Goal: Task Accomplishment & Management: Manage account settings

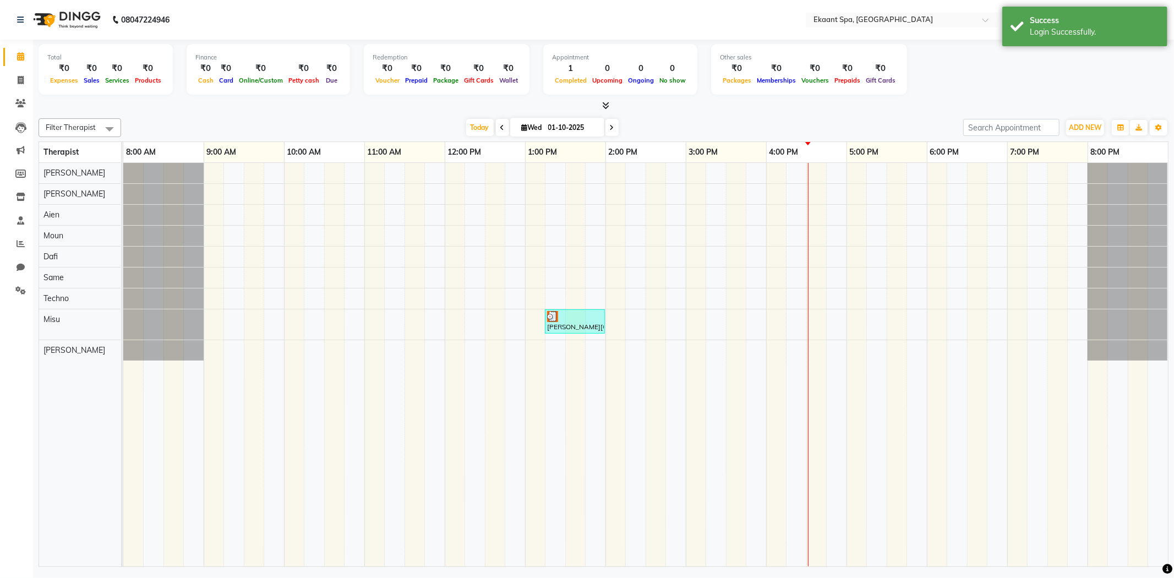
click at [422, 120] on div "Today Wed 01-10-2025" at bounding box center [542, 127] width 831 height 17
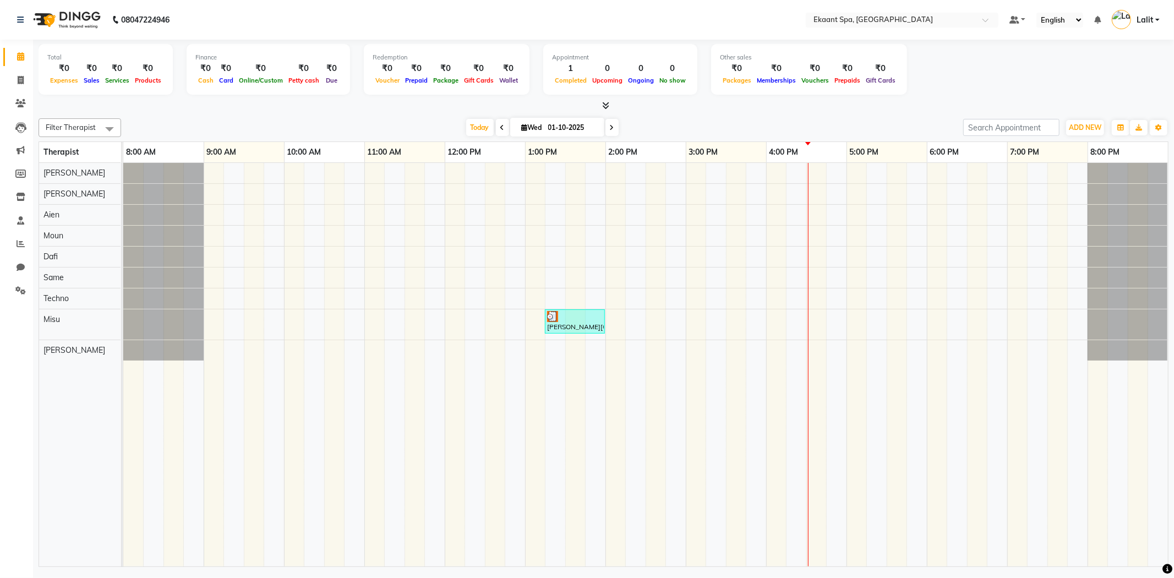
click at [184, 102] on div at bounding box center [604, 106] width 1130 height 12
click at [476, 129] on span "Today" at bounding box center [480, 127] width 28 height 17
click at [237, 133] on div "Today Wed 01-10-2025" at bounding box center [542, 127] width 831 height 17
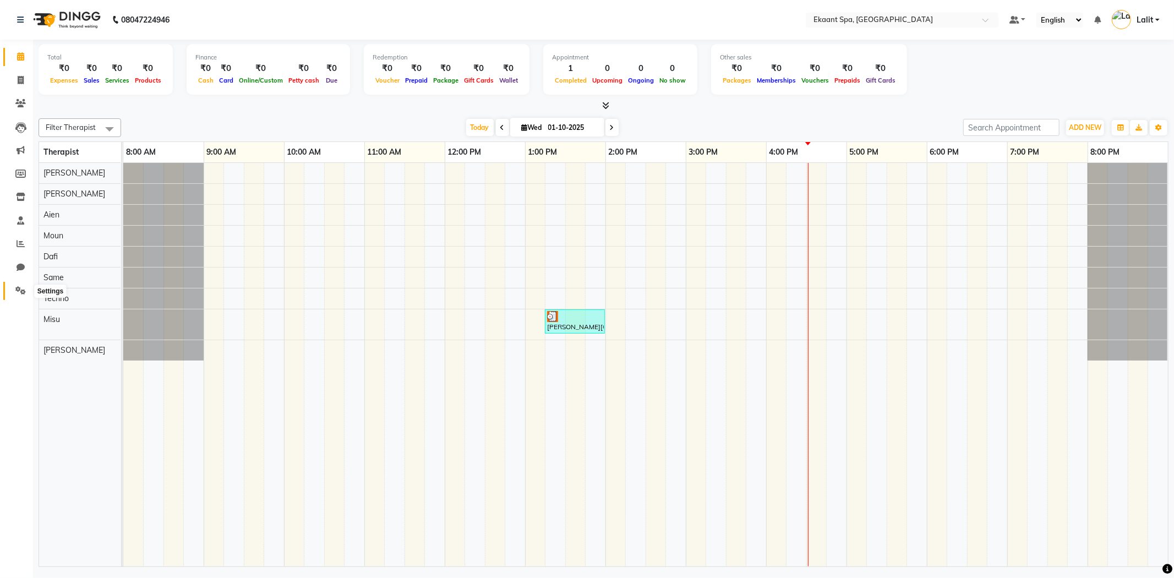
click at [20, 296] on span at bounding box center [20, 291] width 19 height 13
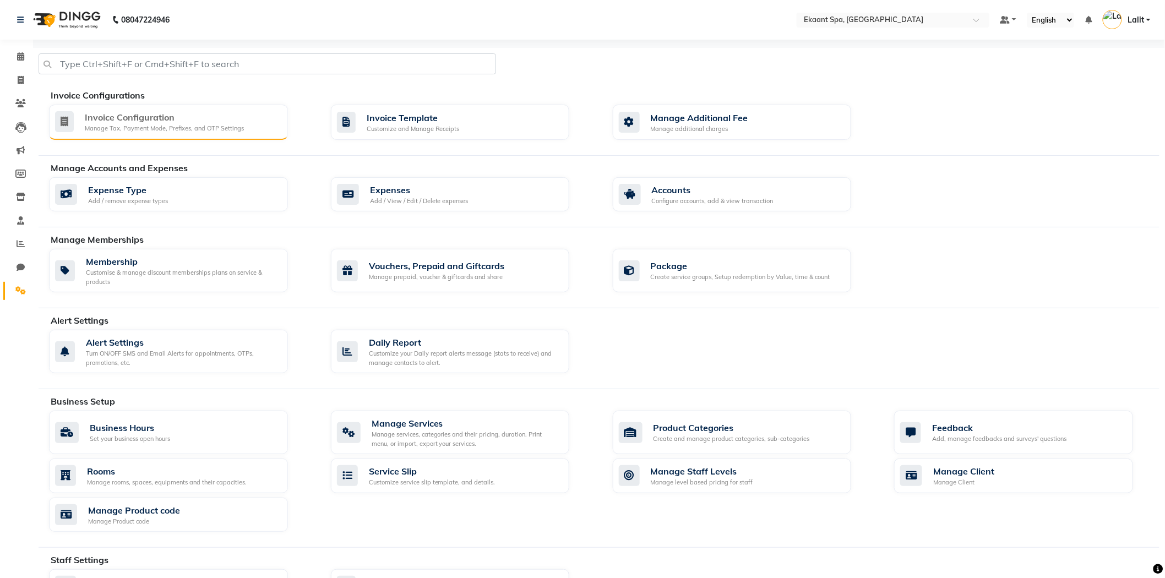
click at [157, 116] on div "Invoice Configuration" at bounding box center [164, 117] width 159 height 13
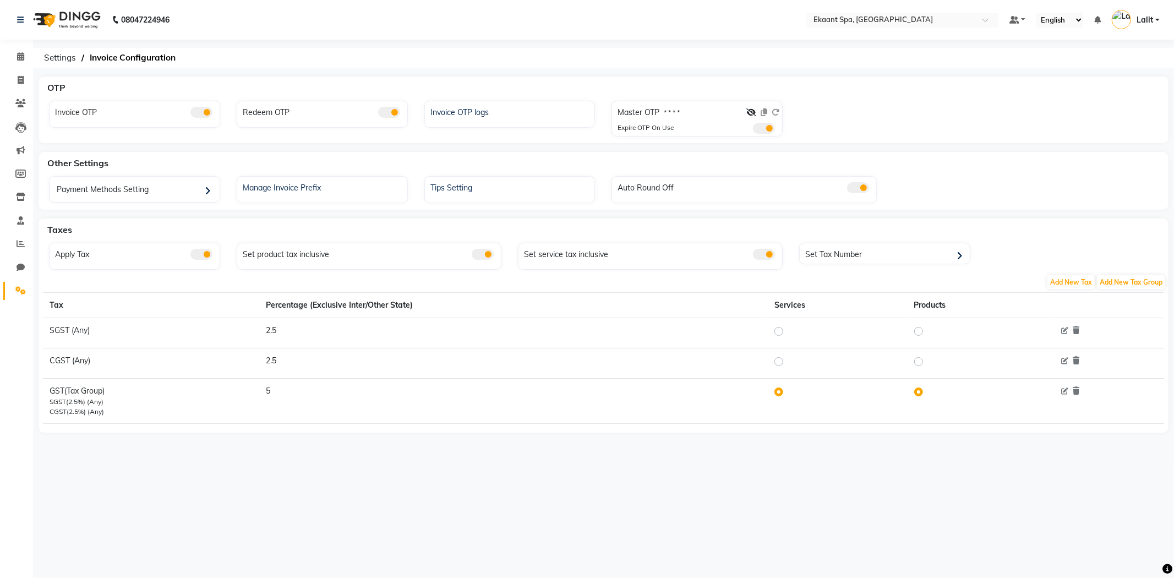
drag, startPoint x: 673, startPoint y: 149, endPoint x: 726, endPoint y: 152, distance: 52.4
click at [674, 149] on div "OTP Invoice OTP Redeem OTP Invoice OTP logs Master OTP * * * * Expire OTP On Us…" at bounding box center [603, 268] width 1141 height 382
click at [740, 155] on div "Other Settings" at bounding box center [610, 163] width 1134 height 22
click at [62, 56] on span "Settings" at bounding box center [60, 58] width 43 height 20
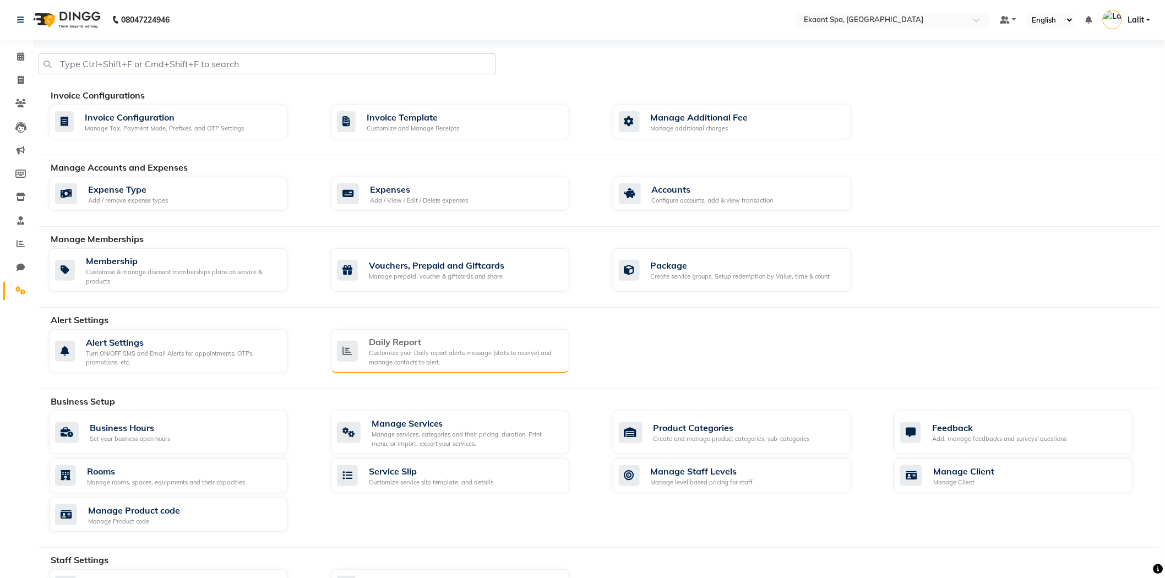
click at [408, 359] on div "Customize your Daily report alerts message (stats to receive) and manage contac…" at bounding box center [465, 357] width 192 height 18
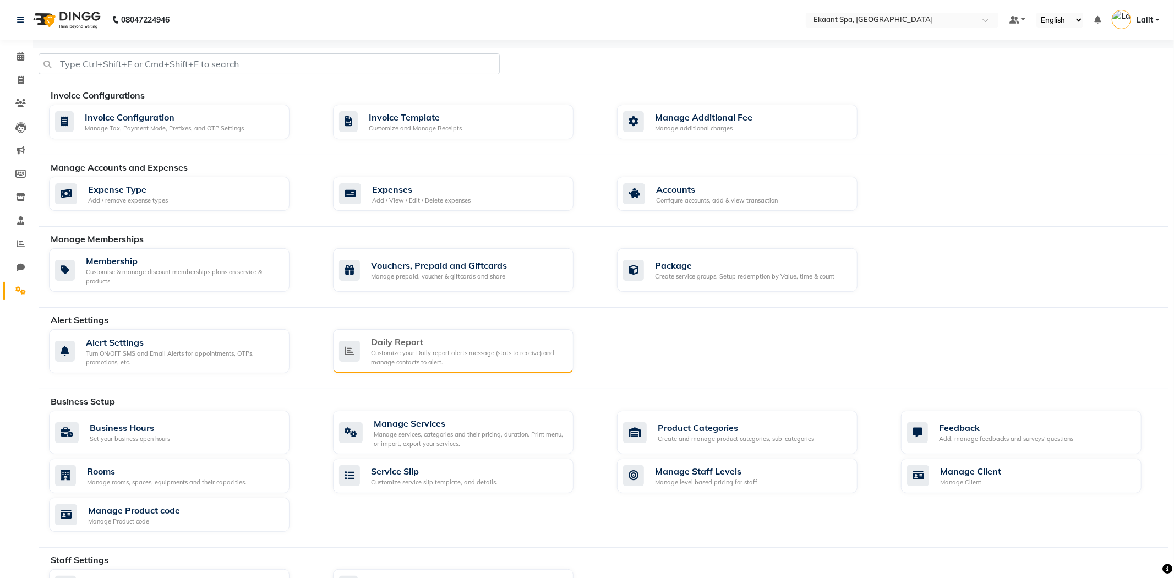
select select "1260"
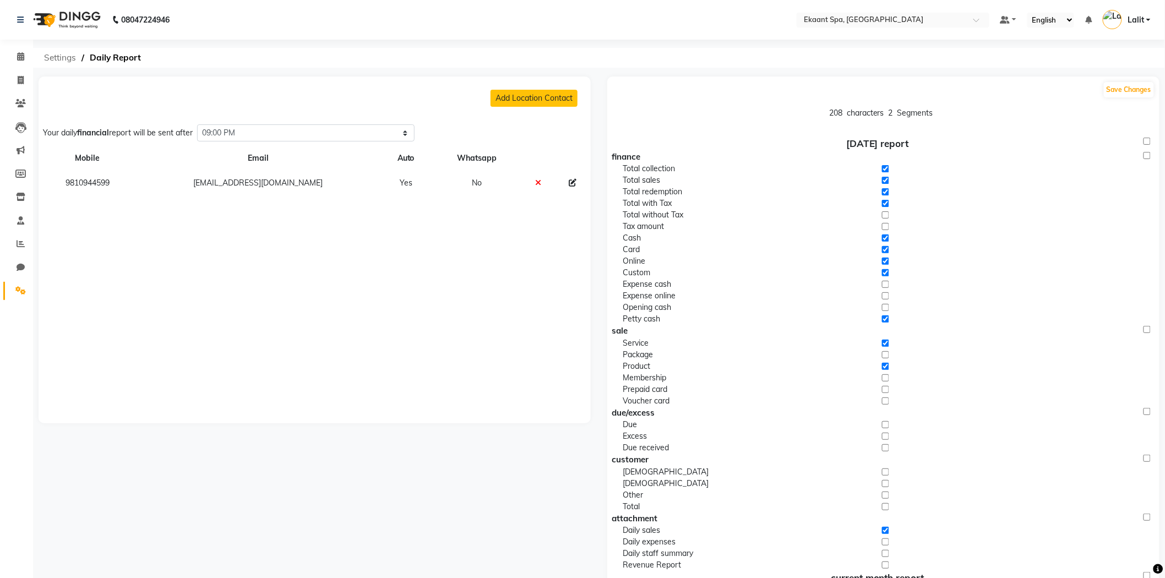
click at [63, 56] on span "Settings" at bounding box center [60, 58] width 43 height 20
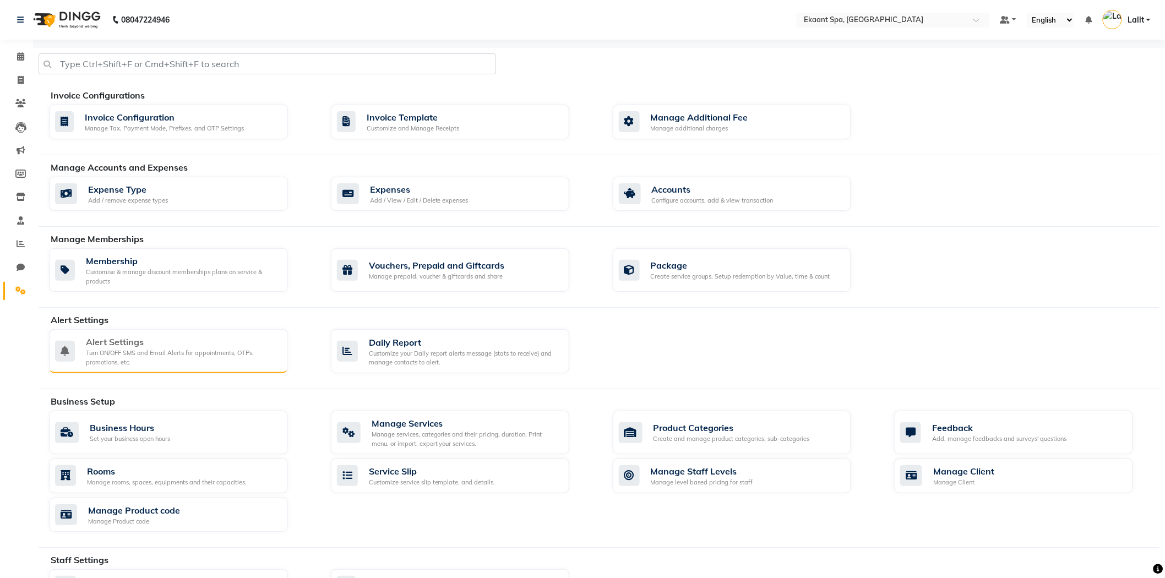
click at [227, 359] on div "Turn ON/OFF SMS and Email Alerts for appointments, OTPs, promotions, etc." at bounding box center [182, 357] width 193 height 18
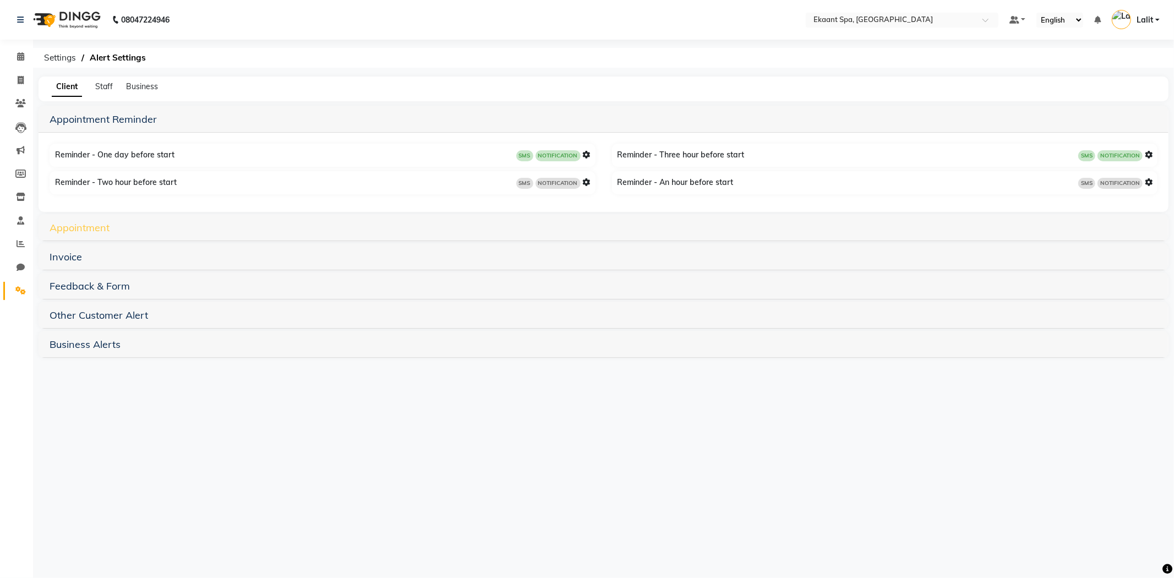
click at [83, 227] on link "Appointment" at bounding box center [80, 227] width 60 height 13
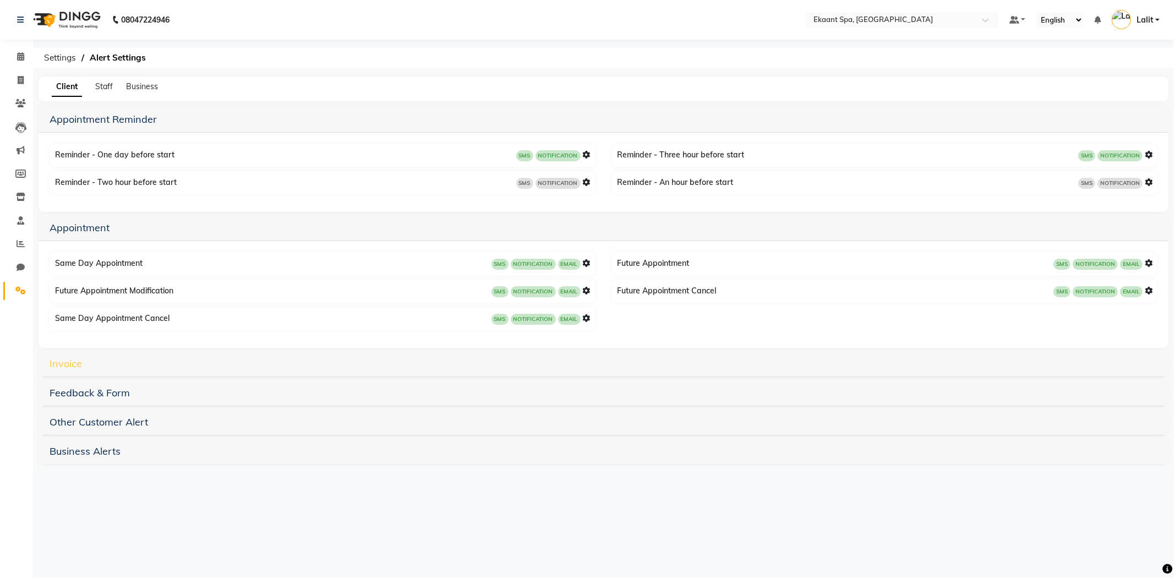
click at [69, 358] on link "Invoice" at bounding box center [66, 363] width 32 height 13
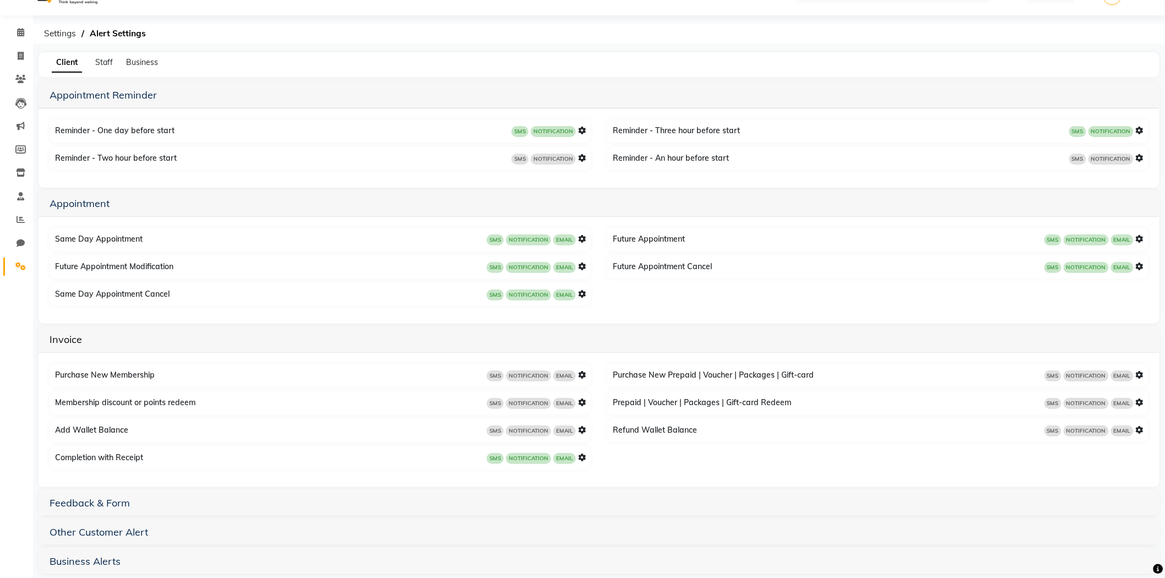
scroll to position [37, 0]
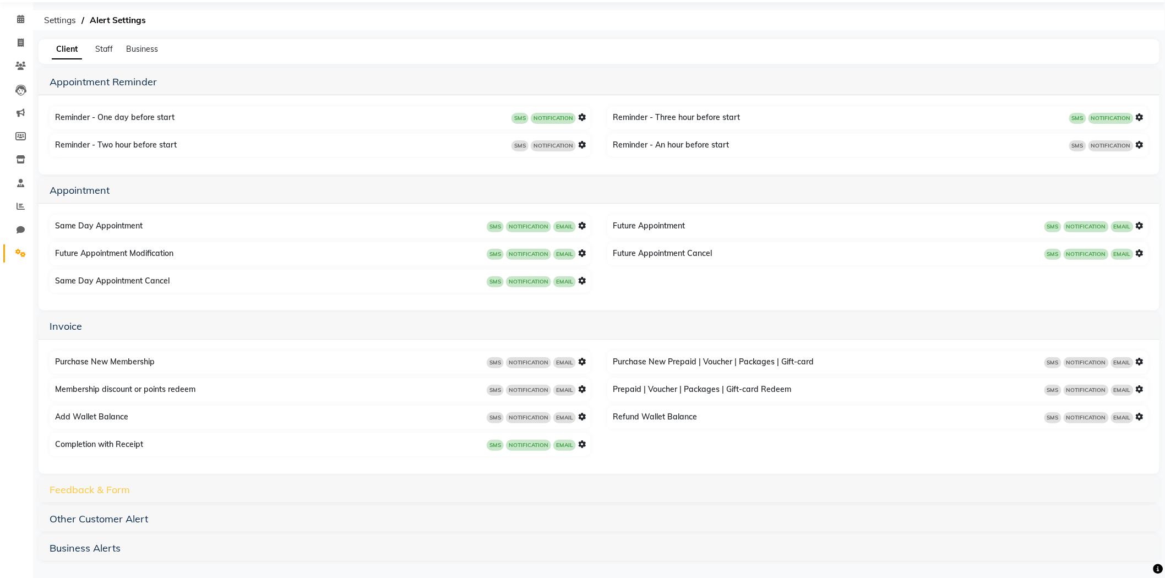
click at [84, 484] on link "Feedback & Form" at bounding box center [90, 489] width 80 height 13
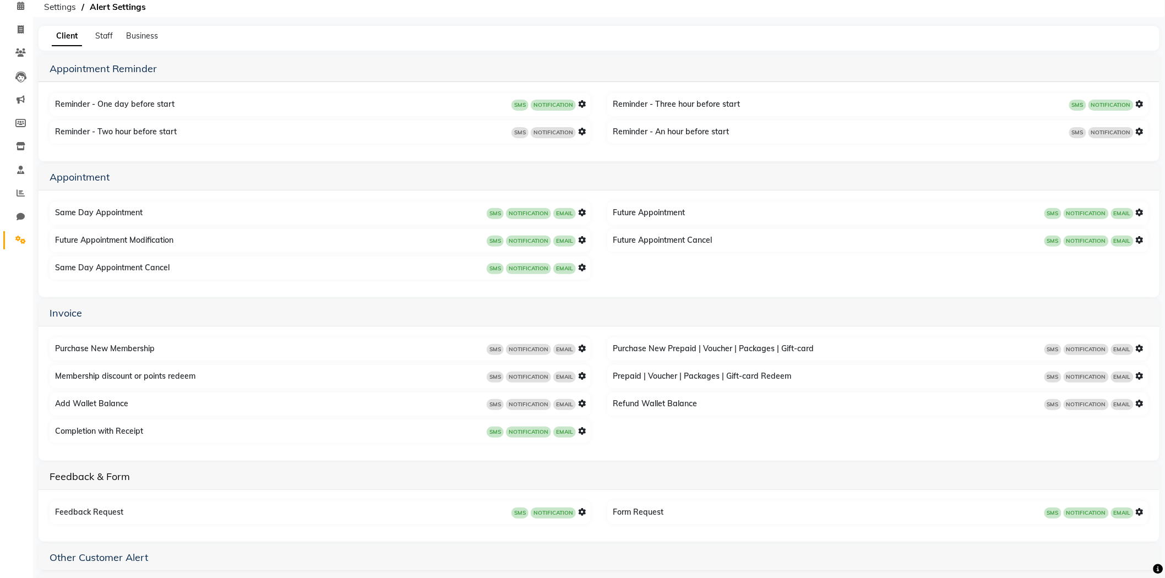
scroll to position [0, 0]
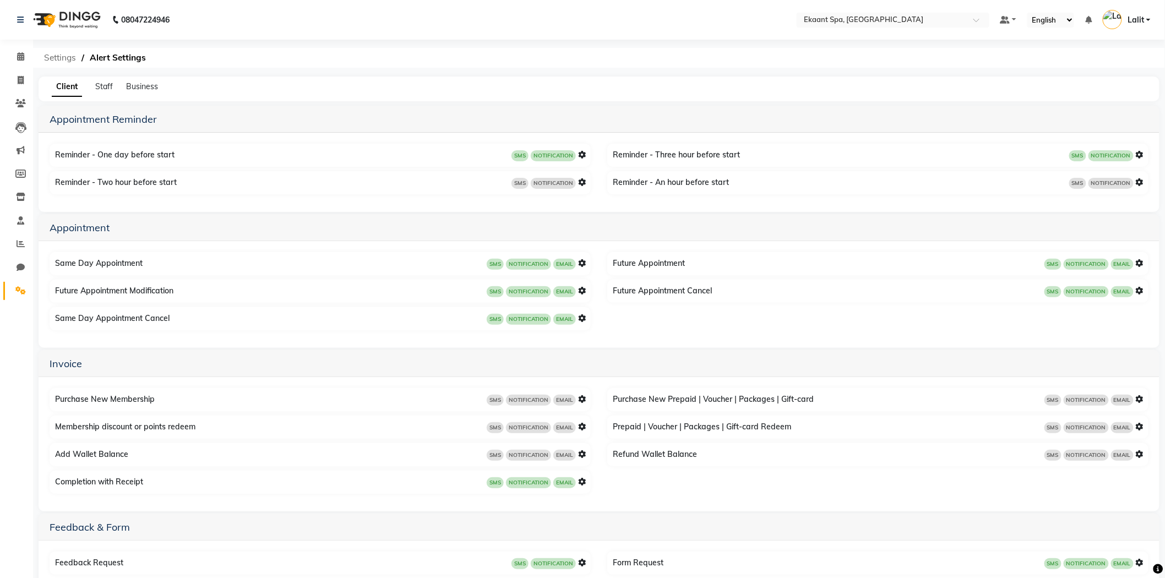
click at [65, 59] on span "Settings" at bounding box center [60, 58] width 43 height 20
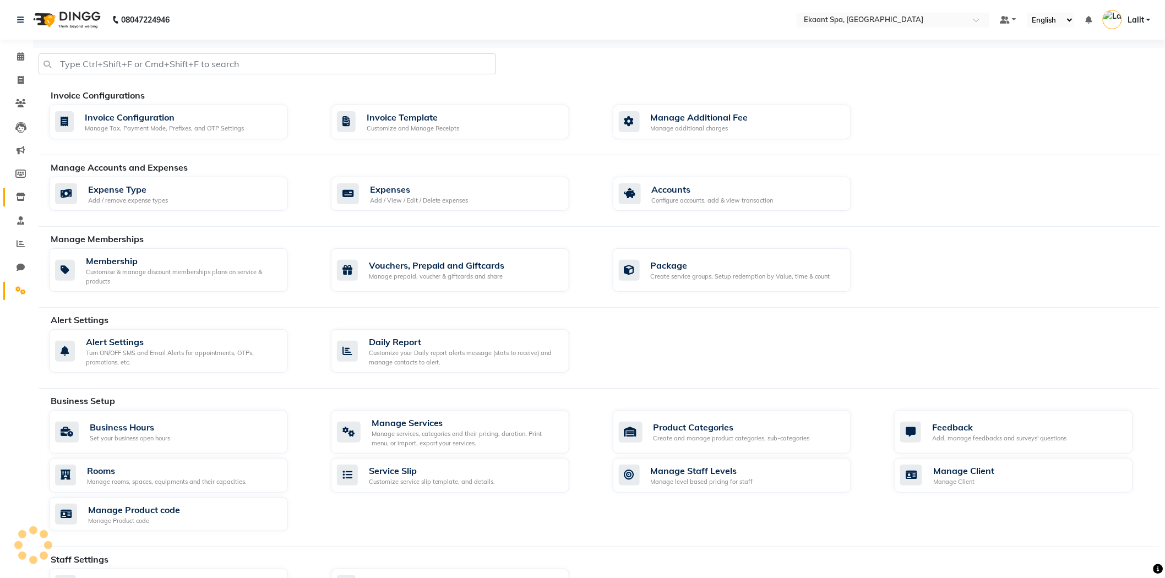
click at [14, 196] on span at bounding box center [20, 197] width 19 height 13
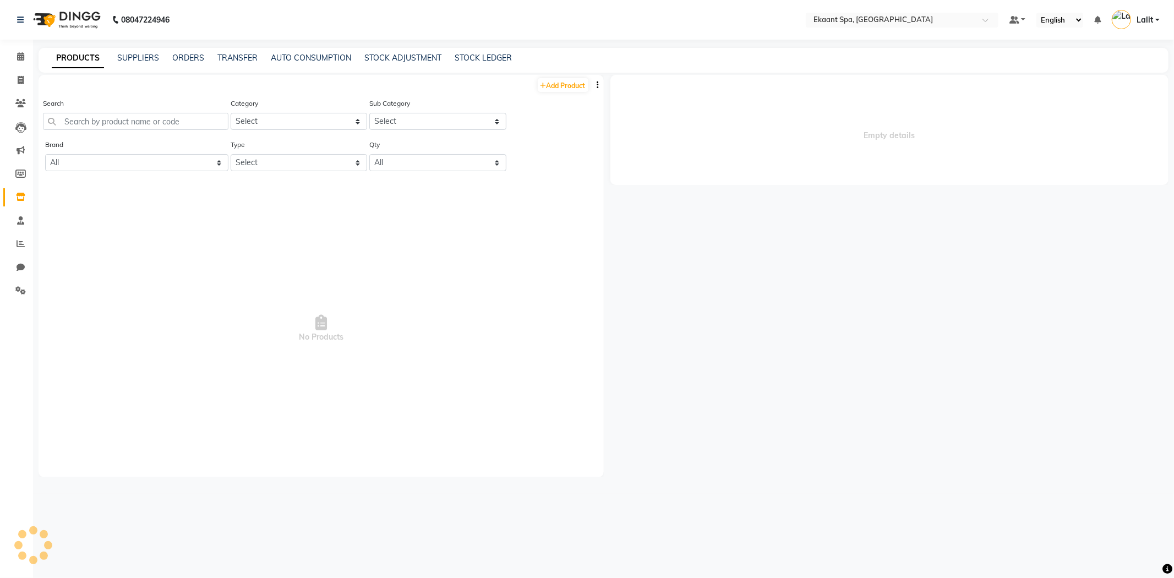
click at [701, 97] on span "Empty details" at bounding box center [890, 130] width 559 height 110
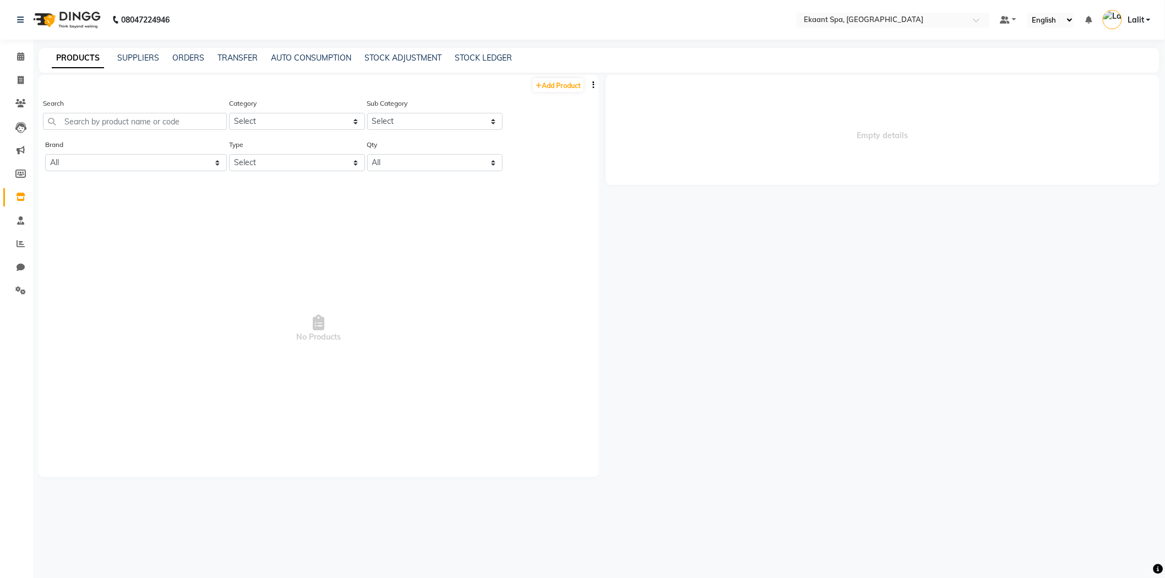
click at [579, 231] on span "No Products" at bounding box center [319, 328] width 538 height 275
click at [857, 6] on nav "08047224946 Select Location × Ekaant Spa, Sola Default Panel My Panel English E…" at bounding box center [582, 20] width 1165 height 40
click at [864, 21] on input "text" at bounding box center [882, 20] width 160 height 11
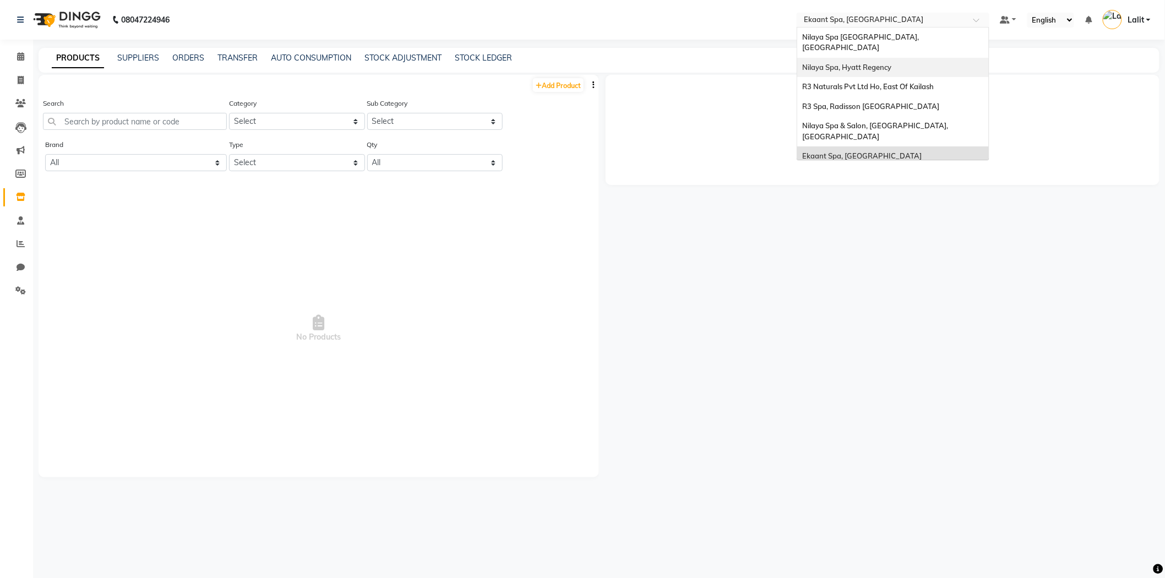
click at [863, 63] on span "Nilaya Spa, Hyatt Regency" at bounding box center [847, 67] width 89 height 9
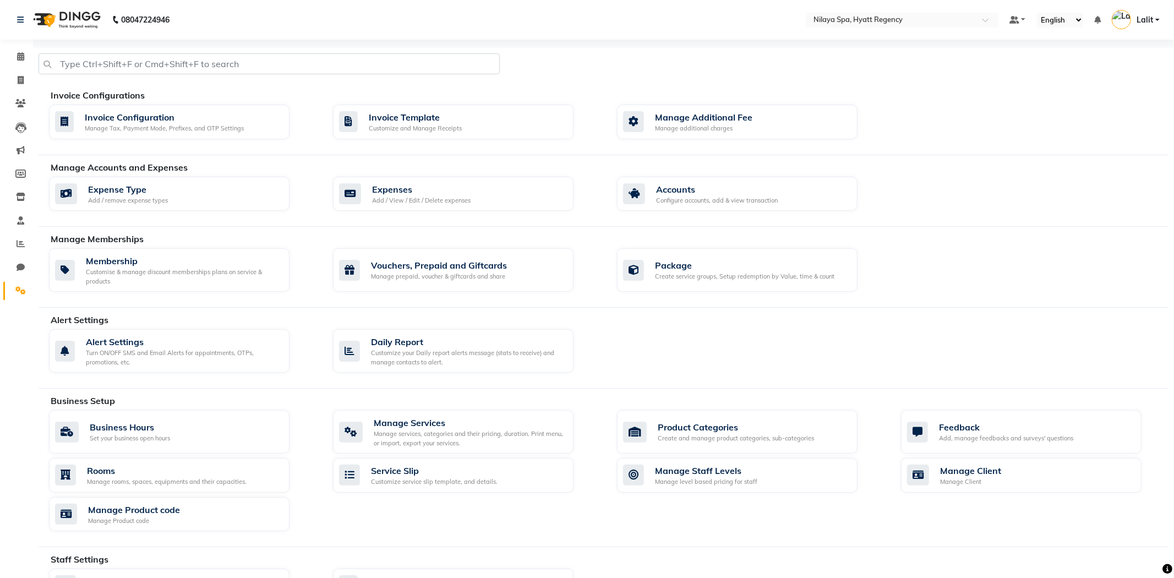
select select "en"
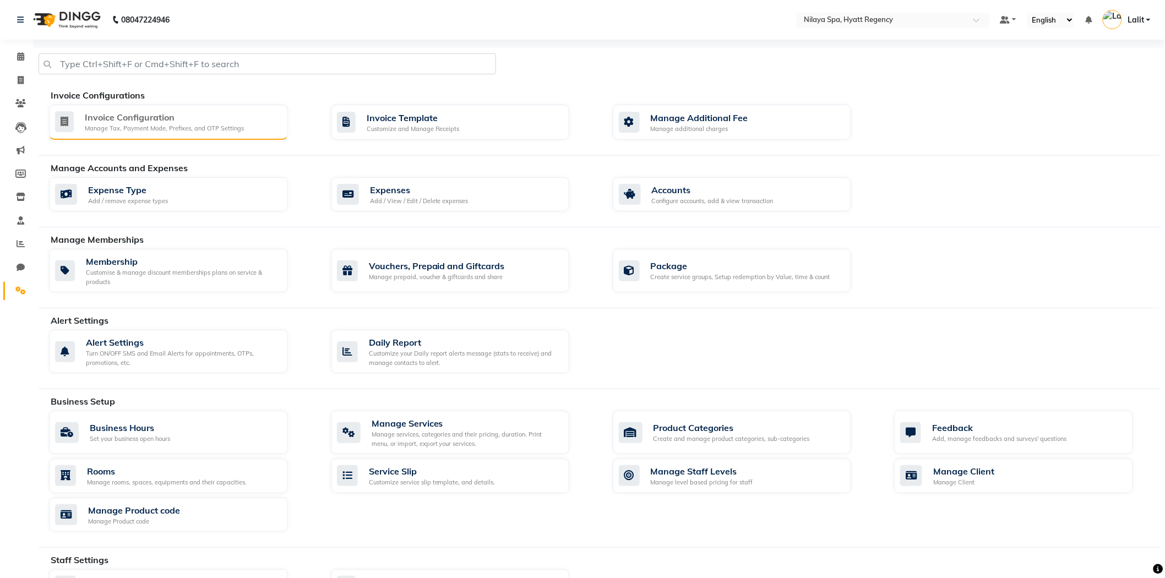
click at [151, 112] on div "Invoice Configuration" at bounding box center [164, 117] width 159 height 13
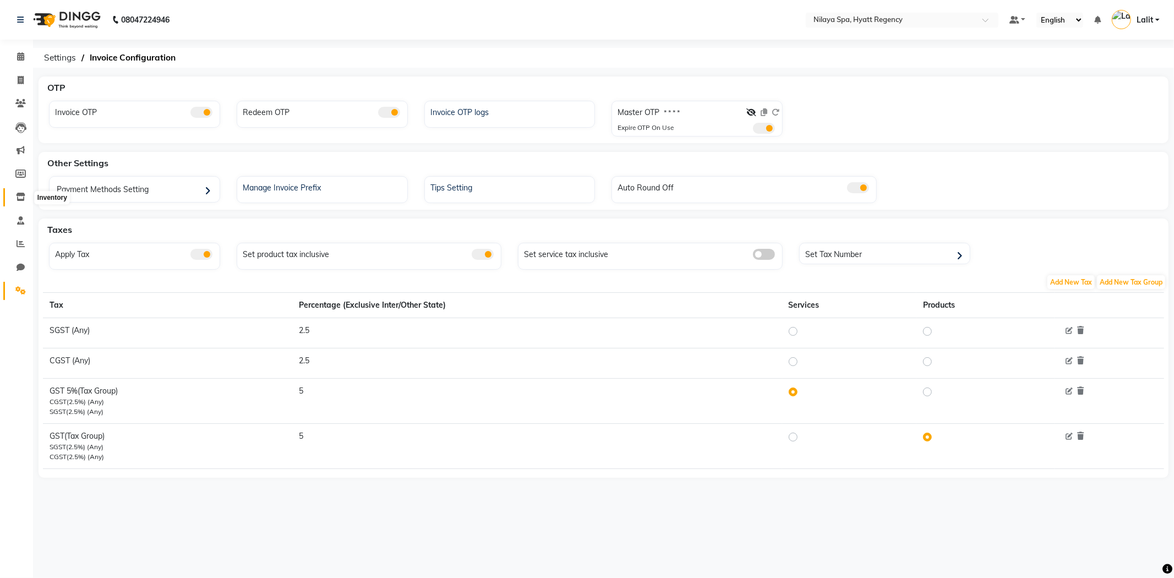
click at [23, 195] on icon at bounding box center [20, 197] width 9 height 8
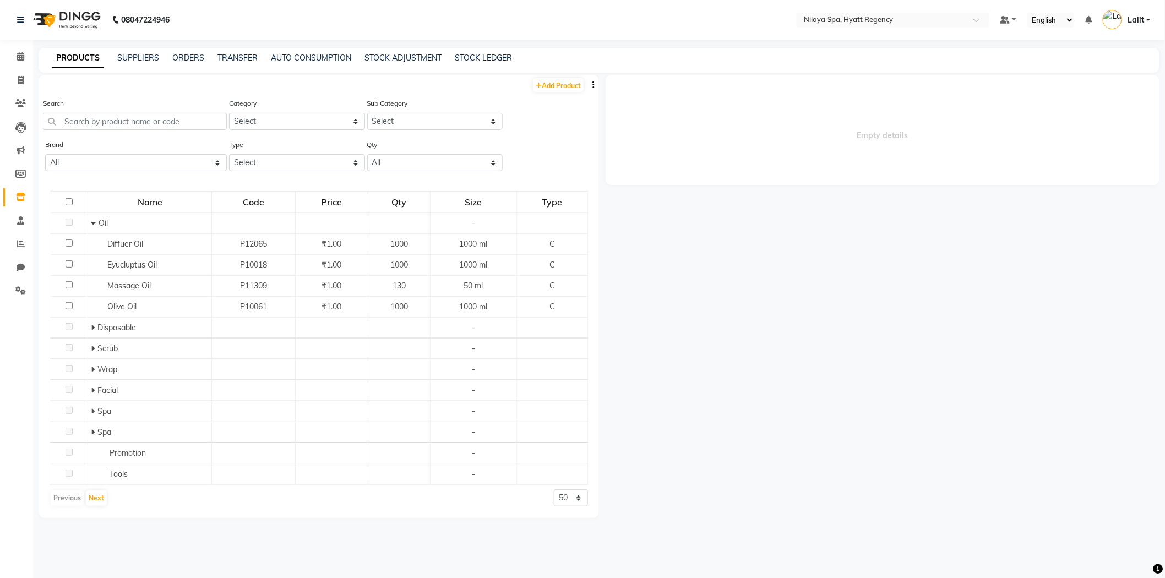
click at [11, 199] on span at bounding box center [20, 197] width 19 height 13
click at [101, 133] on div "Search" at bounding box center [135, 117] width 184 height 41
click at [105, 117] on input "text" at bounding box center [135, 121] width 184 height 17
click at [100, 122] on input "text" at bounding box center [135, 121] width 184 height 17
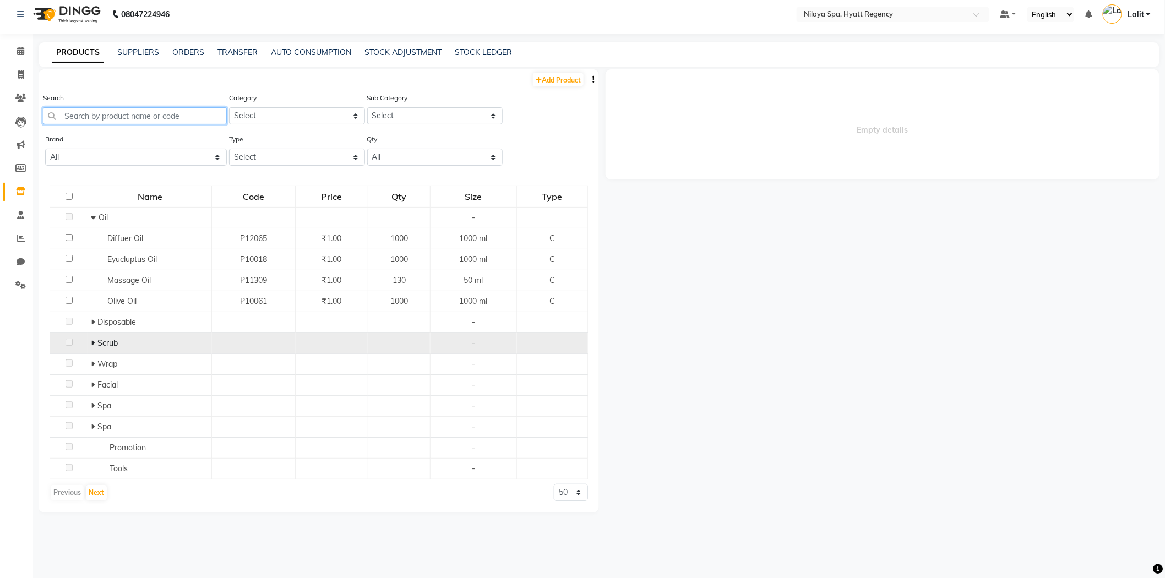
scroll to position [7, 0]
click at [119, 114] on input "text" at bounding box center [135, 114] width 184 height 17
click at [123, 116] on input "text" at bounding box center [135, 114] width 184 height 17
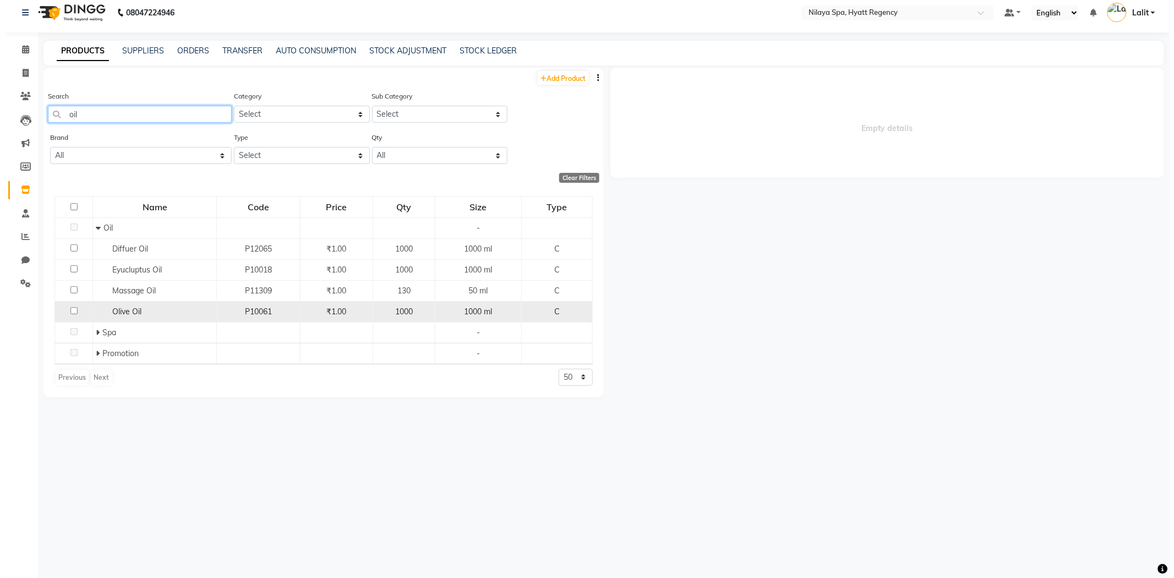
scroll to position [0, 0]
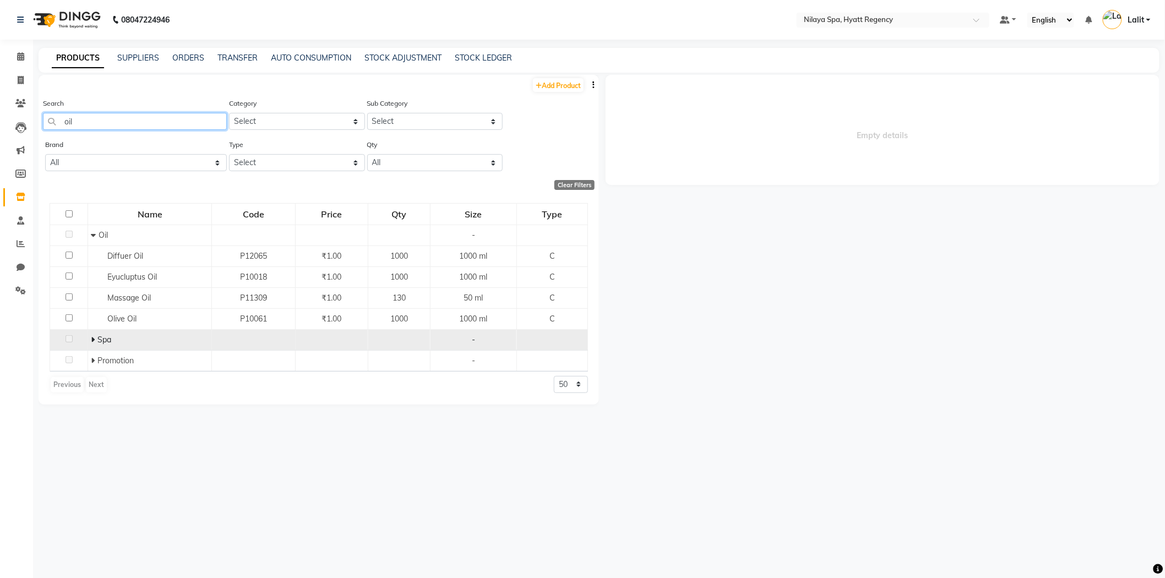
type input "oil"
click at [91, 339] on icon at bounding box center [93, 340] width 4 height 8
click at [91, 339] on icon at bounding box center [93, 340] width 5 height 8
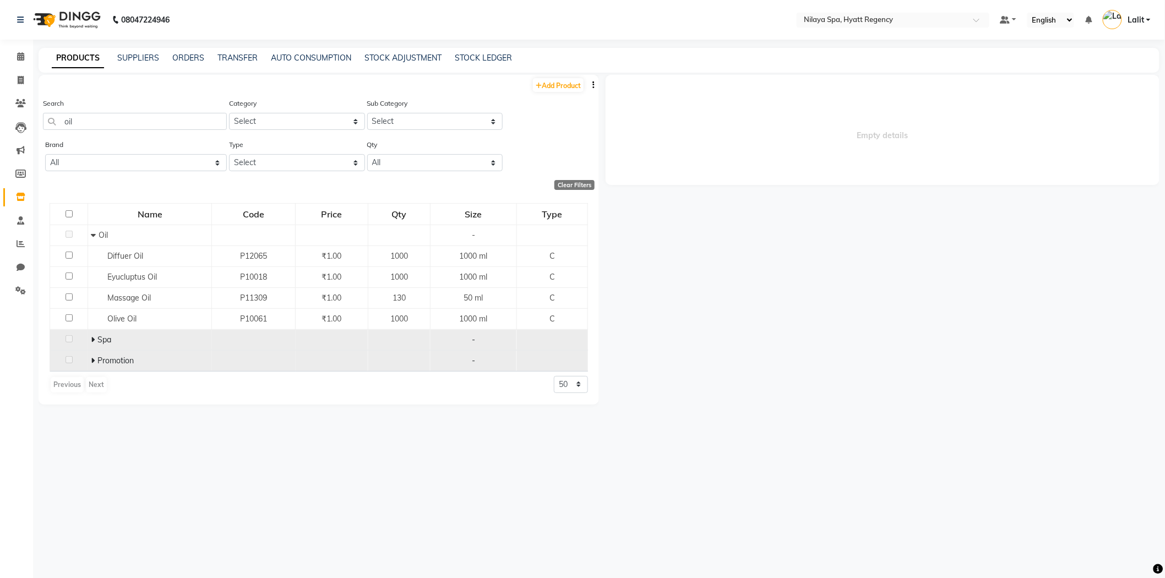
click at [94, 361] on icon at bounding box center [93, 361] width 4 height 8
click at [94, 361] on icon at bounding box center [93, 361] width 5 height 8
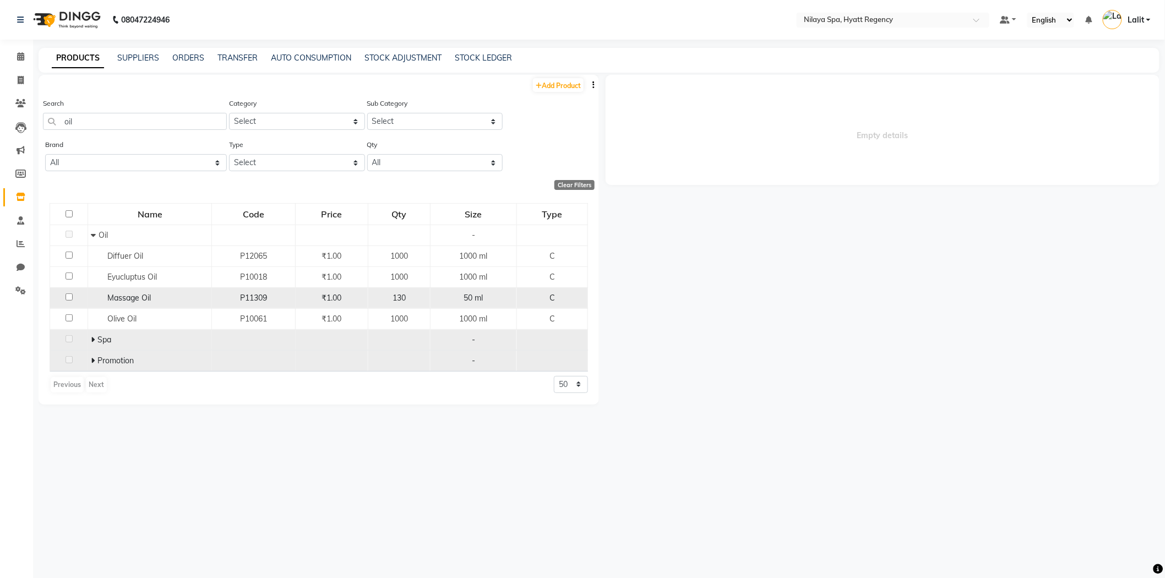
click at [115, 297] on span "Massage Oil" at bounding box center [128, 298] width 43 height 10
select select
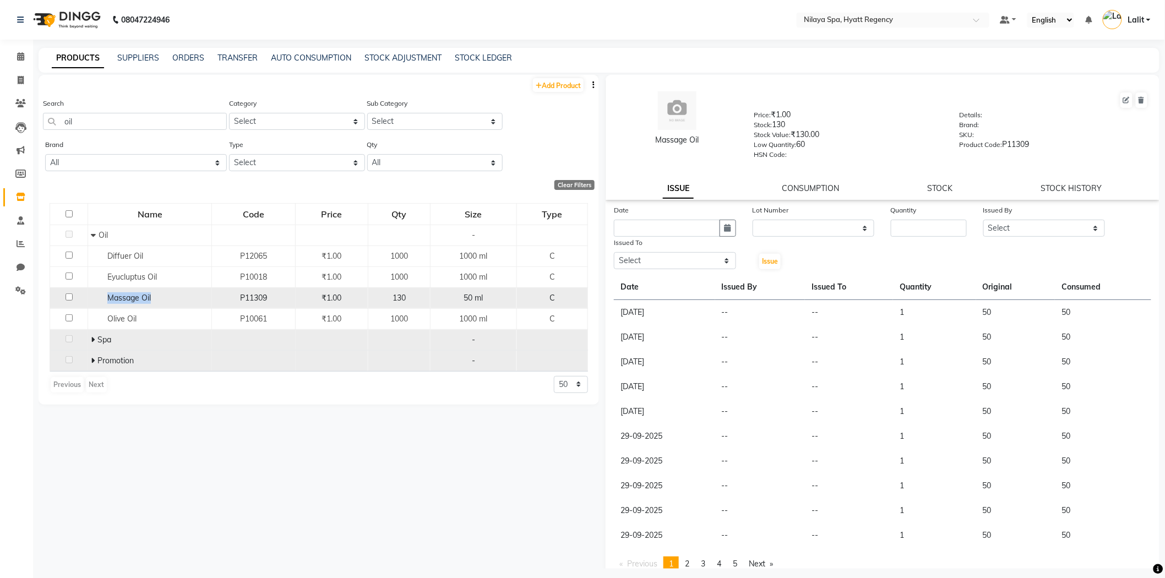
drag, startPoint x: 105, startPoint y: 301, endPoint x: 151, endPoint y: 299, distance: 46.8
click at [151, 299] on div "Massage Oil" at bounding box center [150, 298] width 118 height 12
drag, startPoint x: 162, startPoint y: 325, endPoint x: 130, endPoint y: 307, distance: 36.5
click at [161, 325] on div "Olive Oil" at bounding box center [150, 319] width 118 height 12
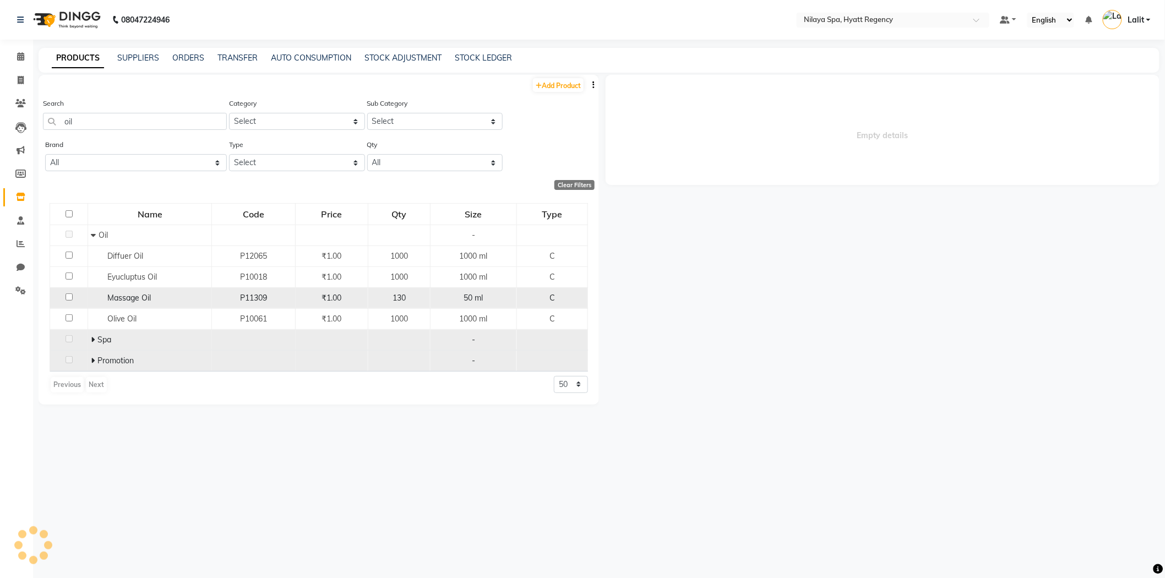
select select
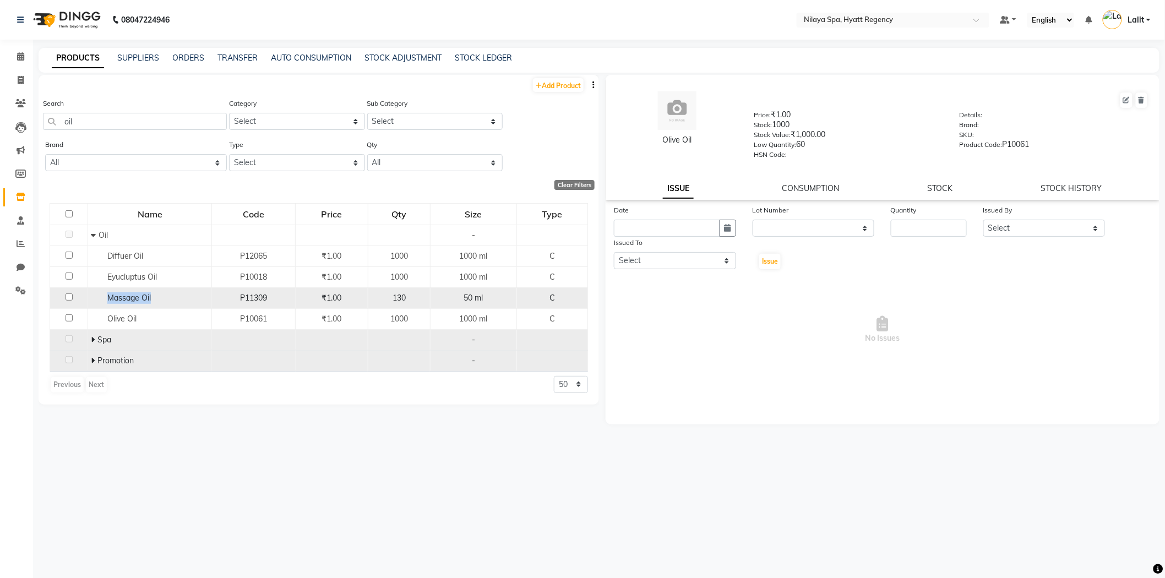
drag, startPoint x: 103, startPoint y: 299, endPoint x: 159, endPoint y: 296, distance: 55.7
click at [159, 296] on div "Massage Oil" at bounding box center [150, 298] width 118 height 12
select select
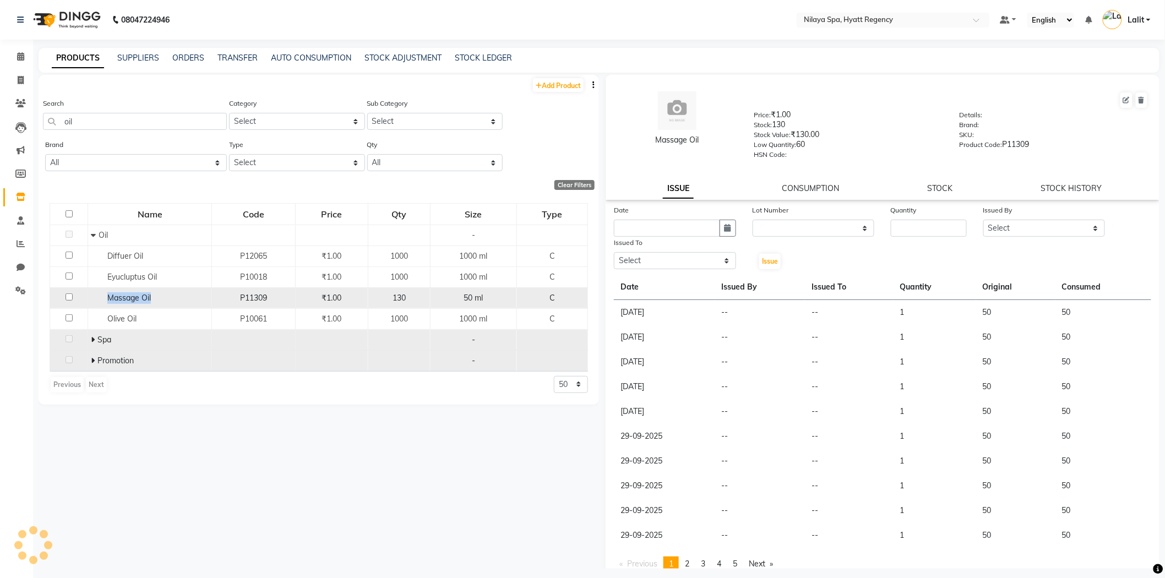
click at [127, 298] on span "Massage Oil" at bounding box center [128, 298] width 43 height 10
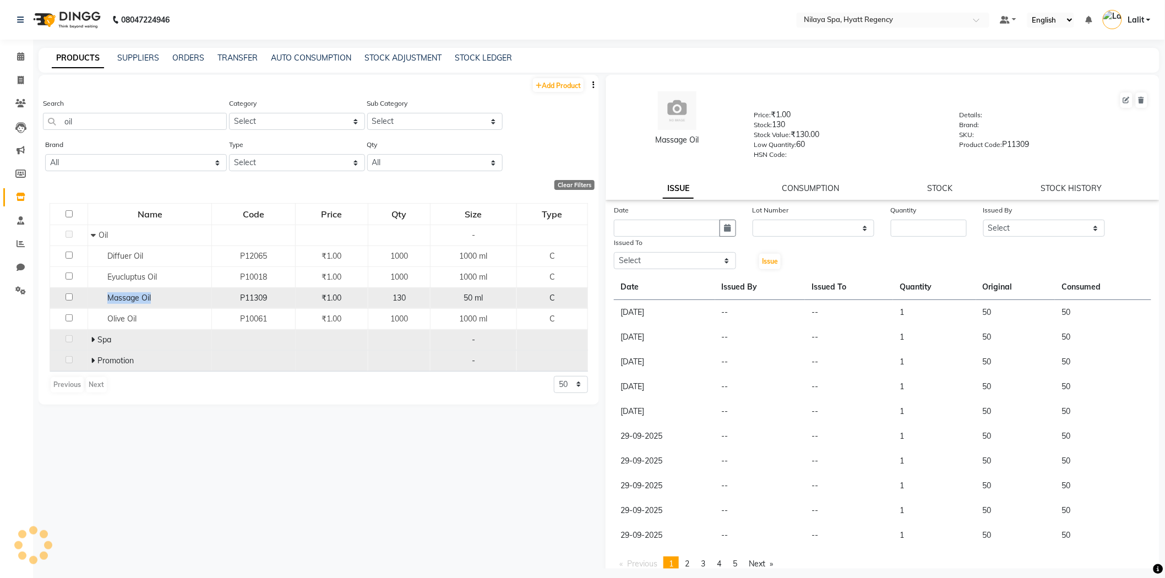
click at [131, 303] on span "Massage Oil" at bounding box center [128, 298] width 43 height 10
click at [133, 301] on span "Massage Oil" at bounding box center [128, 298] width 43 height 10
click at [127, 300] on span "Massage Oil" at bounding box center [128, 298] width 43 height 10
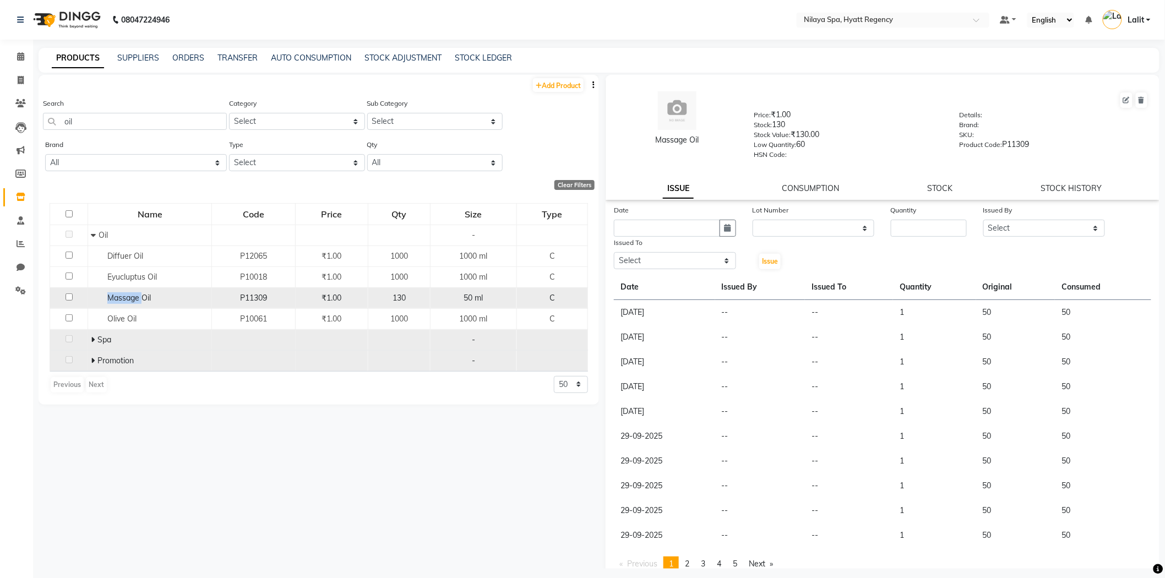
click at [111, 302] on span "Massage Oil" at bounding box center [128, 298] width 43 height 10
click at [110, 306] on td "Massage Oil" at bounding box center [150, 297] width 124 height 21
drag, startPoint x: 105, startPoint y: 294, endPoint x: 151, endPoint y: 298, distance: 46.4
click at [151, 298] on div "Massage Oil" at bounding box center [150, 298] width 118 height 12
click at [123, 302] on span "Massage Oil" at bounding box center [128, 298] width 43 height 10
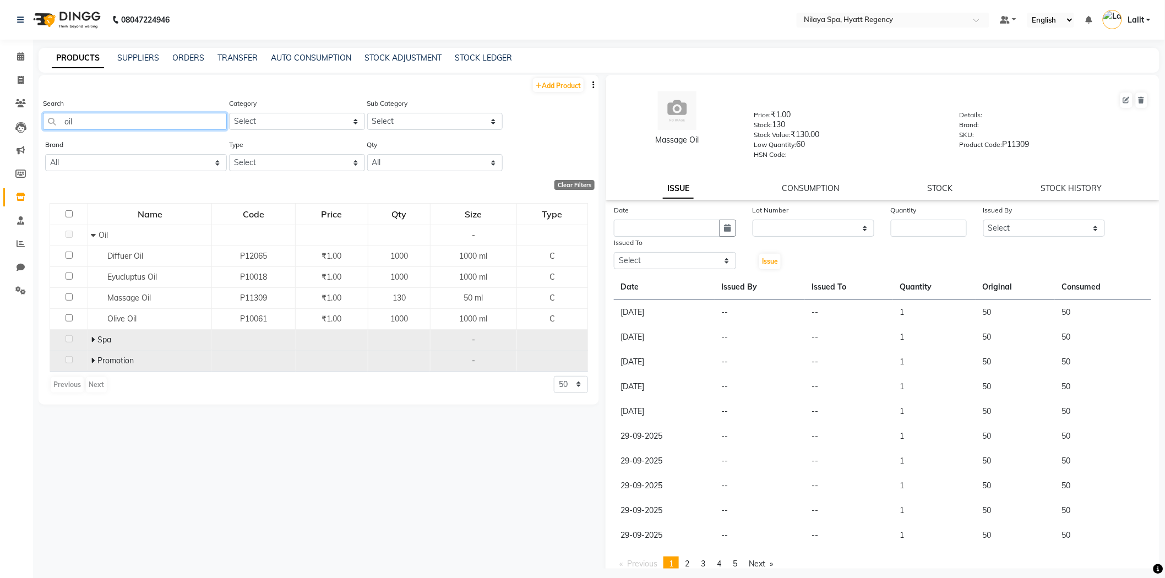
click at [91, 122] on input "oil" at bounding box center [135, 121] width 184 height 17
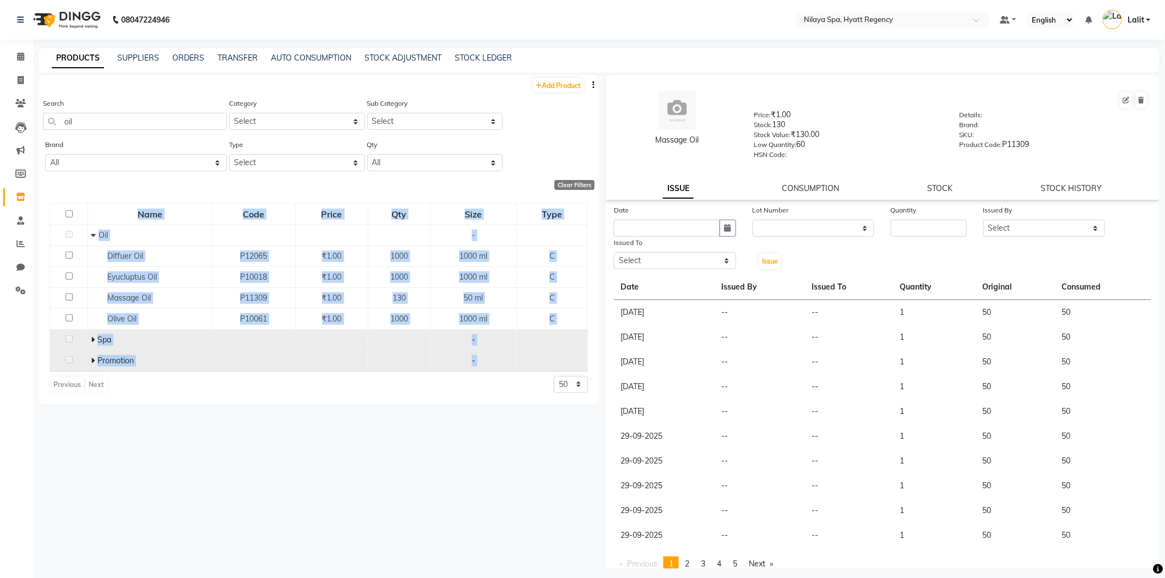
drag, startPoint x: 116, startPoint y: 381, endPoint x: 129, endPoint y: 188, distance: 193.2
click at [122, 191] on div "Add Product Search oil Category Select Personal Care Name Batch Uniform salon O…" at bounding box center [319, 240] width 560 height 330
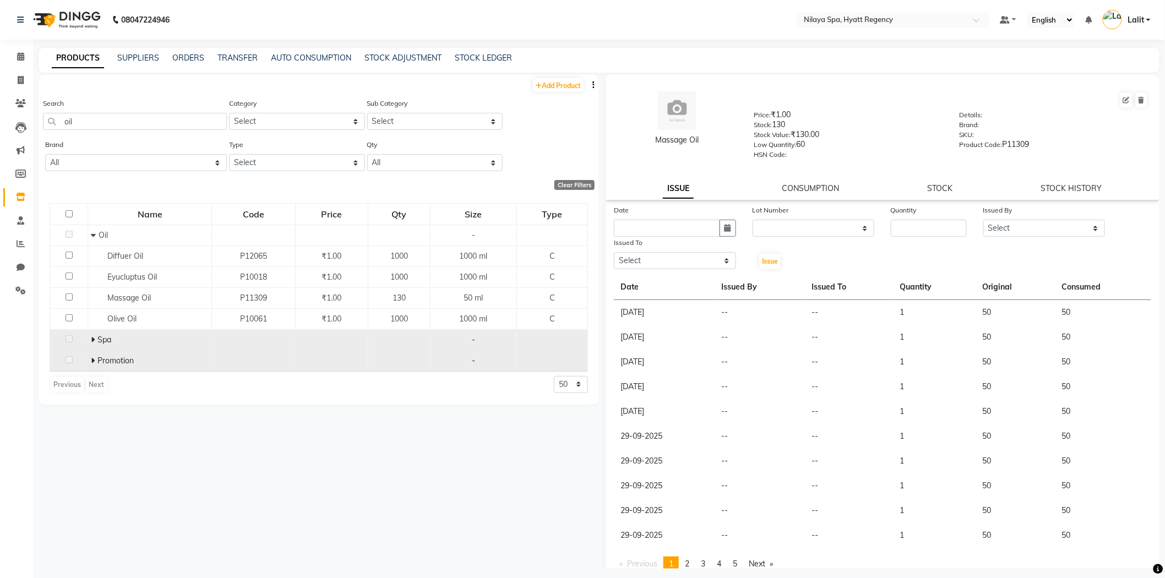
click at [135, 186] on div "Clear Filters" at bounding box center [317, 185] width 556 height 10
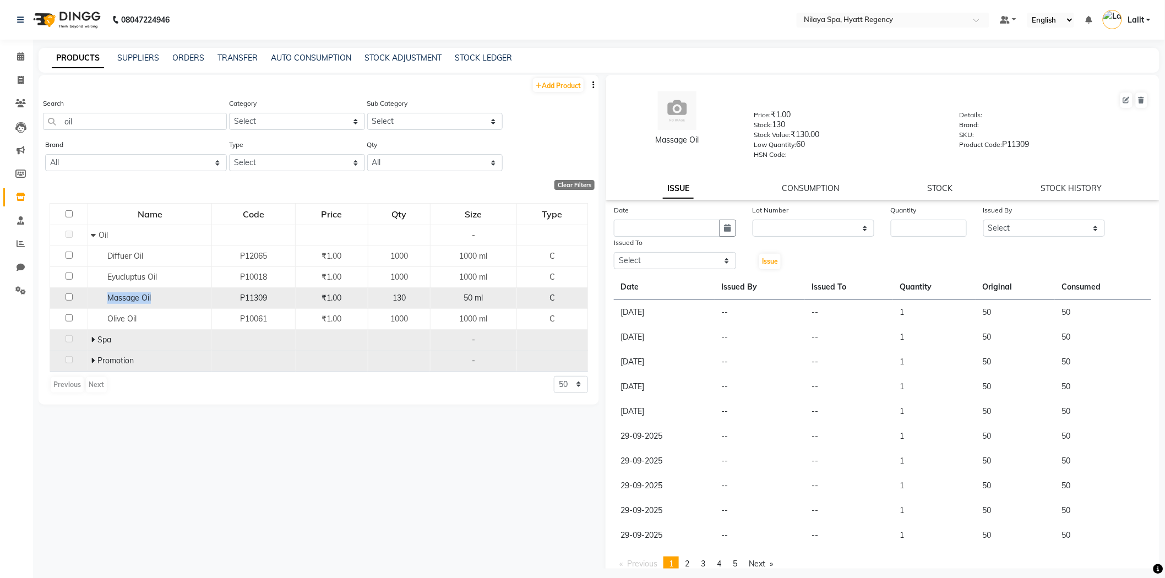
drag, startPoint x: 107, startPoint y: 296, endPoint x: 155, endPoint y: 296, distance: 47.9
click at [155, 296] on div "Massage Oil" at bounding box center [150, 298] width 118 height 12
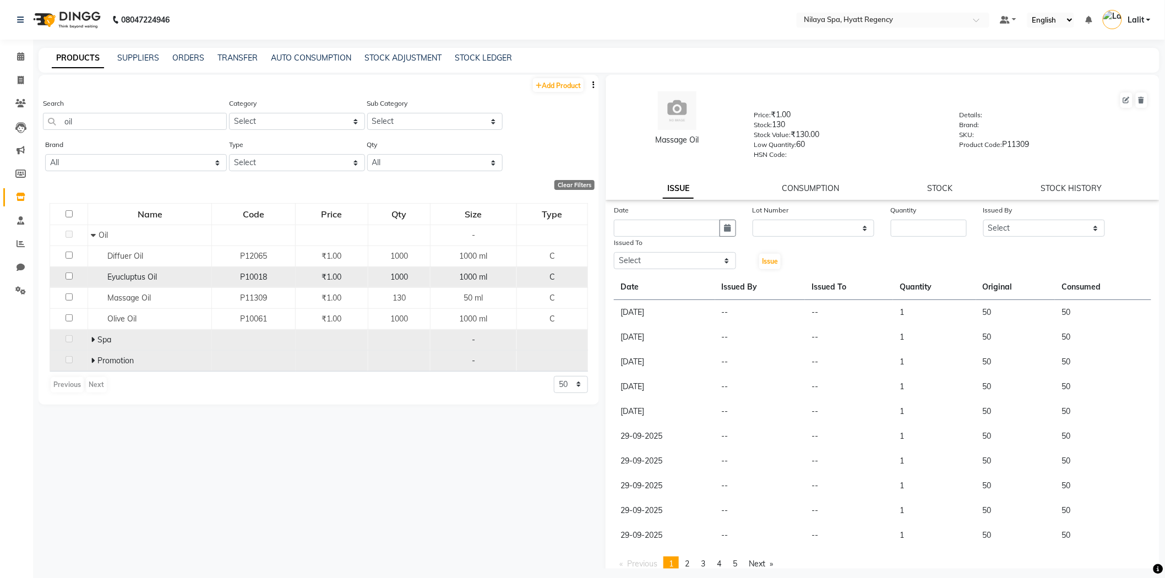
drag, startPoint x: 179, startPoint y: 433, endPoint x: 110, endPoint y: 272, distance: 175.6
click at [179, 433] on div "Add Product Search oil Category Select Personal Care Name Batch Uniform salon O…" at bounding box center [319, 322] width 560 height 494
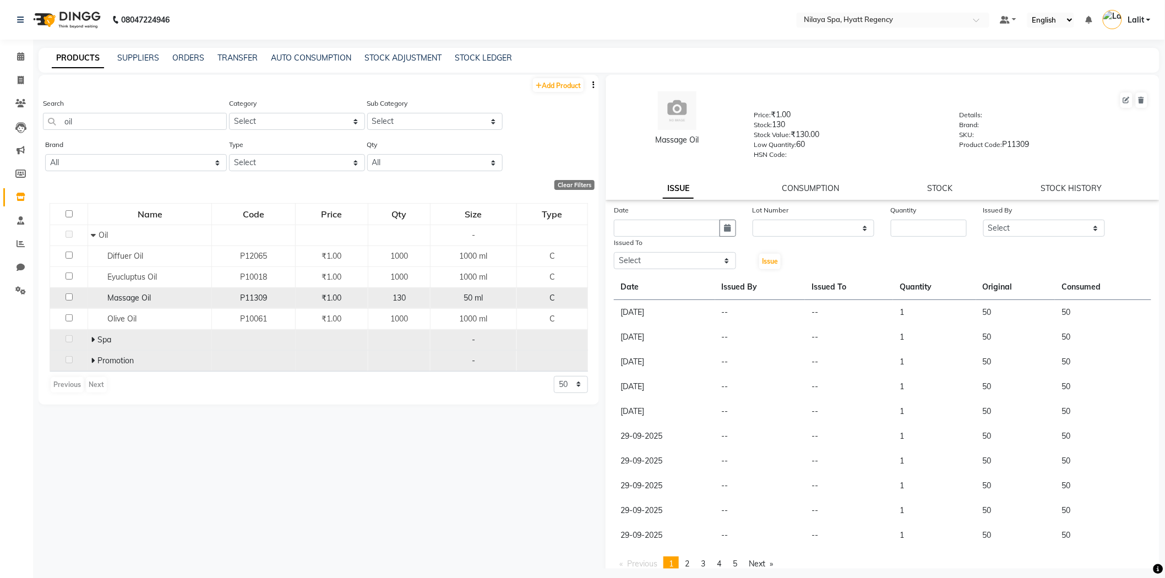
click at [134, 303] on span "Massage Oil" at bounding box center [128, 298] width 43 height 10
click at [142, 301] on span "Massage Oil" at bounding box center [128, 298] width 43 height 10
drag, startPoint x: 119, startPoint y: 299, endPoint x: 137, endPoint y: 299, distance: 17.6
click at [137, 299] on span "Massage Oil" at bounding box center [128, 298] width 43 height 10
click at [151, 303] on div "Massage Oil" at bounding box center [150, 298] width 118 height 12
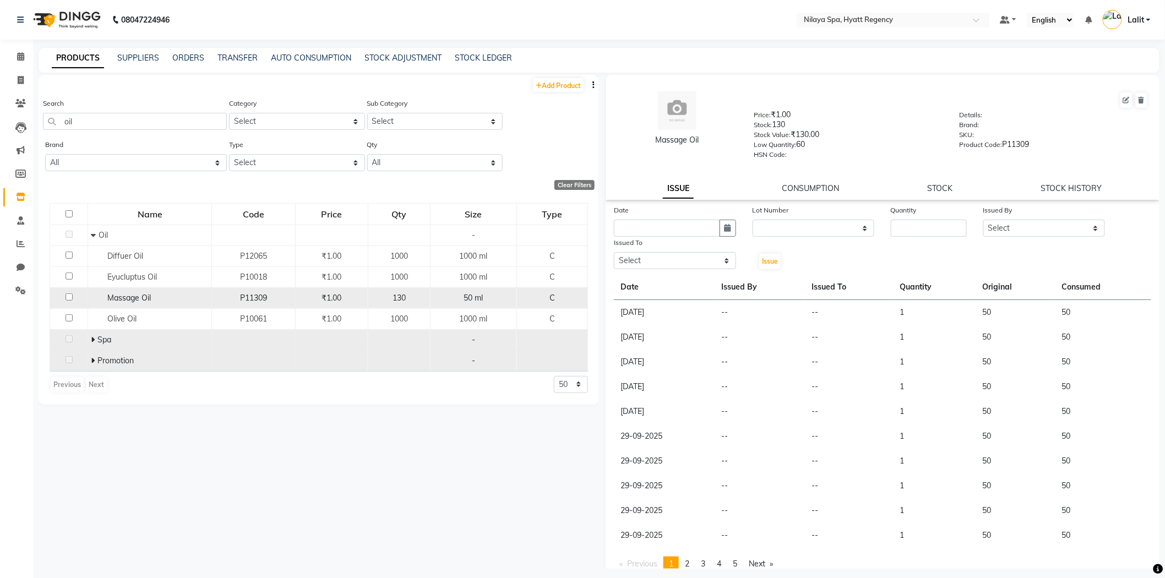
click at [152, 301] on div "Massage Oil" at bounding box center [150, 298] width 118 height 12
click at [127, 301] on span "Massage Oil" at bounding box center [128, 298] width 43 height 10
click at [113, 300] on span "Massage Oil" at bounding box center [128, 298] width 43 height 10
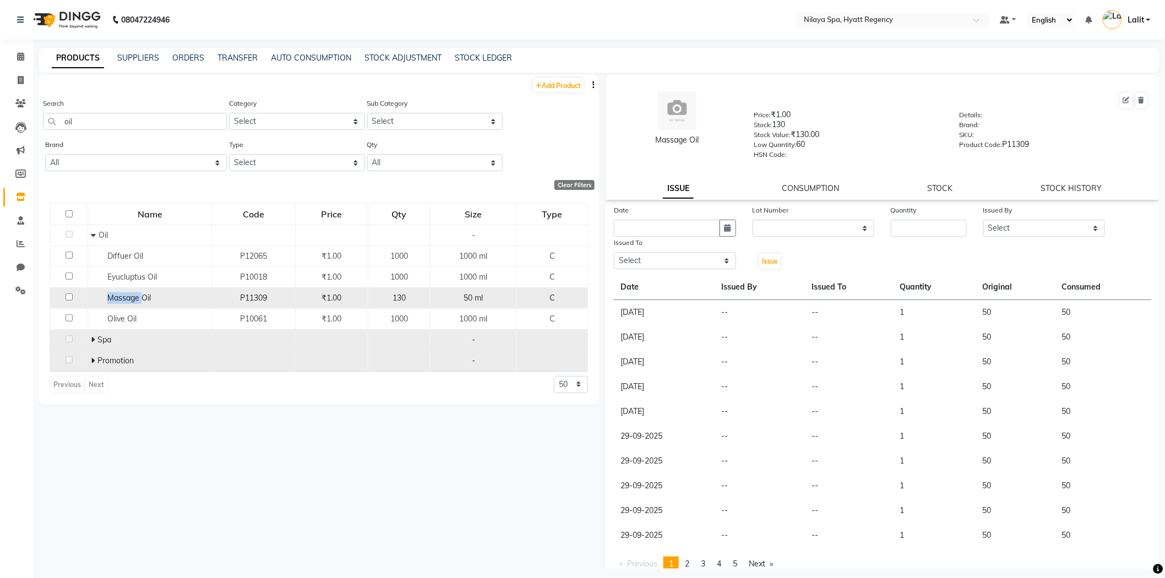
click at [119, 300] on span "Massage Oil" at bounding box center [128, 298] width 43 height 10
click at [124, 300] on span "Massage Oil" at bounding box center [128, 298] width 43 height 10
click at [147, 300] on span "Massage Oil" at bounding box center [128, 298] width 43 height 10
click at [128, 300] on span "Massage Oil" at bounding box center [128, 298] width 43 height 10
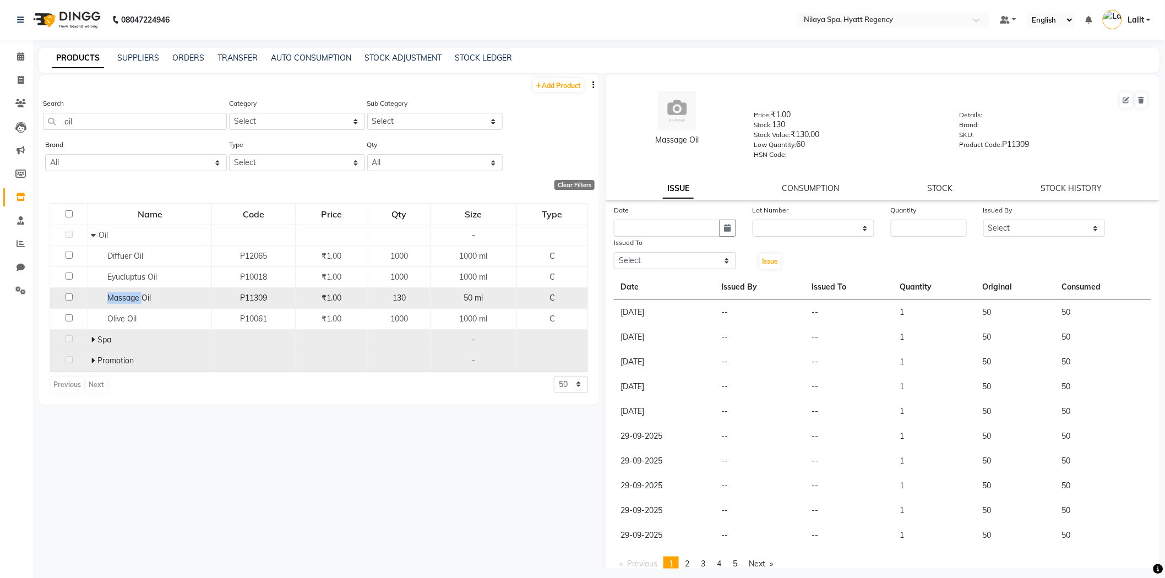
click at [128, 300] on span "Massage Oil" at bounding box center [128, 298] width 43 height 10
click at [142, 300] on span "Massage Oil" at bounding box center [128, 298] width 43 height 10
click at [134, 300] on span "Massage Oil" at bounding box center [128, 298] width 43 height 10
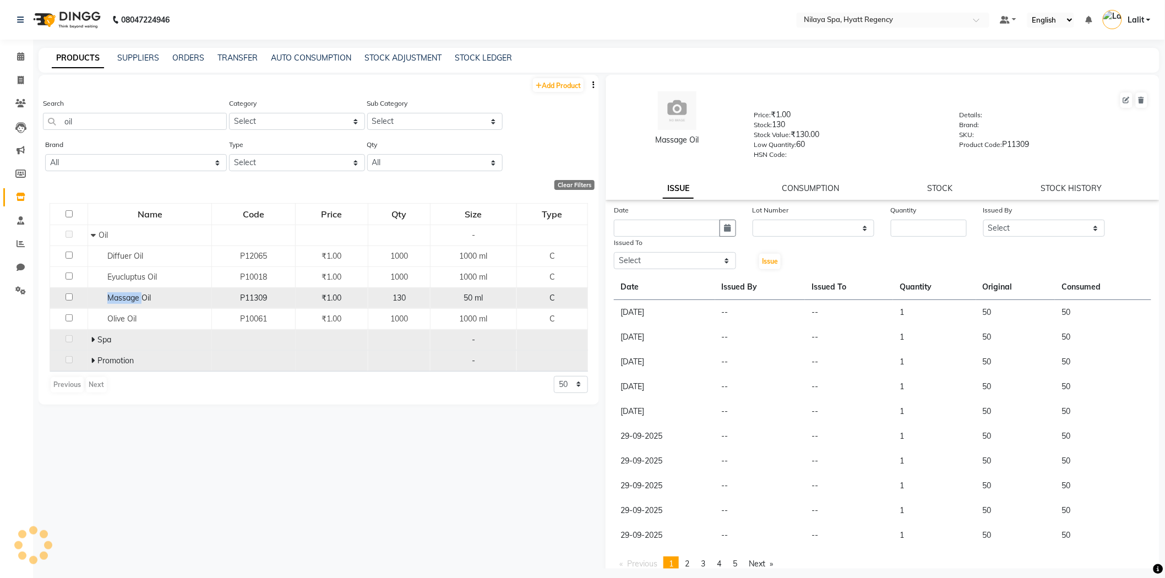
click at [134, 300] on span "Massage Oil" at bounding box center [128, 298] width 43 height 10
click at [146, 298] on span "Massage Oil" at bounding box center [128, 298] width 43 height 10
click at [130, 300] on span "Massage Oil" at bounding box center [128, 298] width 43 height 10
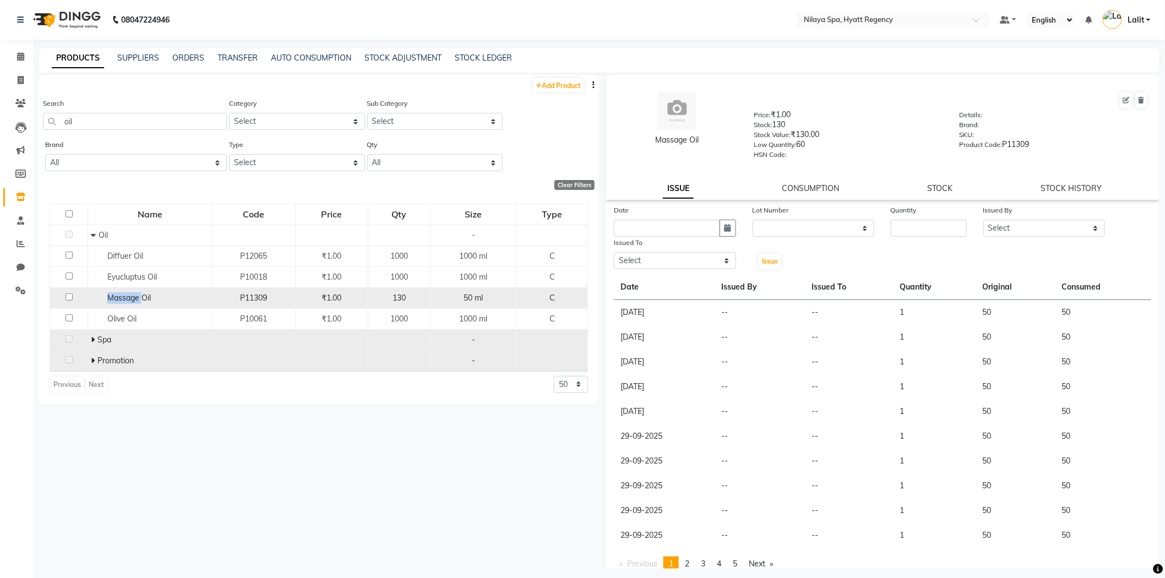
click at [130, 300] on span "Massage Oil" at bounding box center [128, 298] width 43 height 10
click at [139, 300] on span "Massage Oil" at bounding box center [128, 298] width 43 height 10
click at [141, 300] on span "Massage Oil" at bounding box center [128, 298] width 43 height 10
click at [141, 301] on span "Massage Oil" at bounding box center [128, 298] width 43 height 10
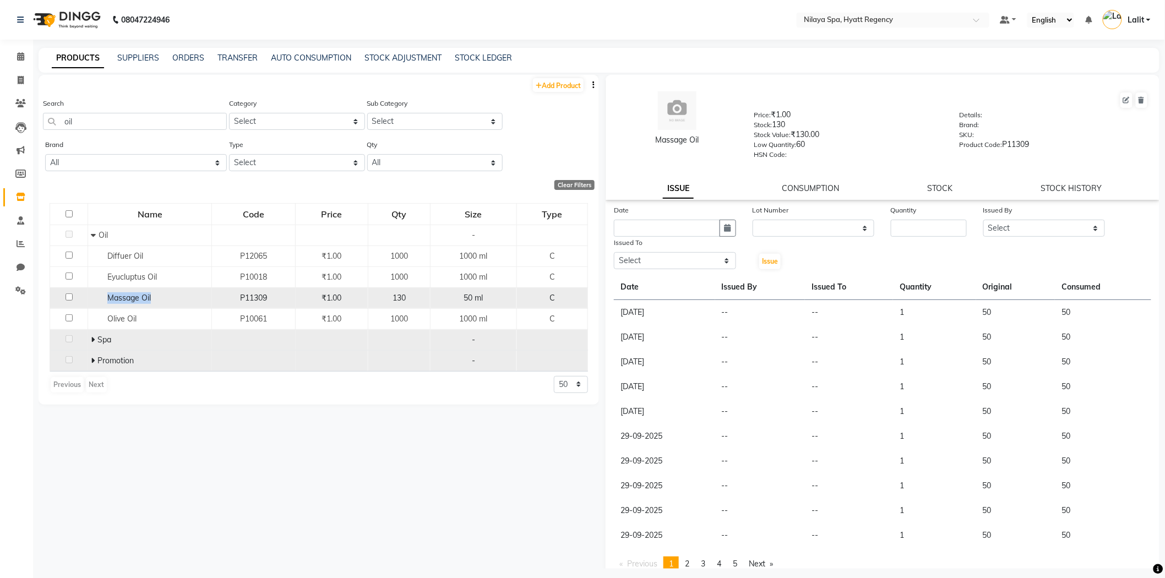
click at [141, 301] on span "Massage Oil" at bounding box center [128, 298] width 43 height 10
click at [130, 303] on span "Massage Oil" at bounding box center [128, 298] width 43 height 10
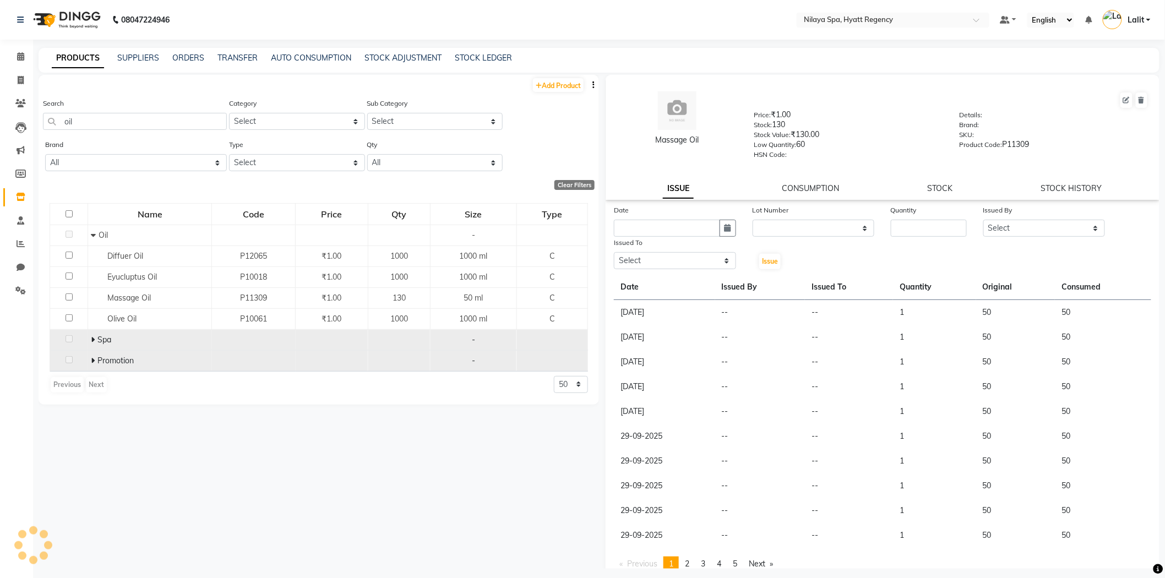
click at [933, 194] on div "STOCK" at bounding box center [940, 189] width 25 height 12
click at [944, 191] on link "STOCK" at bounding box center [940, 188] width 25 height 10
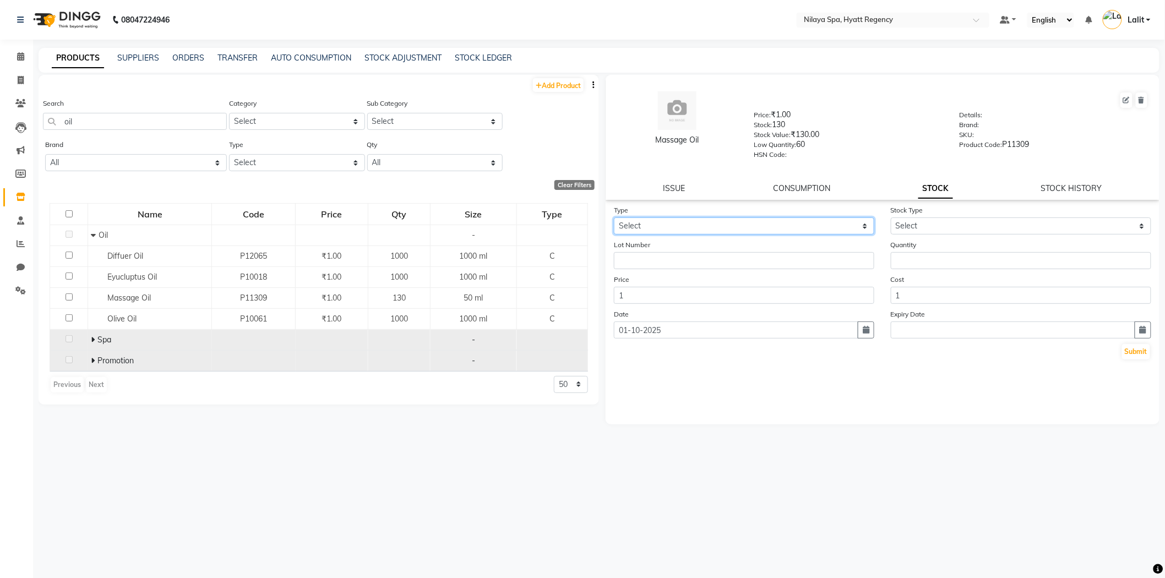
click at [695, 235] on select "Select In Out" at bounding box center [744, 225] width 260 height 17
click at [940, 222] on select "Select" at bounding box center [1021, 225] width 260 height 17
click at [904, 255] on input "number" at bounding box center [1021, 260] width 260 height 17
click at [720, 222] on select "Select In Out" at bounding box center [744, 225] width 260 height 17
select select "in"
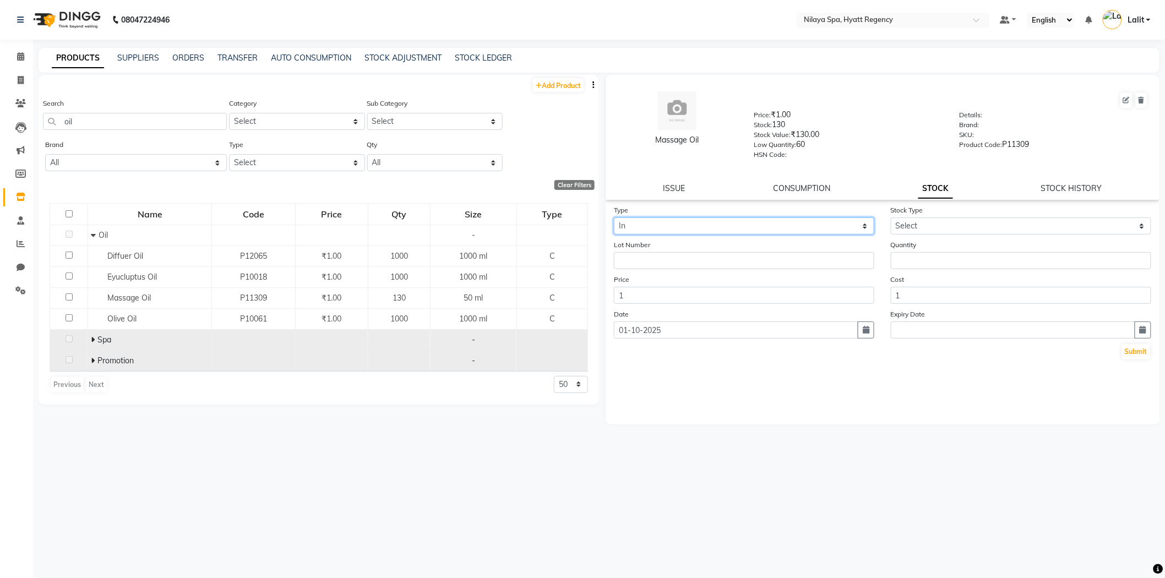
click at [614, 218] on select "Select In Out" at bounding box center [744, 225] width 260 height 17
click at [916, 225] on select "Select New Stock Adjustment Return Other" at bounding box center [1021, 225] width 260 height 17
select select "new stock"
click at [891, 218] on select "Select New Stock Adjustment Return Other" at bounding box center [1021, 225] width 260 height 17
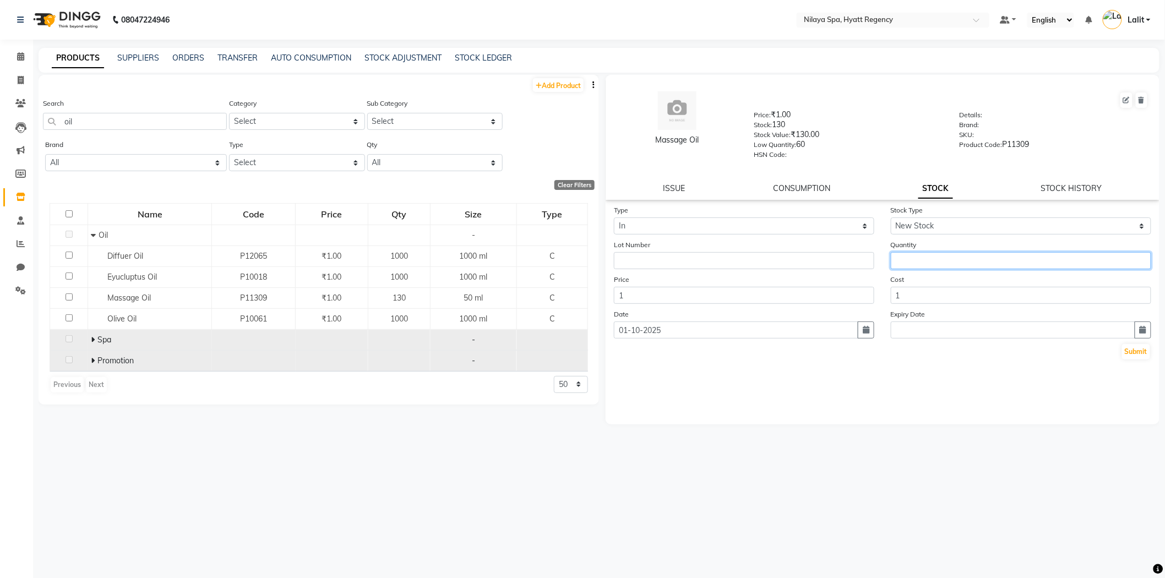
click at [936, 258] on input "number" at bounding box center [1021, 260] width 260 height 17
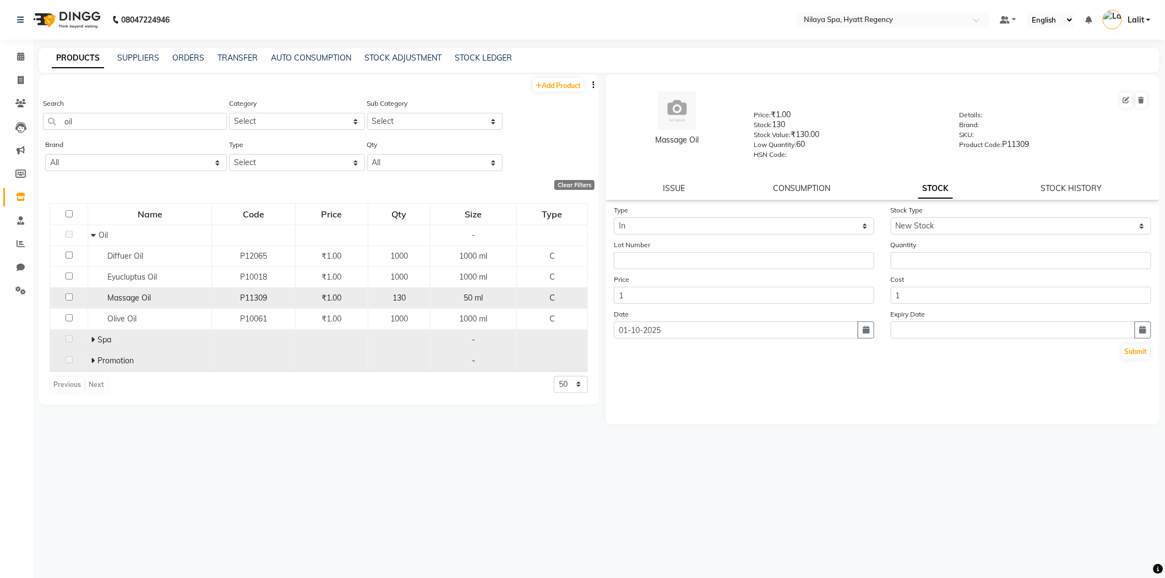
click at [413, 307] on td "130" at bounding box center [399, 297] width 62 height 21
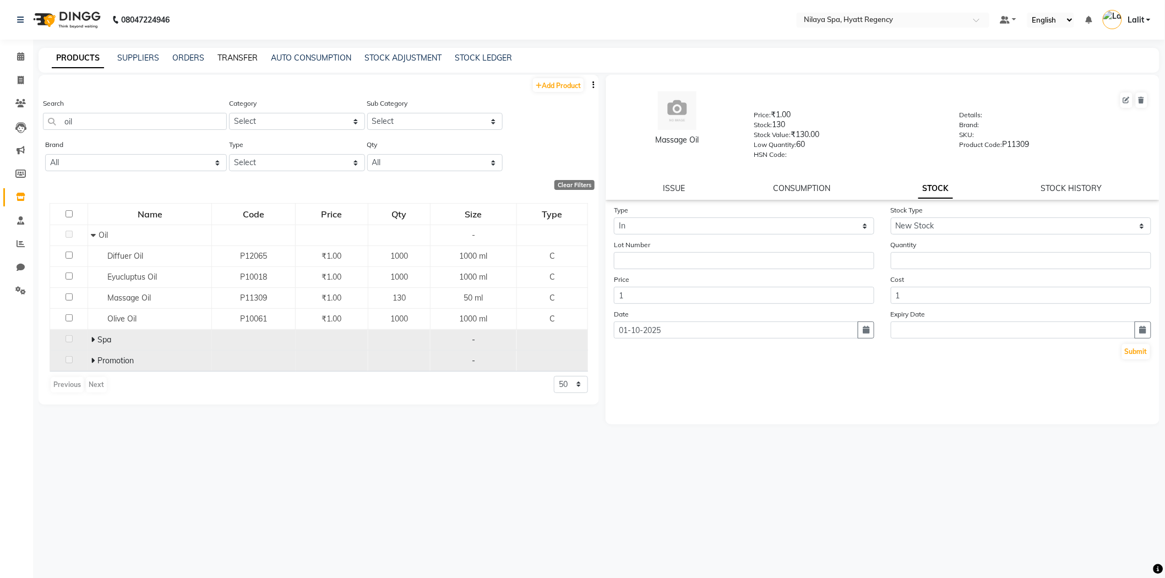
click at [232, 58] on link "TRANSFER" at bounding box center [237, 58] width 40 height 10
select select "sender"
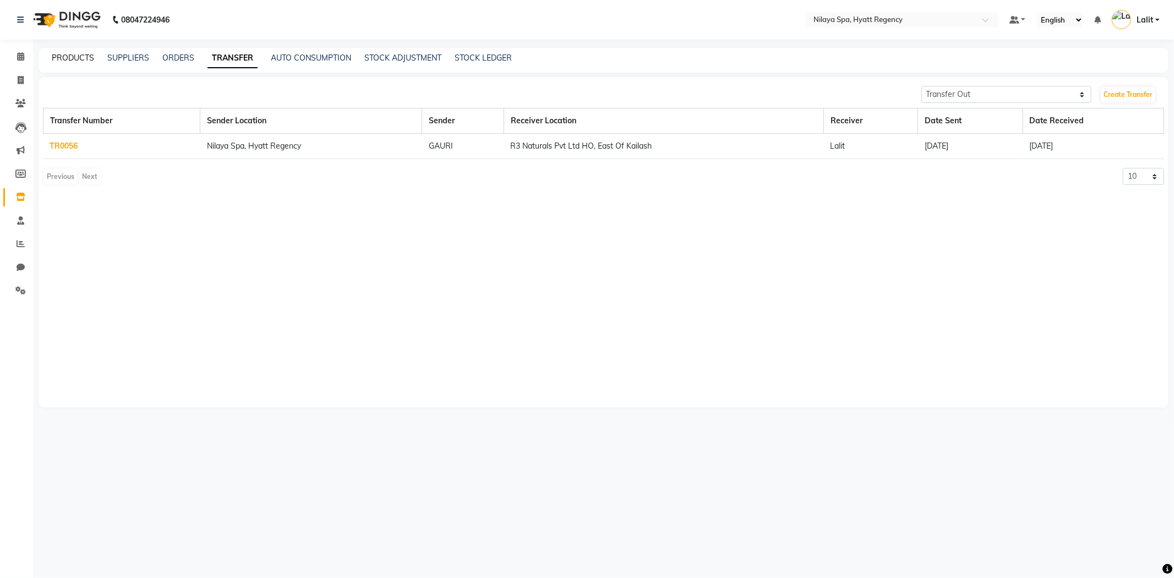
click at [79, 59] on link "PRODUCTS" at bounding box center [73, 58] width 42 height 10
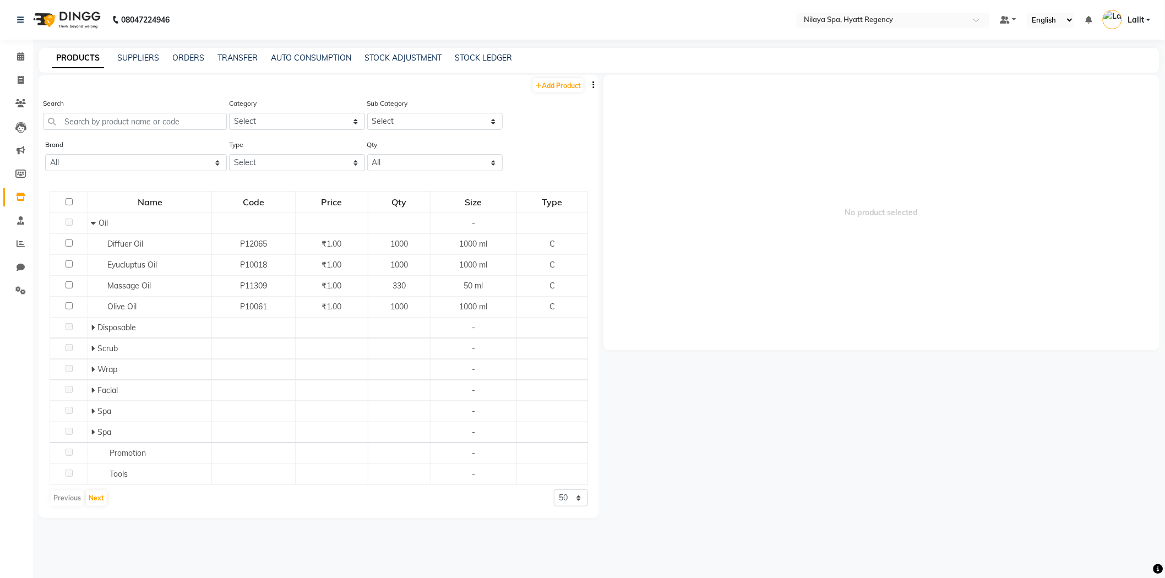
click at [726, 128] on span "No product selected" at bounding box center [881, 212] width 556 height 275
click at [306, 18] on nav "08047224946 Select Location × Nilaya Spa, Hyatt Regency Default Panel My Panel …" at bounding box center [582, 20] width 1165 height 40
click at [21, 236] on link "Reports" at bounding box center [16, 244] width 26 height 18
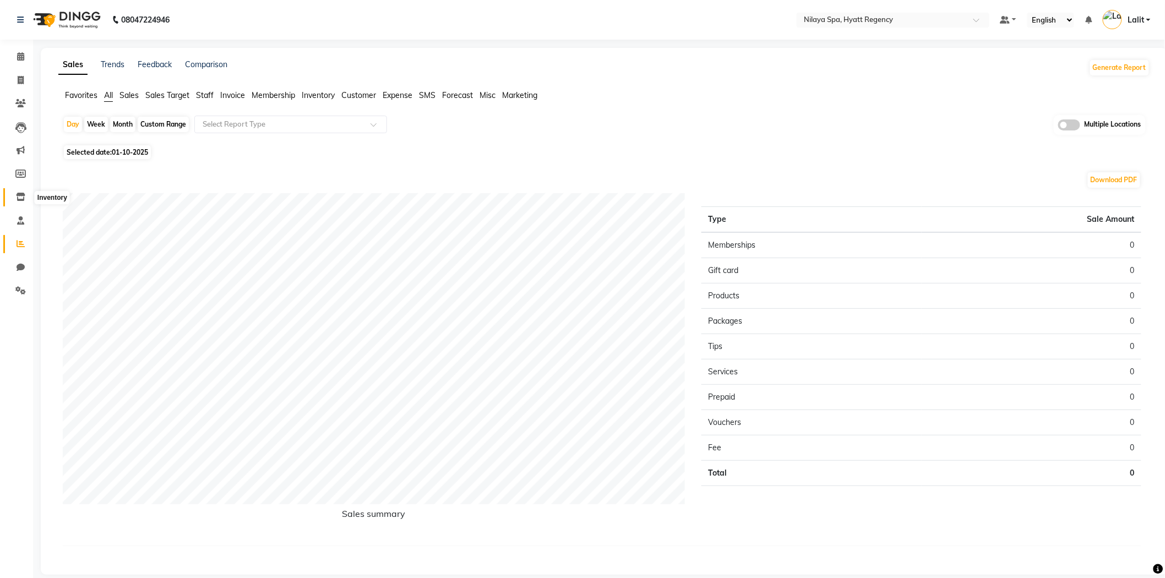
click at [24, 197] on icon at bounding box center [20, 197] width 9 height 8
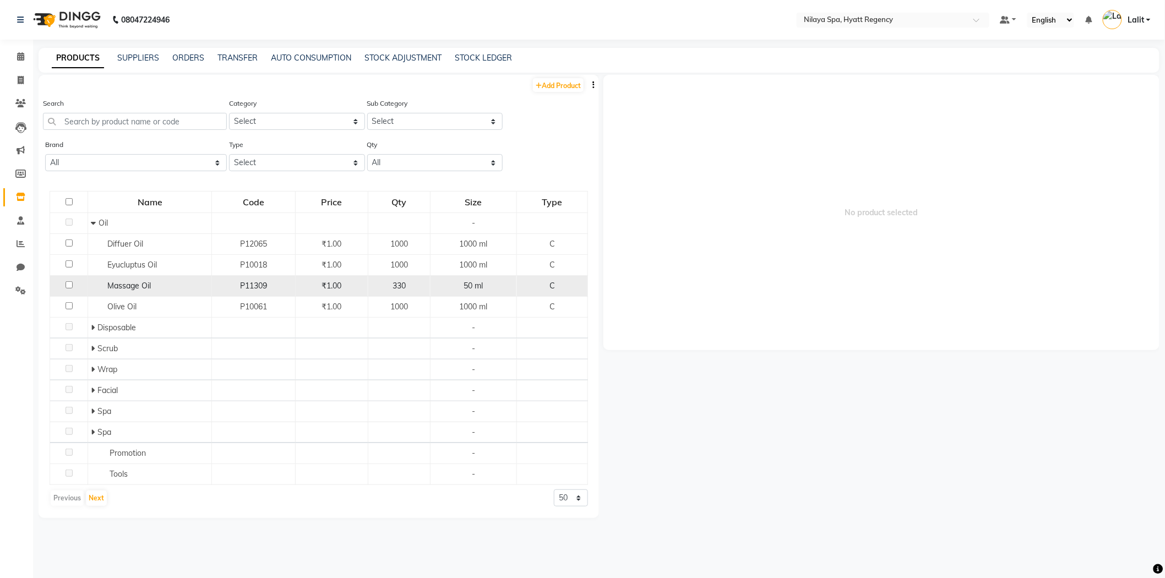
click at [404, 287] on span "330" at bounding box center [399, 286] width 13 height 10
select select
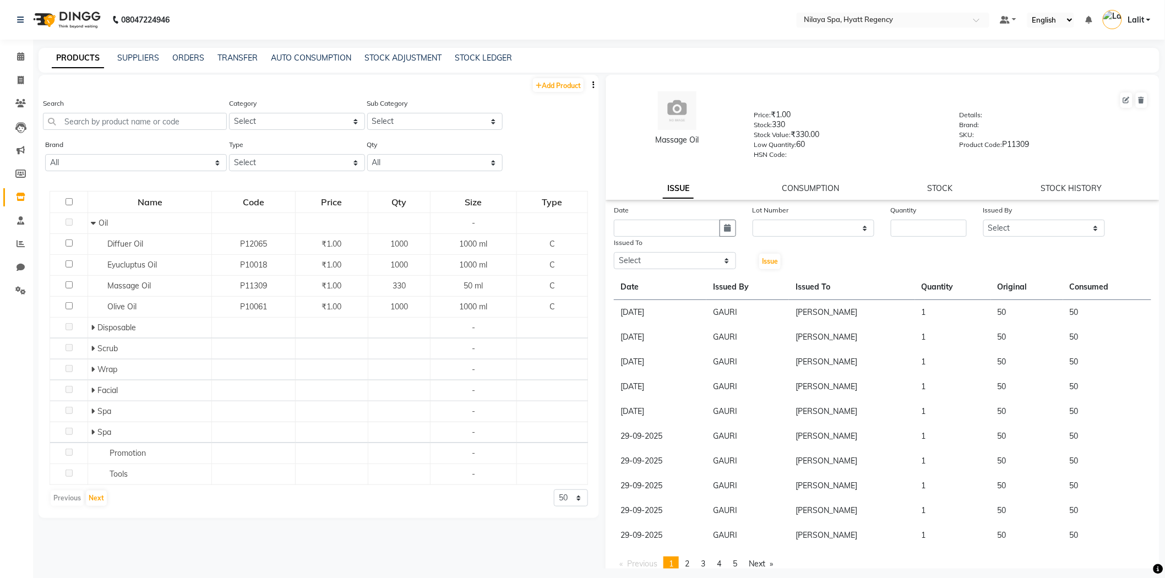
click at [318, 34] on nav "08047224946 Select Location × Nilaya Spa, Hyatt Regency Default Panel My Panel …" at bounding box center [582, 20] width 1165 height 40
click at [293, 34] on nav "08047224946 Select Location × Nilaya Spa, Hyatt Regency Default Panel My Panel …" at bounding box center [582, 20] width 1165 height 40
click at [342, 28] on nav "08047224946 Select Location × Nilaya Spa, Hyatt Regency Default Panel My Panel …" at bounding box center [582, 20] width 1165 height 40
click at [551, 9] on nav "08047224946 Select Location × Nilaya Spa, Hyatt Regency Default Panel My Panel …" at bounding box center [582, 20] width 1165 height 40
click at [662, 34] on nav "08047224946 Select Location × Nilaya Spa, Hyatt Regency Default Panel My Panel …" at bounding box center [582, 20] width 1165 height 40
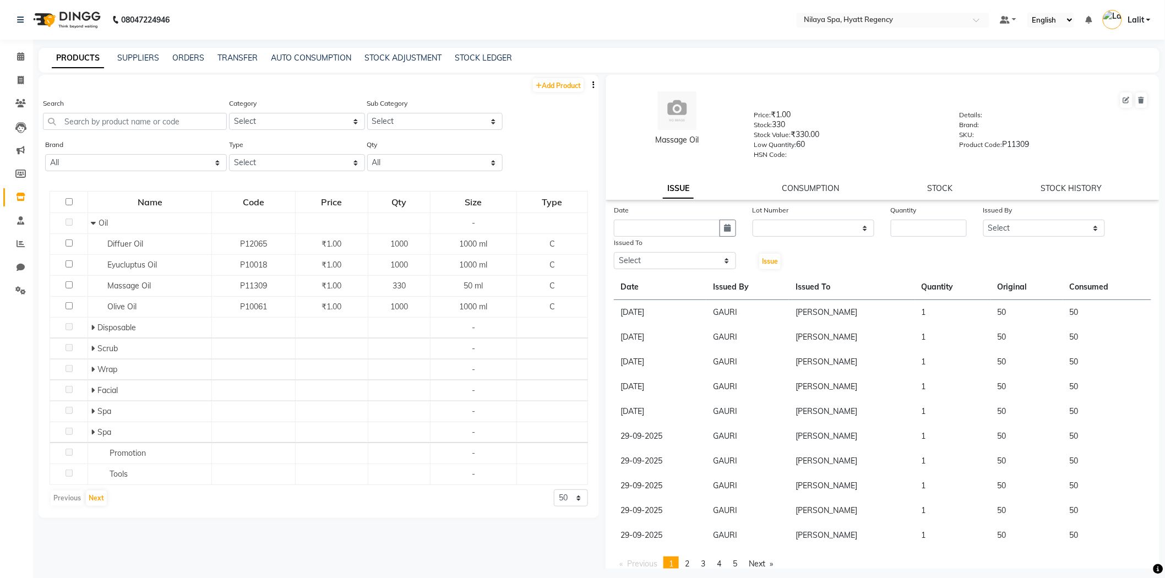
click at [728, 52] on div "PRODUCTS SUPPLIERS ORDERS TRANSFER AUTO CONSUMPTION STOCK ADJUSTMENT STOCK LEDG…" at bounding box center [593, 58] width 1108 height 12
click at [686, 20] on nav "08047224946 Select Location × Nilaya Spa, Hyatt Regency Default Panel My Panel …" at bounding box center [582, 20] width 1165 height 40
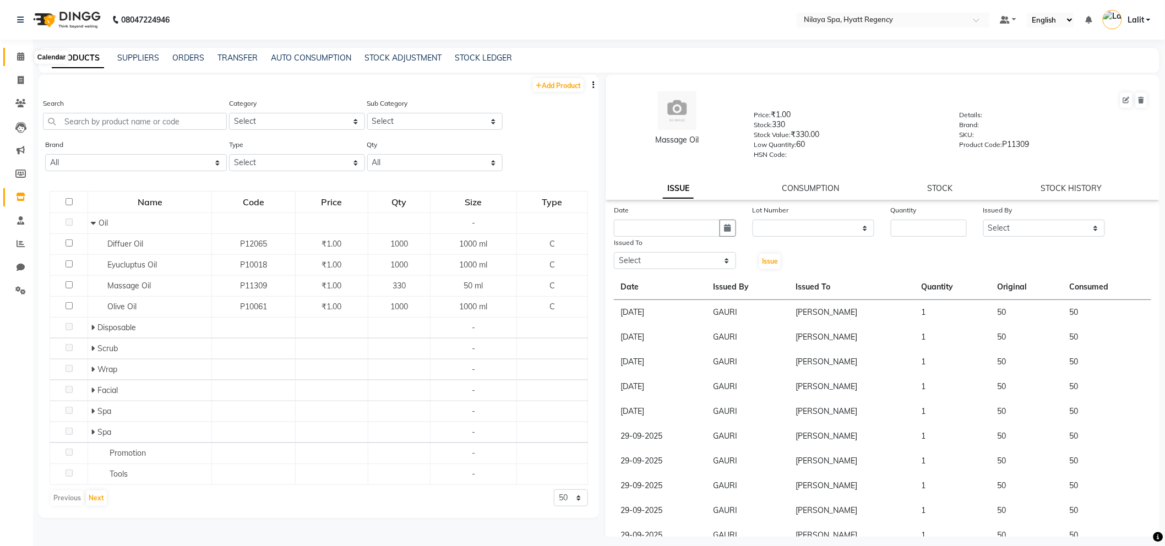
click at [24, 55] on span at bounding box center [20, 57] width 19 height 13
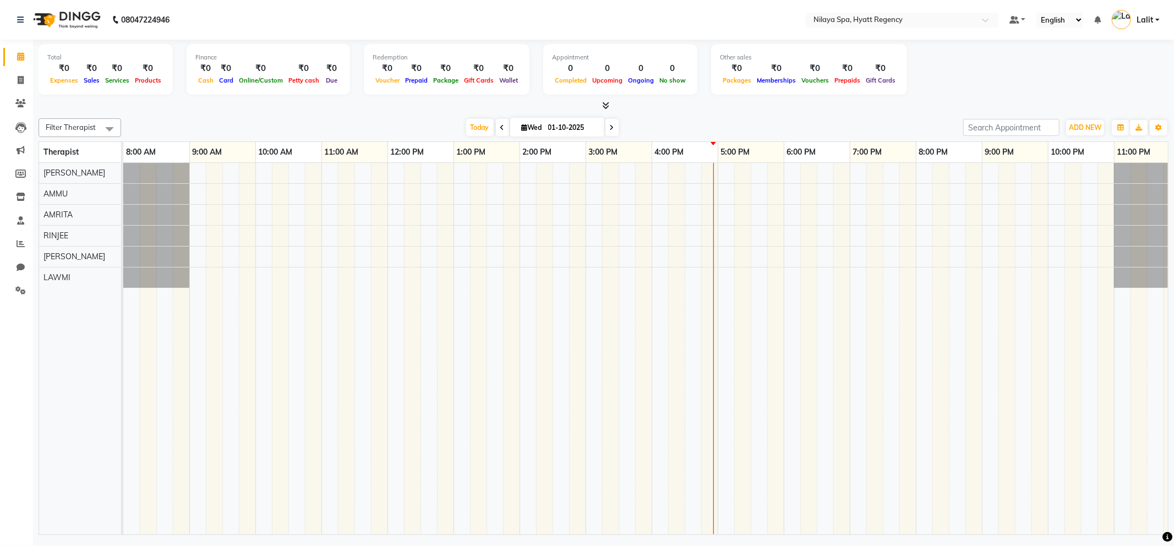
click at [582, 6] on nav "08047224946 Select Location × Nilaya Spa, Hyatt Regency Default Panel My Panel …" at bounding box center [587, 20] width 1174 height 40
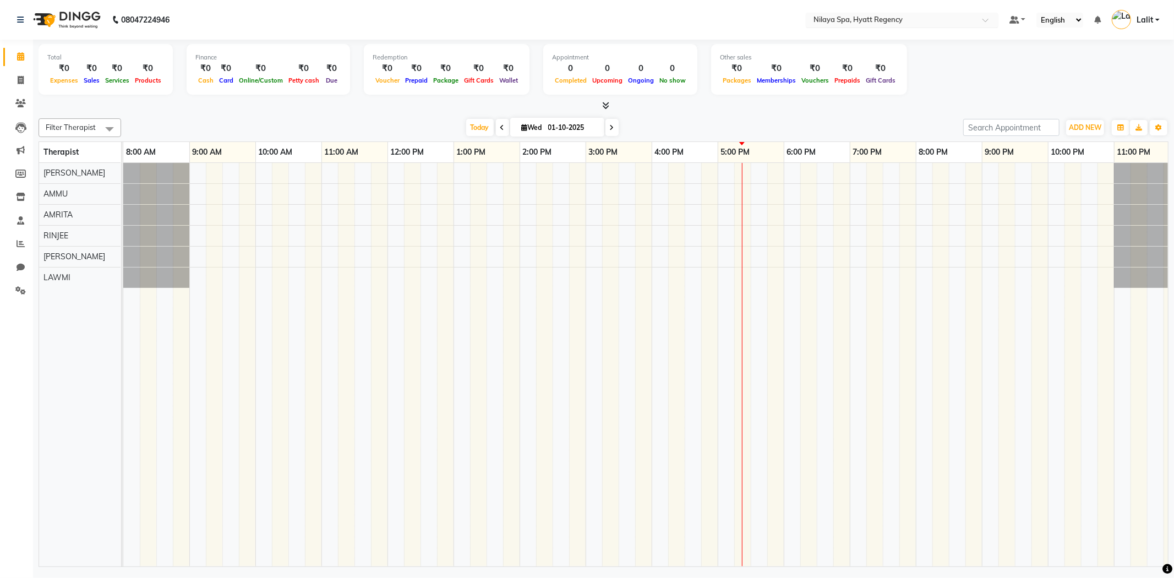
drag, startPoint x: 879, startPoint y: 34, endPoint x: 895, endPoint y: 18, distance: 22.2
click at [880, 32] on nav "08047224946 Select Location × Nilaya Spa, Hyatt Regency Default Panel My Panel …" at bounding box center [587, 20] width 1174 height 40
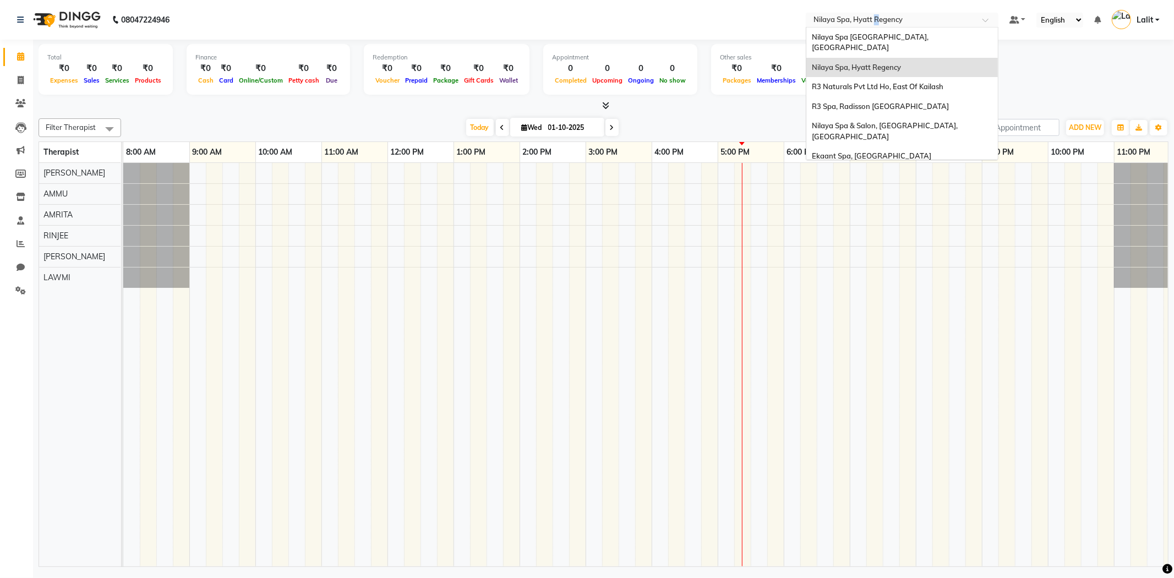
click at [895, 18] on input "text" at bounding box center [891, 20] width 160 height 11
click at [930, 121] on span "Nilaya Spa & Salon, [GEOGRAPHIC_DATA], [GEOGRAPHIC_DATA]" at bounding box center [886, 131] width 148 height 20
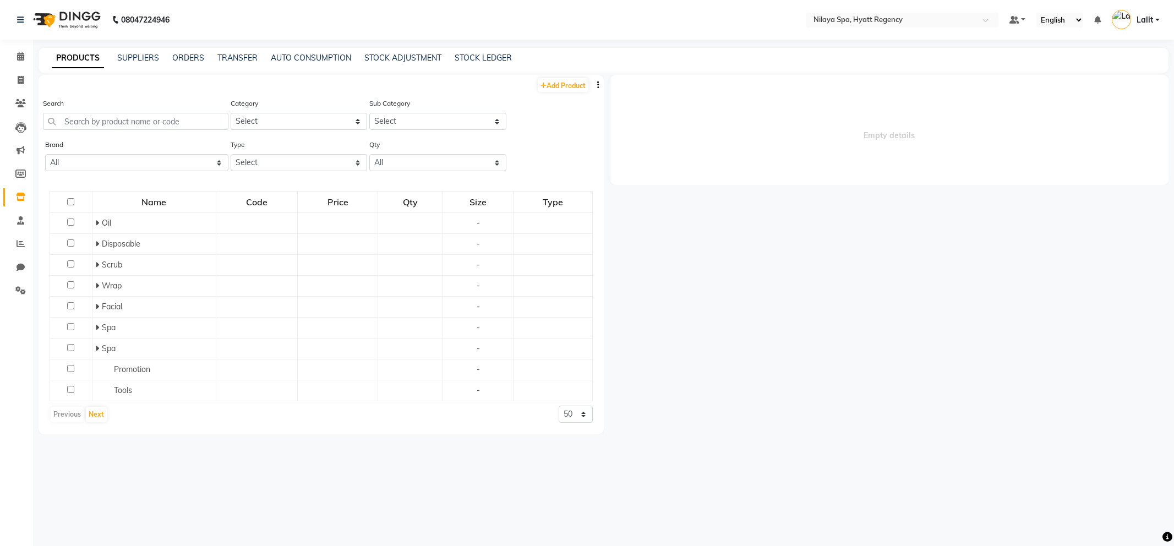
select select
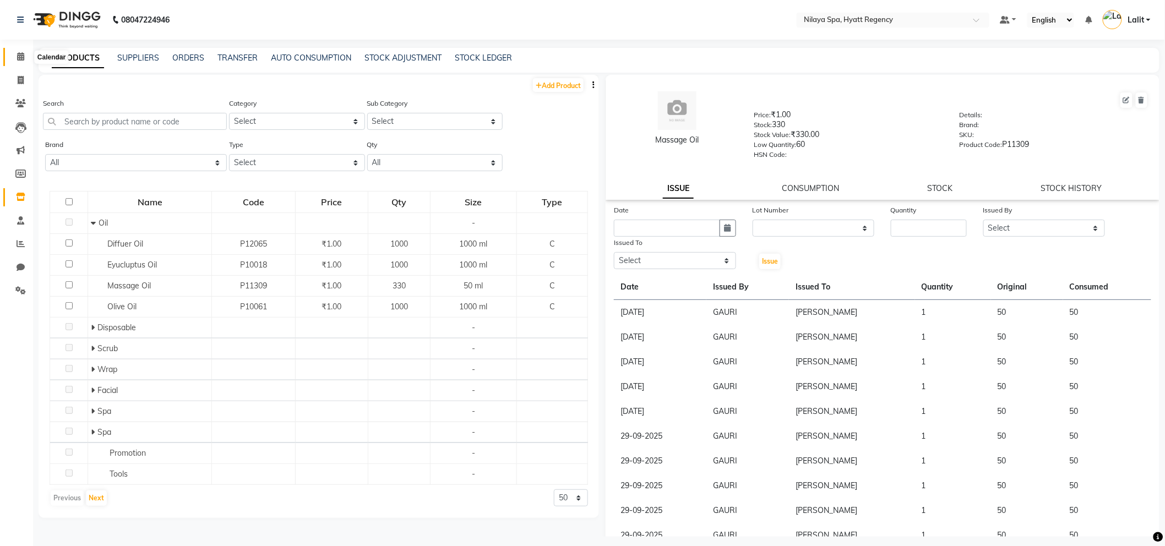
click at [20, 59] on icon at bounding box center [20, 56] width 7 height 8
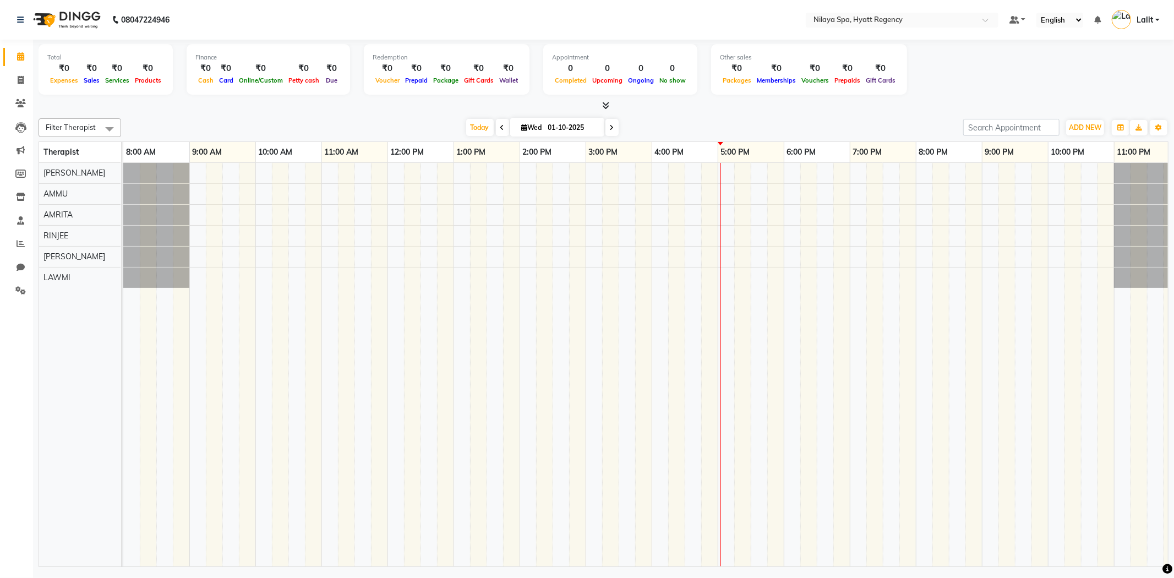
click at [455, 123] on div "Today Wed 01-10-2025" at bounding box center [542, 127] width 831 height 17
click at [493, 136] on div "Filter Therapist Select All AMMU AMRITA Jennifer LAWMI PRICILA RINJEE Today Wed…" at bounding box center [604, 127] width 1130 height 19
click at [478, 130] on span "Today" at bounding box center [480, 127] width 28 height 17
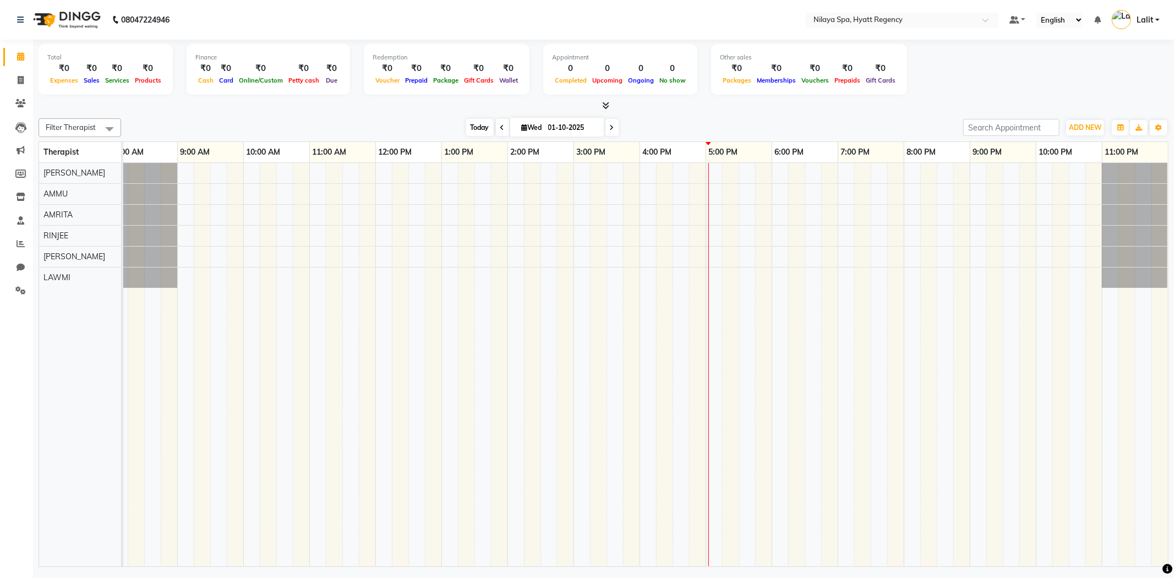
click at [478, 130] on span "Today" at bounding box center [480, 127] width 28 height 17
click at [479, 124] on span "Today" at bounding box center [480, 127] width 28 height 17
click at [466, 122] on span "Today" at bounding box center [480, 127] width 28 height 17
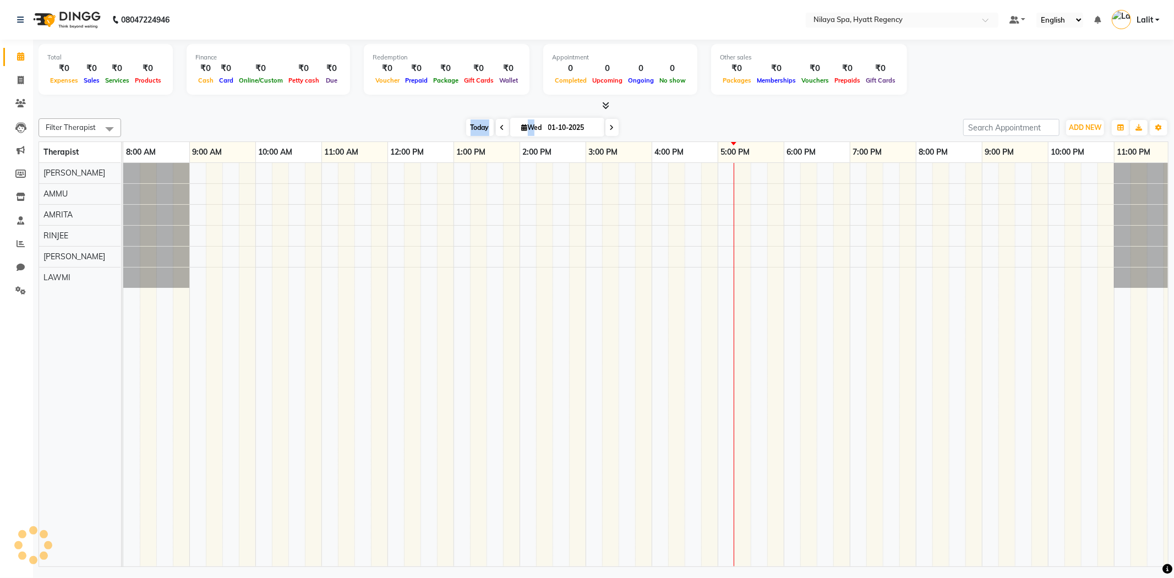
click at [466, 122] on span "Today" at bounding box center [480, 127] width 28 height 17
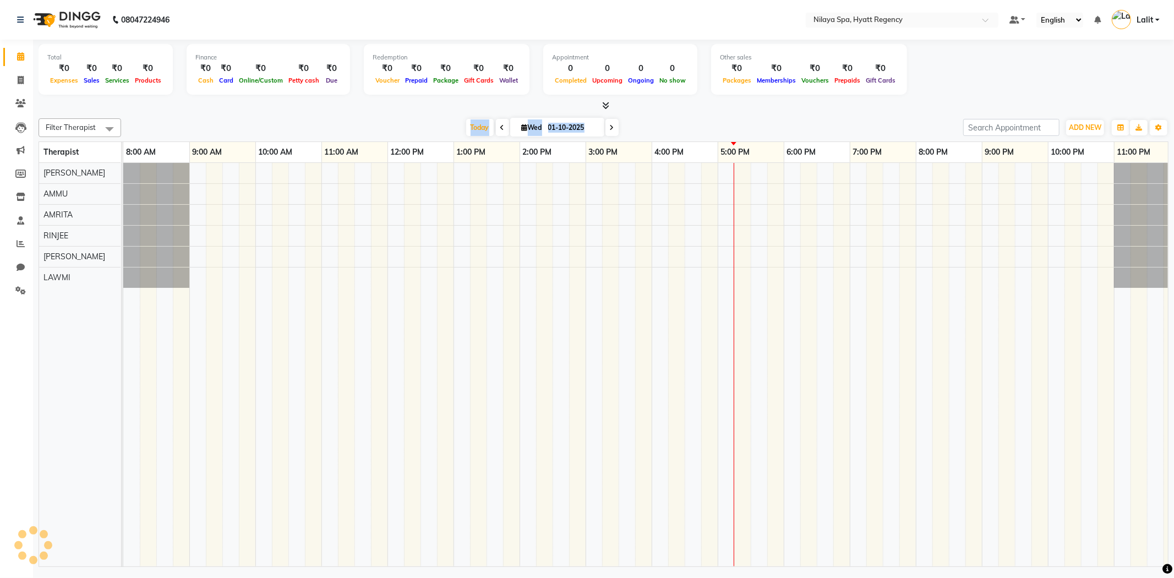
click at [408, 114] on div "Filter Therapist Select All AMMU AMRITA Jennifer LAWMI PRICILA RINJEE Today Wed…" at bounding box center [604, 340] width 1130 height 453
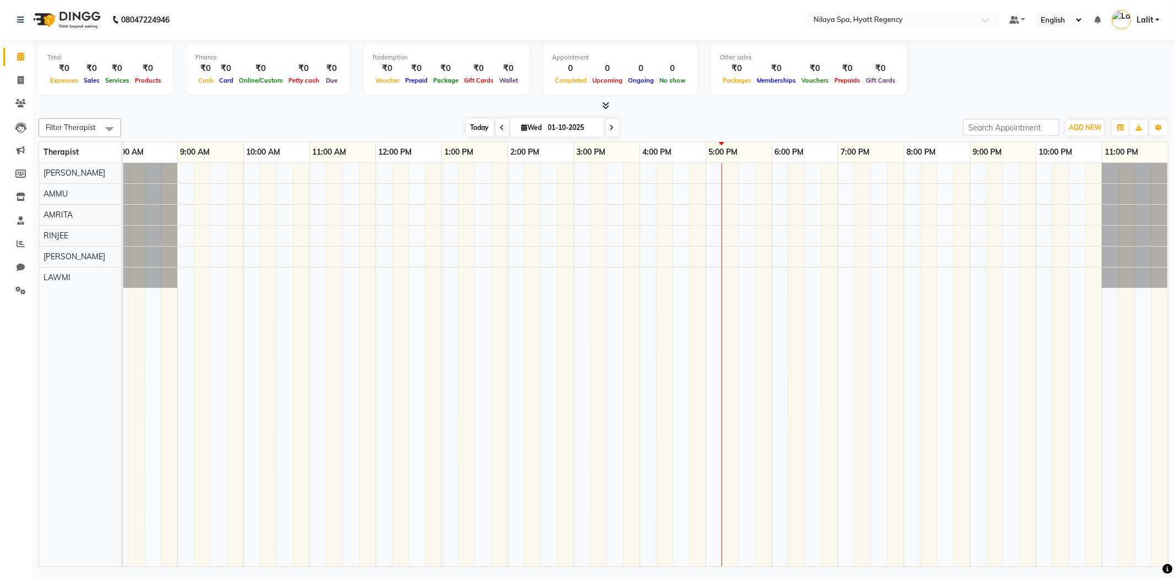
click at [478, 127] on span "Today" at bounding box center [480, 127] width 28 height 17
click at [413, 114] on div "Filter Therapist Select All AMMU AMRITA Jennifer LAWMI PRICILA RINJEE Today Wed…" at bounding box center [604, 340] width 1130 height 453
drag, startPoint x: 762, startPoint y: 31, endPoint x: 755, endPoint y: 36, distance: 8.7
drag, startPoint x: 755, startPoint y: 36, endPoint x: 664, endPoint y: 54, distance: 92.5
click at [664, 54] on div "Appointment" at bounding box center [620, 57] width 137 height 9
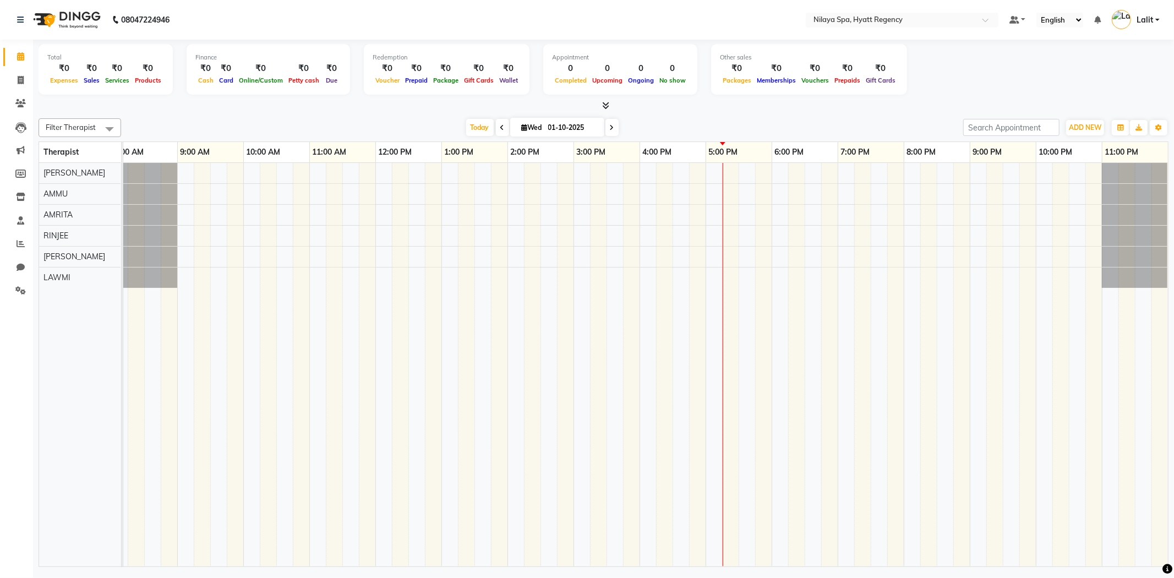
click at [654, 56] on div "Appointment" at bounding box center [620, 57] width 137 height 9
click at [684, 123] on div "Today Wed 01-10-2025" at bounding box center [542, 127] width 831 height 17
click at [479, 119] on div "Filter Therapist Select All AMMU AMRITA Jennifer LAWMI PRICILA RINJEE Today Wed…" at bounding box center [604, 340] width 1130 height 453
click at [382, 119] on div "Today Wed 01-10-2025" at bounding box center [542, 127] width 831 height 17
drag, startPoint x: 472, startPoint y: 125, endPoint x: 655, endPoint y: 128, distance: 183.4
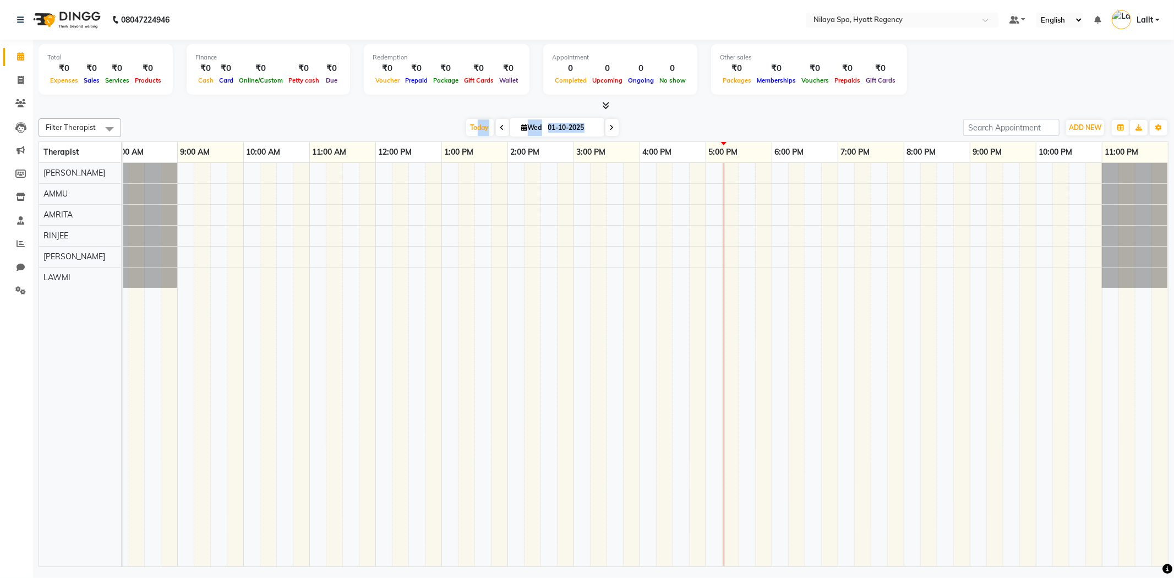
click at [655, 128] on div "Today Wed 01-10-2025" at bounding box center [542, 127] width 831 height 17
click at [661, 125] on div "Today Wed 01-10-2025" at bounding box center [542, 127] width 831 height 17
drag, startPoint x: 427, startPoint y: 121, endPoint x: 623, endPoint y: 123, distance: 196.5
click at [620, 123] on div "Today Wed 01-10-2025" at bounding box center [542, 127] width 831 height 17
click at [675, 118] on div "Filter Therapist Select All AMMU AMRITA Jennifer LAWMI PRICILA RINJEE Today Wed…" at bounding box center [604, 127] width 1130 height 19
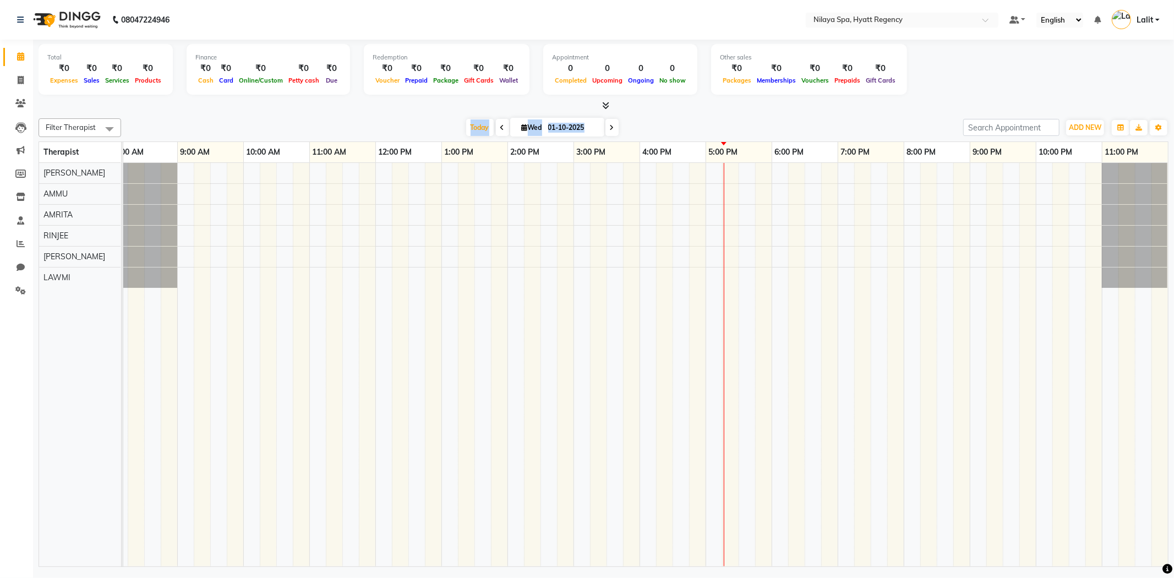
click at [701, 129] on div "Today Wed 01-10-2025" at bounding box center [542, 127] width 831 height 17
drag, startPoint x: 439, startPoint y: 129, endPoint x: 635, endPoint y: 126, distance: 196.6
click at [587, 124] on div "Today Wed 01-10-2025" at bounding box center [542, 127] width 831 height 17
click at [639, 126] on div "Today Wed 01-10-2025" at bounding box center [542, 127] width 831 height 17
click at [653, 118] on div "Filter Therapist Select All AMMU AMRITA Jennifer LAWMI PRICILA RINJEE Today Wed…" at bounding box center [604, 127] width 1130 height 19
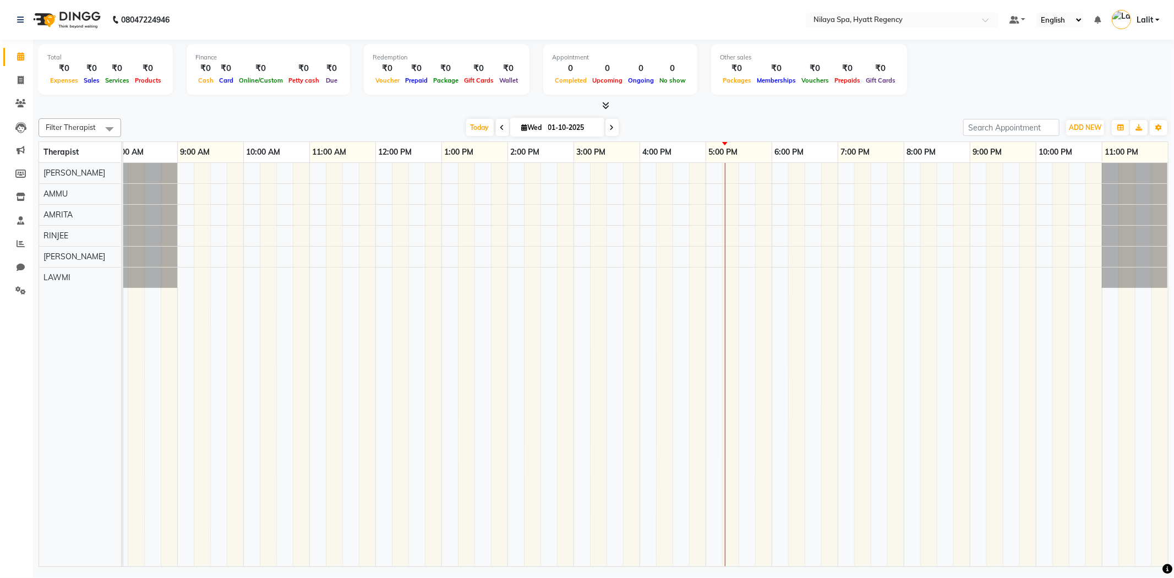
click at [549, 95] on div "Total ₹0 Expenses ₹0 Sales ₹0 Services ₹0 Products Finance ₹0 Cash ₹0 Card ₹0 O…" at bounding box center [604, 71] width 1130 height 54
click at [652, 105] on div at bounding box center [604, 106] width 1130 height 12
click at [658, 90] on div "Appointment 0 Completed 0 Upcoming 0 Ongoing 0 No show" at bounding box center [620, 69] width 154 height 51
click at [466, 133] on span "Today" at bounding box center [480, 127] width 28 height 17
click at [424, 139] on div "Filter Therapist Select All AMMU AMRITA Jennifer LAWMI PRICILA RINJEE Today Wed…" at bounding box center [604, 340] width 1130 height 453
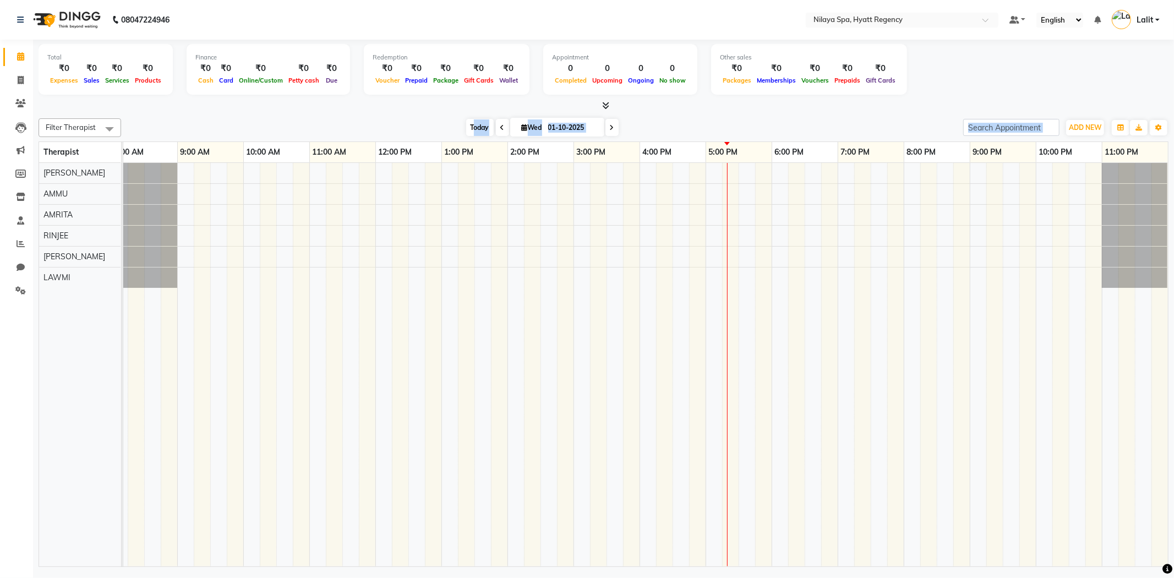
drag, startPoint x: 458, startPoint y: 140, endPoint x: 471, endPoint y: 133, distance: 14.5
click at [471, 133] on div "Filter Therapist Select All AMMU AMRITA Jennifer LAWMI PRICILA RINJEE Today Wed…" at bounding box center [604, 340] width 1130 height 453
click at [471, 133] on span "Today" at bounding box center [480, 127] width 28 height 17
click at [440, 128] on div "Today Wed 01-10-2025" at bounding box center [542, 127] width 831 height 17
click at [465, 130] on div "Today Wed 01-10-2025" at bounding box center [542, 127] width 155 height 17
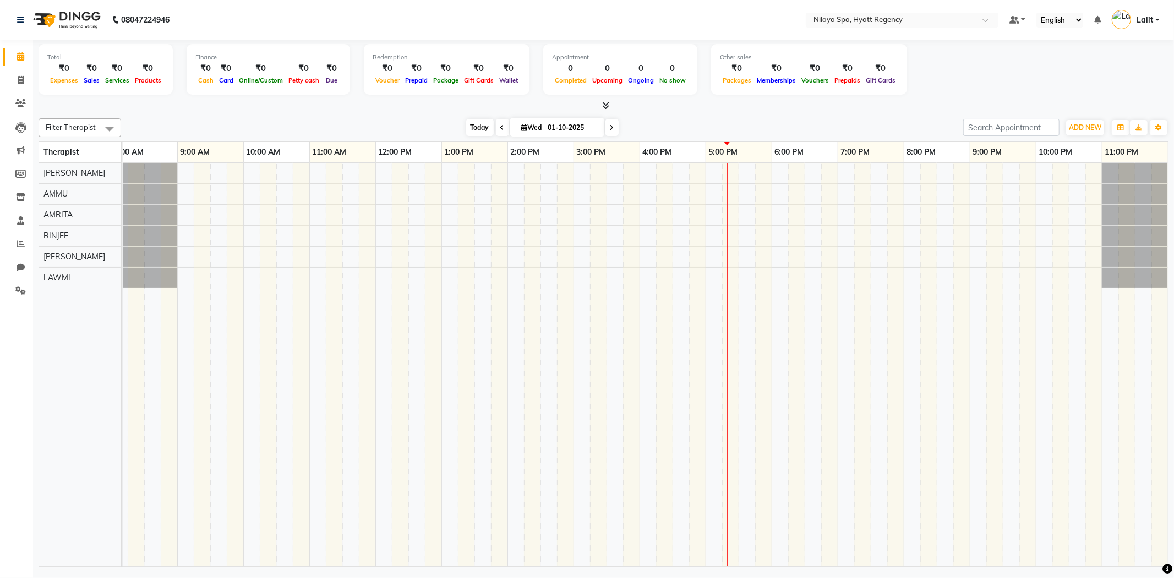
click at [466, 130] on span "Today" at bounding box center [480, 127] width 28 height 17
click at [466, 129] on span "Today" at bounding box center [480, 127] width 28 height 17
click at [435, 124] on div "Today Wed 01-10-2025" at bounding box center [542, 127] width 831 height 17
drag, startPoint x: 459, startPoint y: 133, endPoint x: 467, endPoint y: 132, distance: 8.3
click at [460, 133] on div "Today Wed 01-10-2025" at bounding box center [542, 127] width 831 height 17
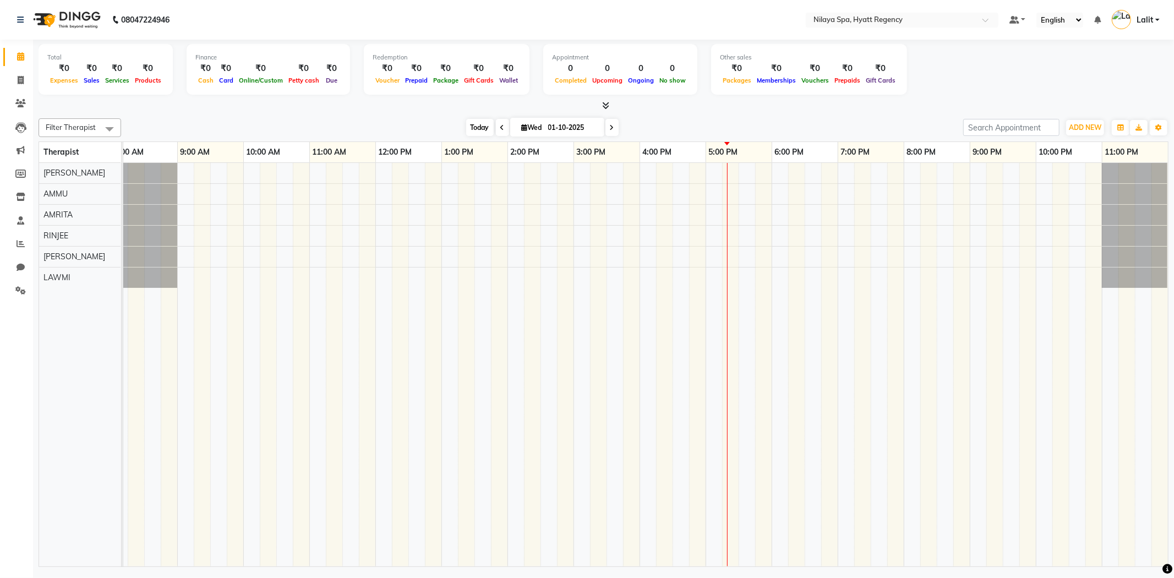
click at [470, 131] on span "Today" at bounding box center [480, 127] width 28 height 17
click at [388, 130] on div "[DATE] [DATE]" at bounding box center [542, 127] width 831 height 17
click at [439, 135] on div "Filter Therapist Select All AMMU AMRITA Jennifer LAWMI PRICILA RINJEE Today Wed…" at bounding box center [604, 127] width 1130 height 19
click at [482, 130] on span "Today" at bounding box center [480, 127] width 28 height 17
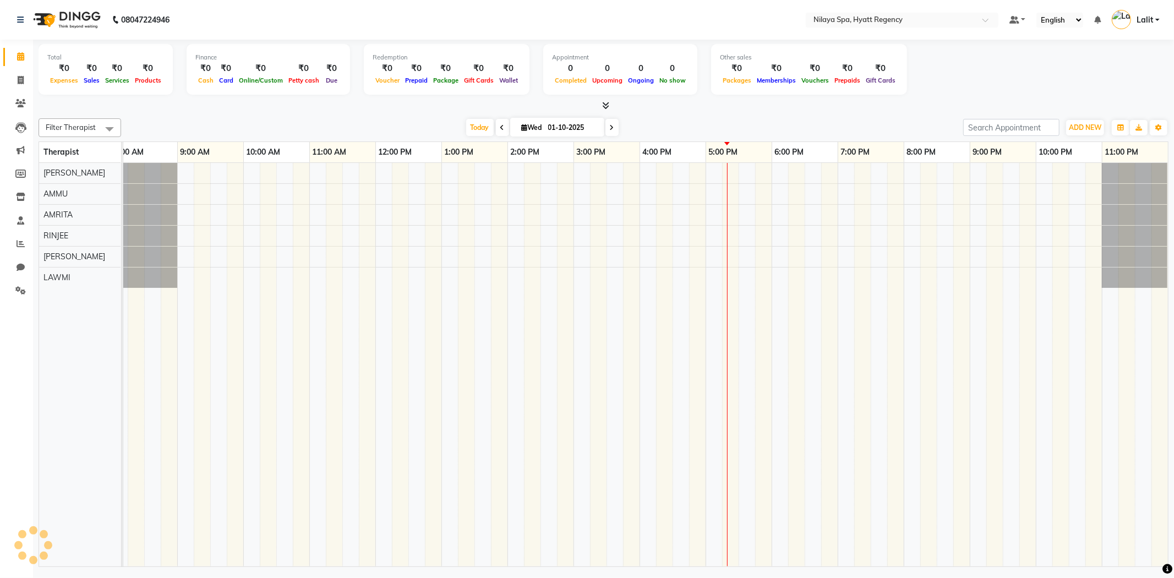
click at [433, 135] on div "[DATE] [DATE]" at bounding box center [542, 127] width 831 height 17
click at [458, 129] on div "[DATE] [DATE]" at bounding box center [542, 127] width 831 height 17
click at [466, 129] on span "Today" at bounding box center [480, 127] width 28 height 17
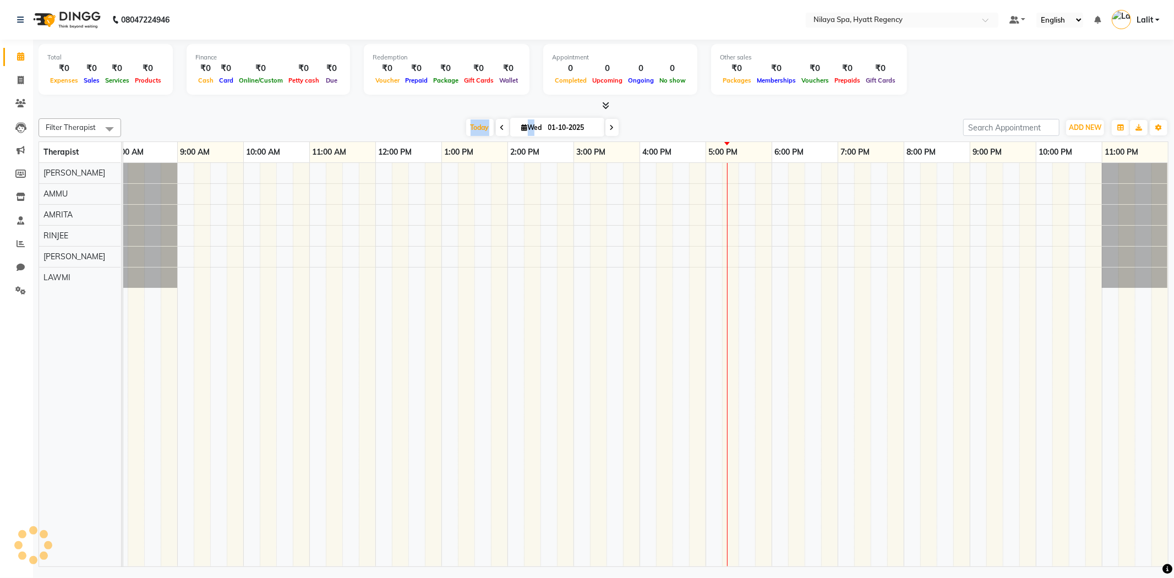
click at [458, 128] on div "[DATE] [DATE]" at bounding box center [542, 127] width 831 height 17
click at [466, 127] on span "Today" at bounding box center [480, 127] width 28 height 17
click at [450, 127] on div "[DATE] [DATE]" at bounding box center [542, 127] width 831 height 17
click at [456, 128] on div "[DATE] [DATE]" at bounding box center [542, 127] width 831 height 17
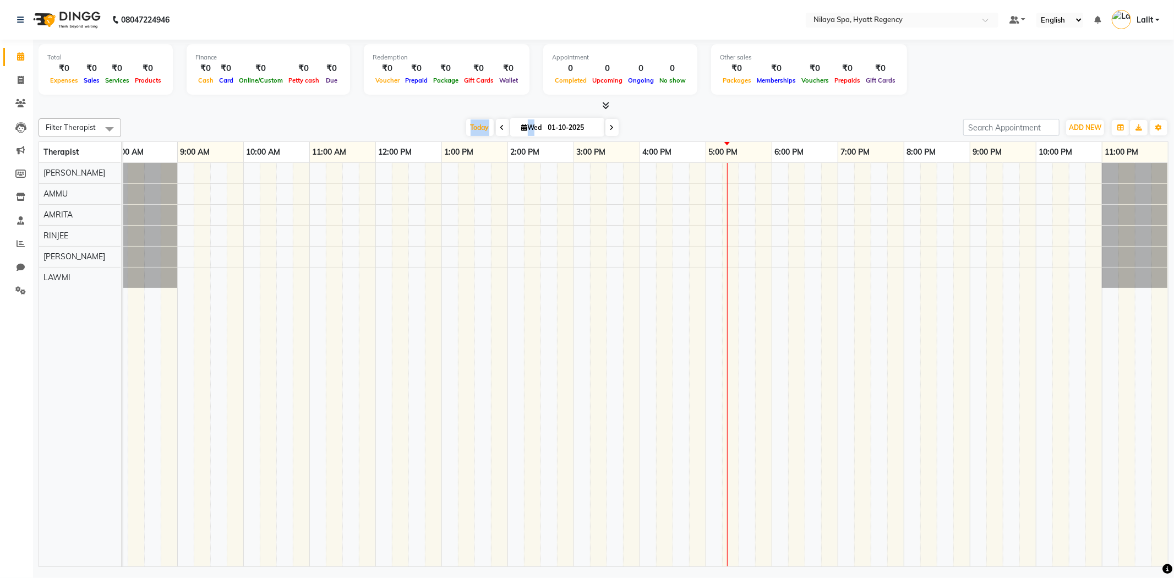
click at [456, 128] on div "[DATE] [DATE]" at bounding box center [542, 127] width 831 height 17
click at [408, 127] on div "[DATE] [DATE]" at bounding box center [542, 127] width 831 height 17
click at [468, 129] on span "Today" at bounding box center [480, 127] width 28 height 17
click at [401, 96] on div "Total ₹0 Expenses ₹0 Sales ₹0 Services ₹0 Products Finance ₹0 Cash ₹0 Card ₹0 O…" at bounding box center [604, 71] width 1130 height 54
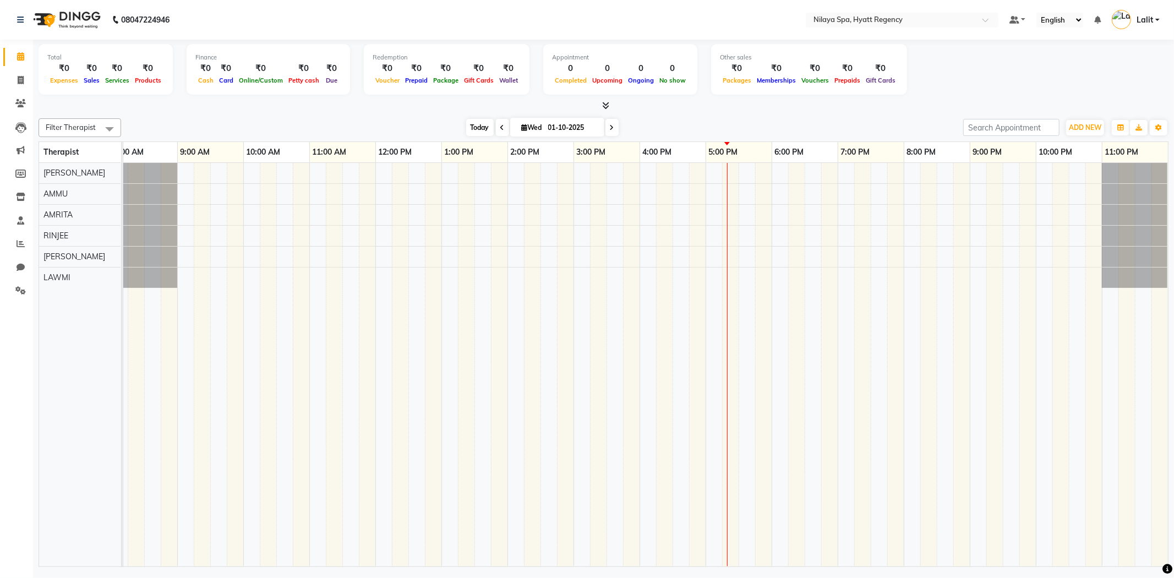
click at [474, 128] on span "Today" at bounding box center [480, 127] width 28 height 17
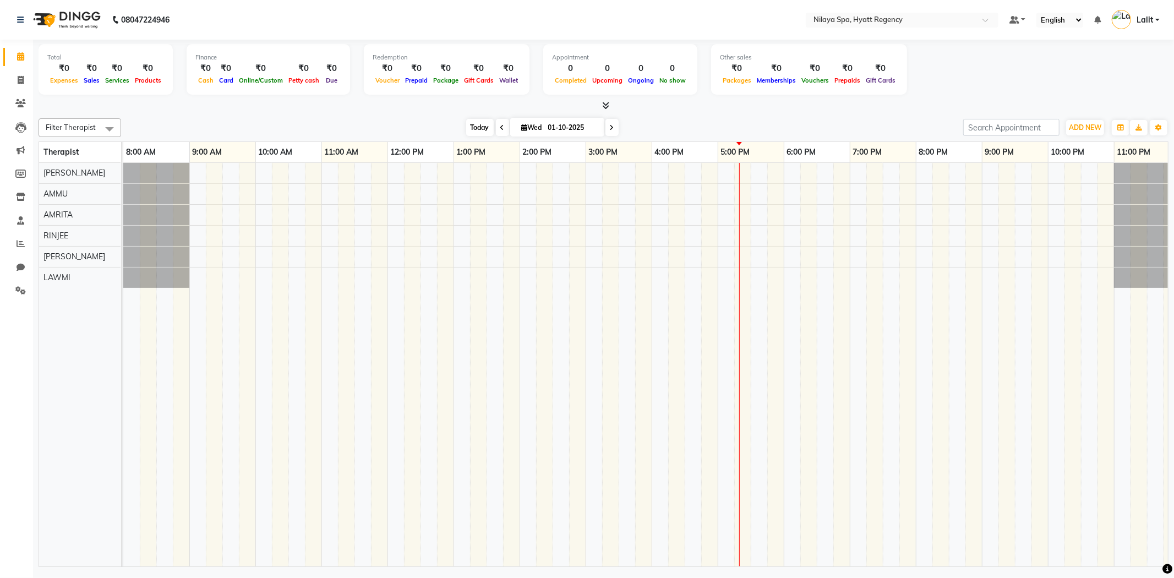
click at [474, 128] on span "Today" at bounding box center [480, 127] width 28 height 17
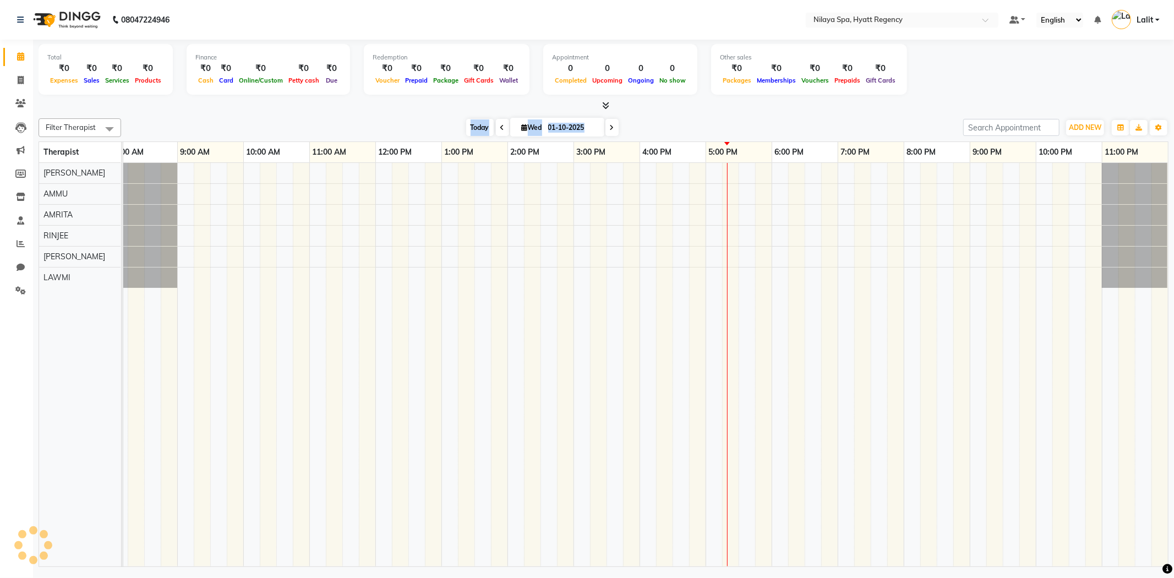
click at [474, 128] on span "Today" at bounding box center [480, 127] width 28 height 17
click at [575, 130] on input "01-10-2025" at bounding box center [572, 127] width 55 height 17
select select "10"
select select "2025"
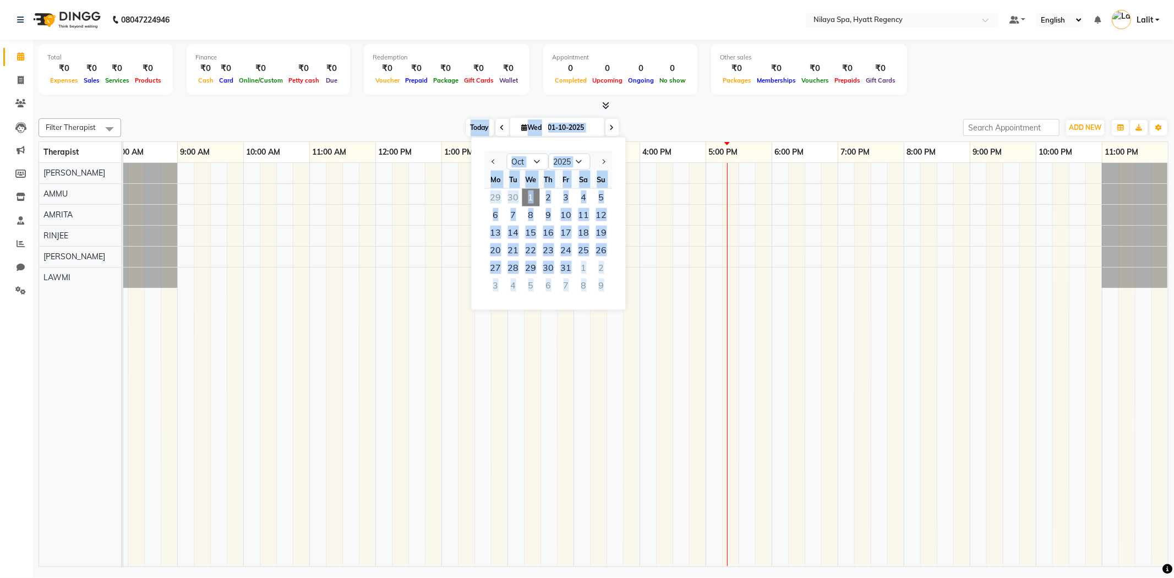
click at [466, 122] on span "Today" at bounding box center [480, 127] width 28 height 17
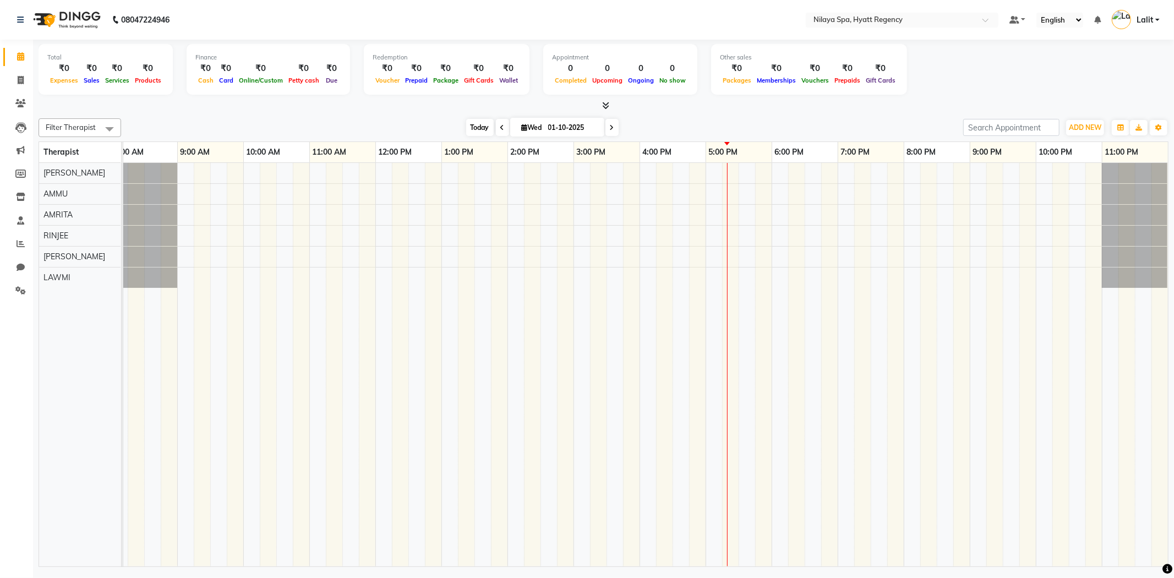
click at [466, 122] on span "Today" at bounding box center [480, 127] width 28 height 17
click at [399, 122] on div "[DATE] [DATE]" at bounding box center [542, 127] width 831 height 17
click at [1168, 546] on icon at bounding box center [1168, 569] width 10 height 10
click at [469, 130] on span "Today" at bounding box center [480, 127] width 28 height 17
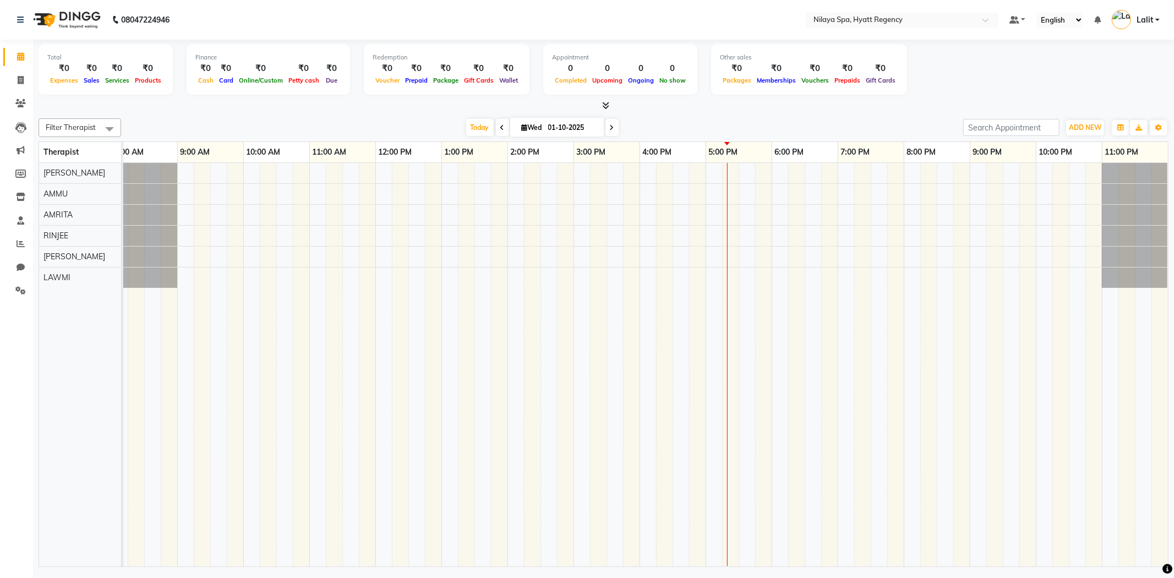
click at [256, 124] on div "[DATE] [DATE]" at bounding box center [542, 127] width 831 height 17
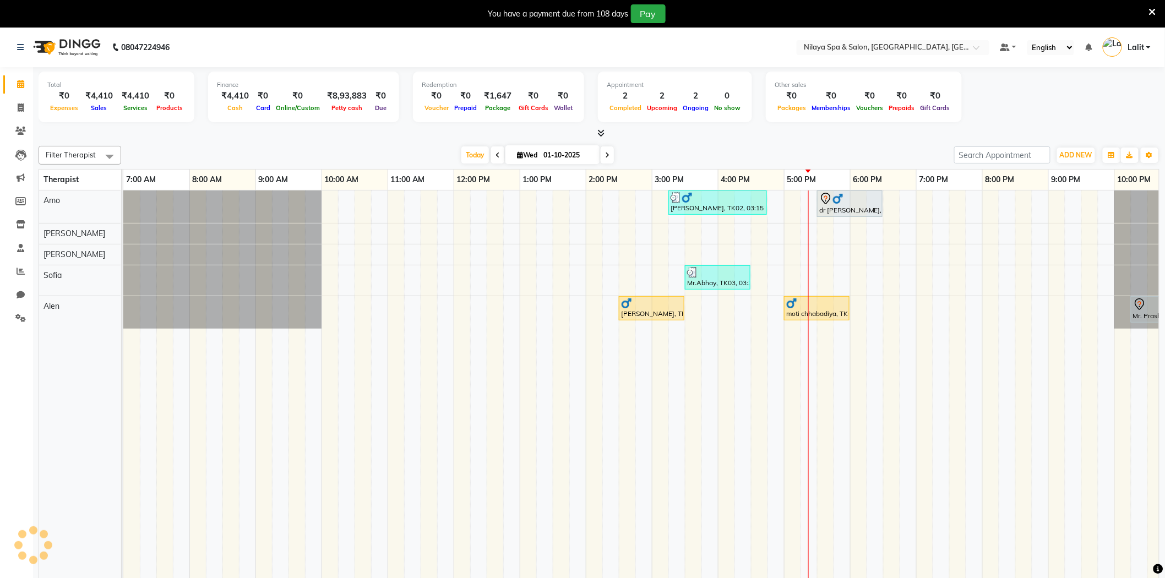
click at [20, 333] on li "Completed InProgress Upcoming Dropped Tentative Check-In Confirm" at bounding box center [16, 333] width 33 height 6
click at [19, 323] on span at bounding box center [20, 318] width 19 height 13
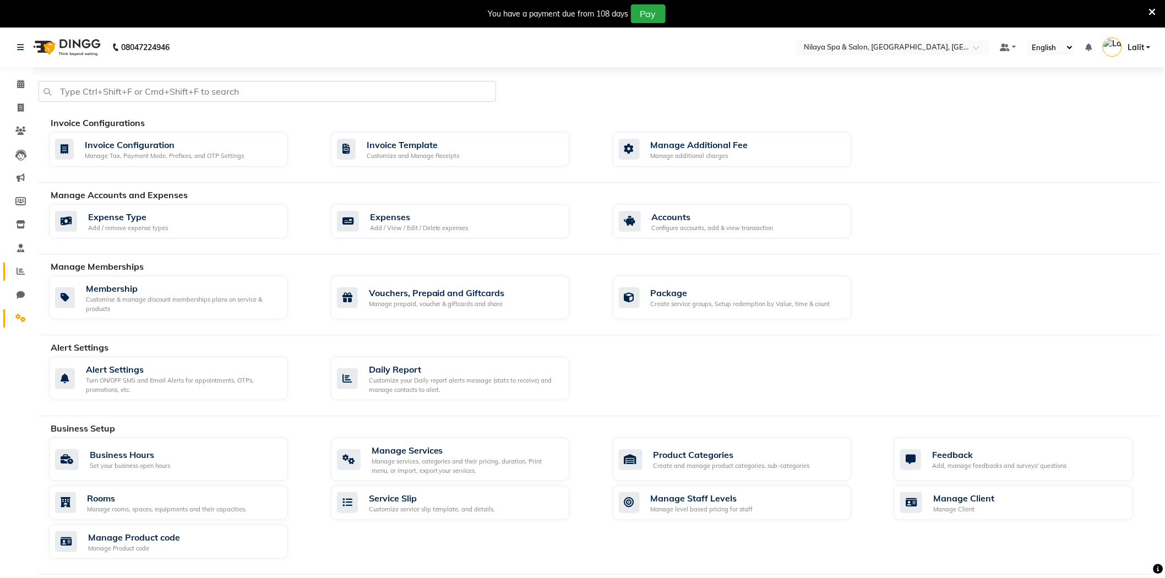
drag, startPoint x: 23, startPoint y: 285, endPoint x: 17, endPoint y: 272, distance: 14.0
click at [23, 285] on li "Chat" at bounding box center [16, 296] width 33 height 24
click at [17, 271] on icon at bounding box center [21, 271] width 8 height 8
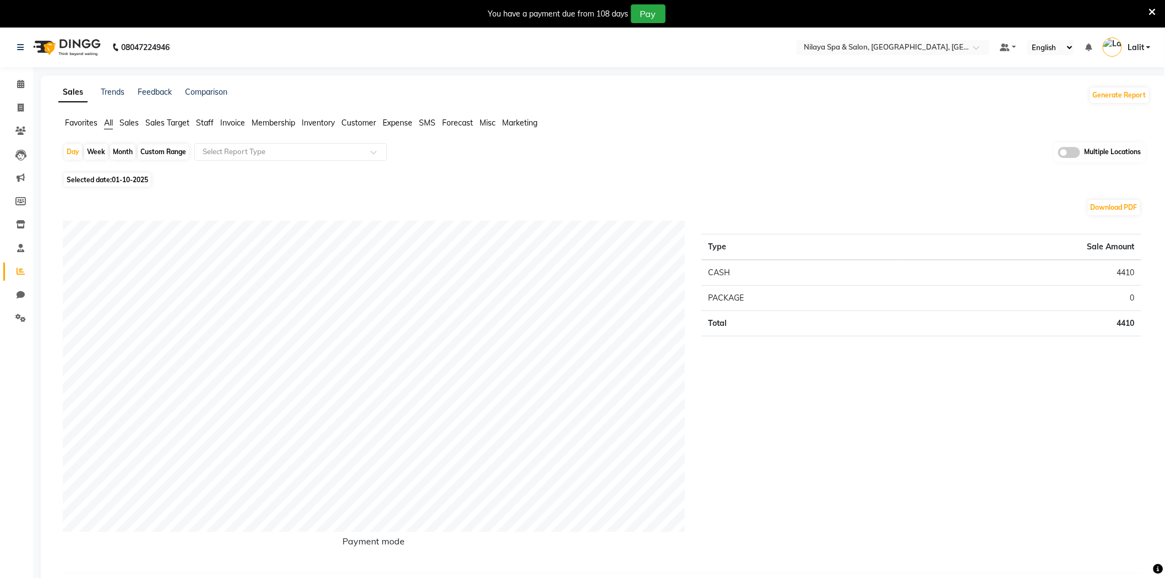
click at [133, 184] on span "Selected date: [DATE]" at bounding box center [107, 180] width 87 height 14
select select "10"
select select "2025"
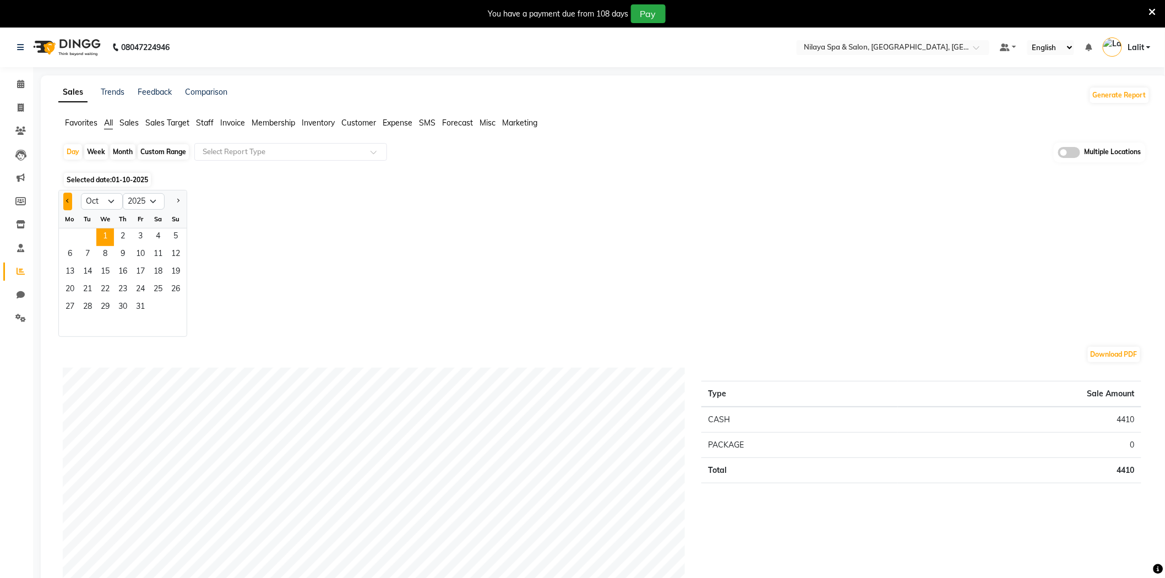
click at [70, 201] on button "Previous month" at bounding box center [67, 202] width 9 height 18
select select "9"
drag, startPoint x: 73, startPoint y: 308, endPoint x: 86, endPoint y: 310, distance: 13.9
click at [86, 310] on div "29 30" at bounding box center [123, 308] width 128 height 18
click at [86, 310] on span "30" at bounding box center [88, 308] width 18 height 18
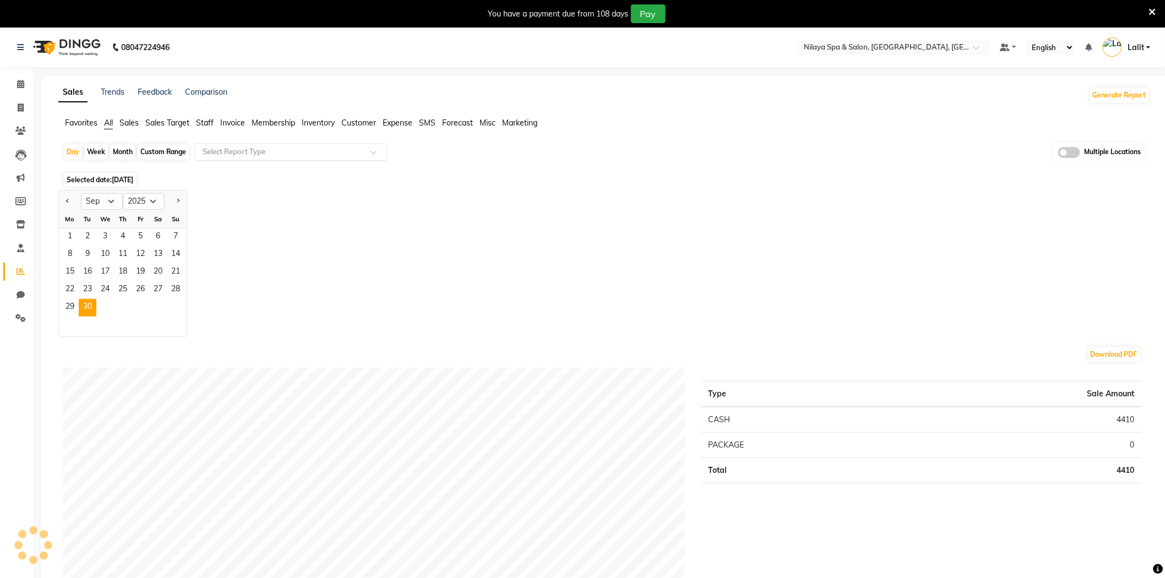
click at [252, 156] on input "text" at bounding box center [279, 151] width 159 height 11
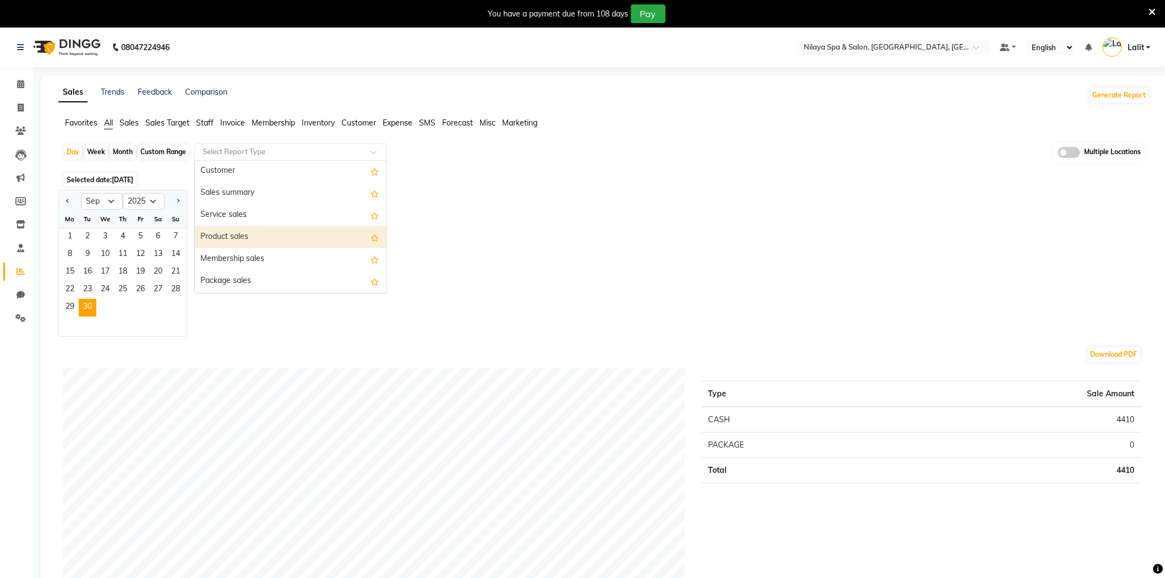
scroll to position [61, 0]
click at [235, 246] on div "Package sales" at bounding box center [291, 243] width 192 height 22
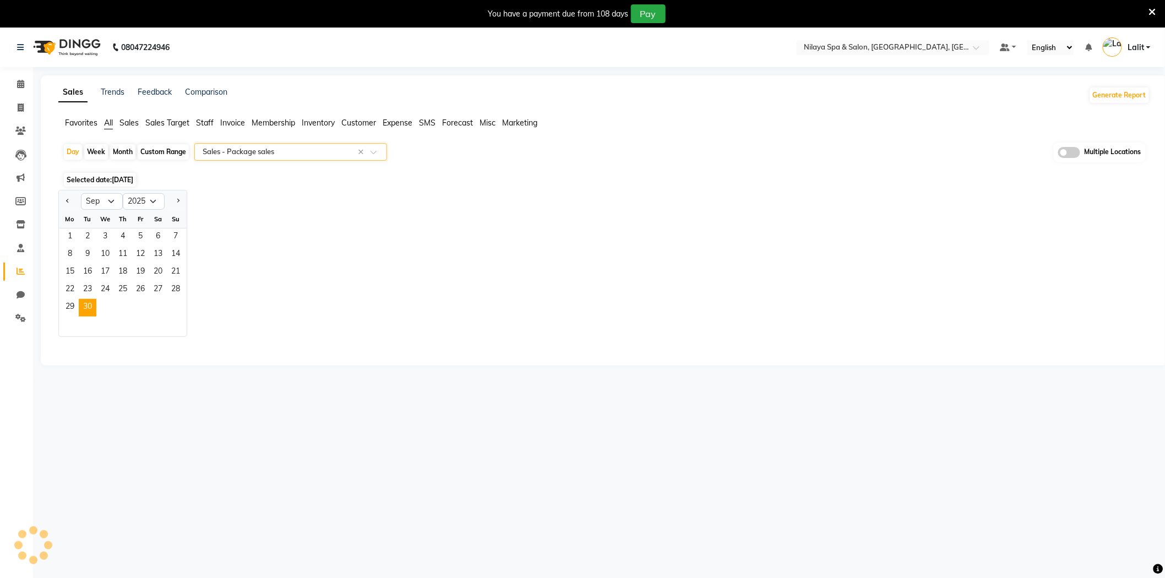
select select "full_report"
select select "csv"
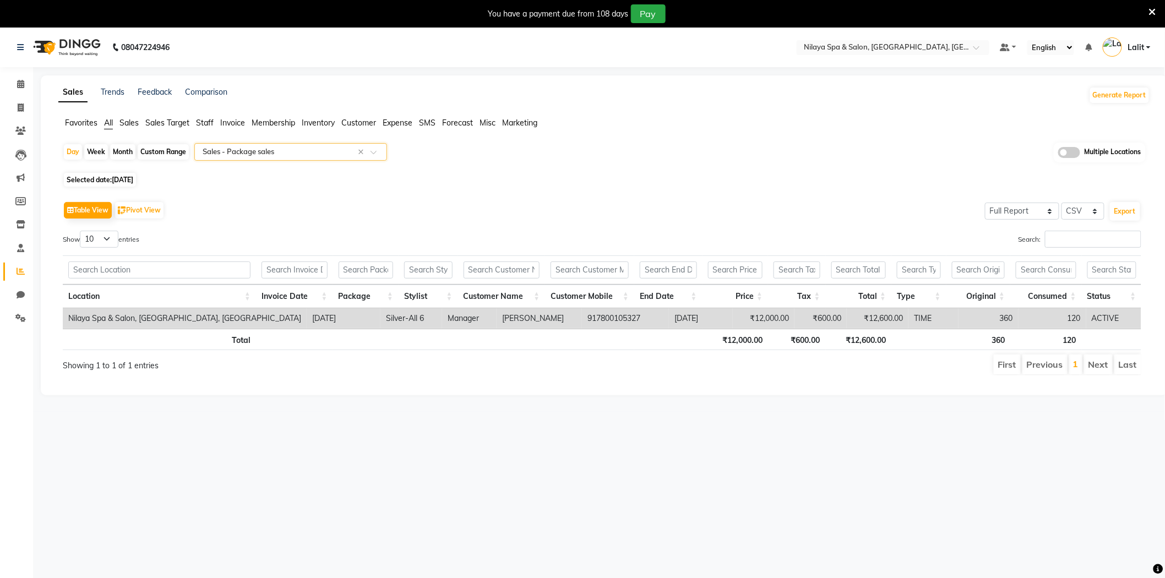
scroll to position [28, 0]
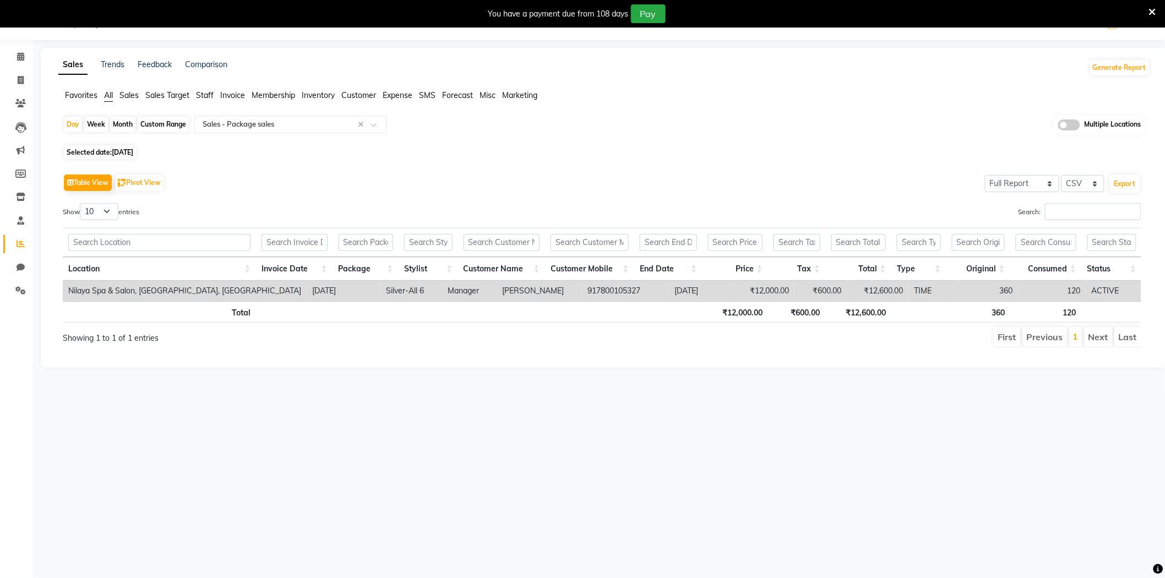
click at [497, 291] on td "[PERSON_NAME]" at bounding box center [539, 291] width 85 height 20
copy td "[PERSON_NAME]"
click at [582, 293] on td "917800105327" at bounding box center [625, 291] width 87 height 20
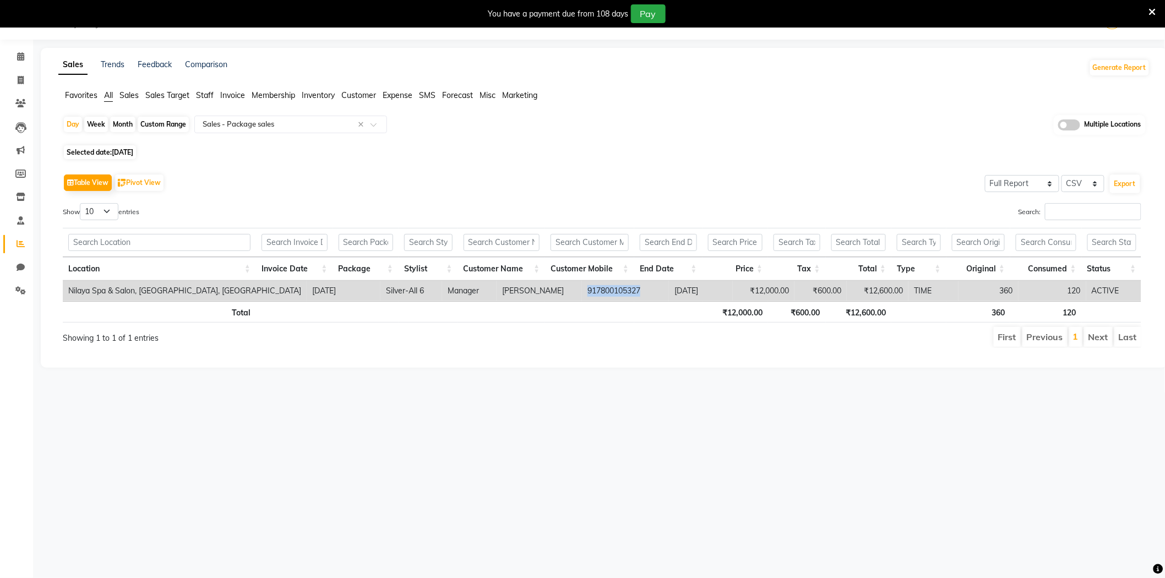
click at [582, 293] on td "917800105327" at bounding box center [625, 291] width 87 height 20
copy td "917800105327"
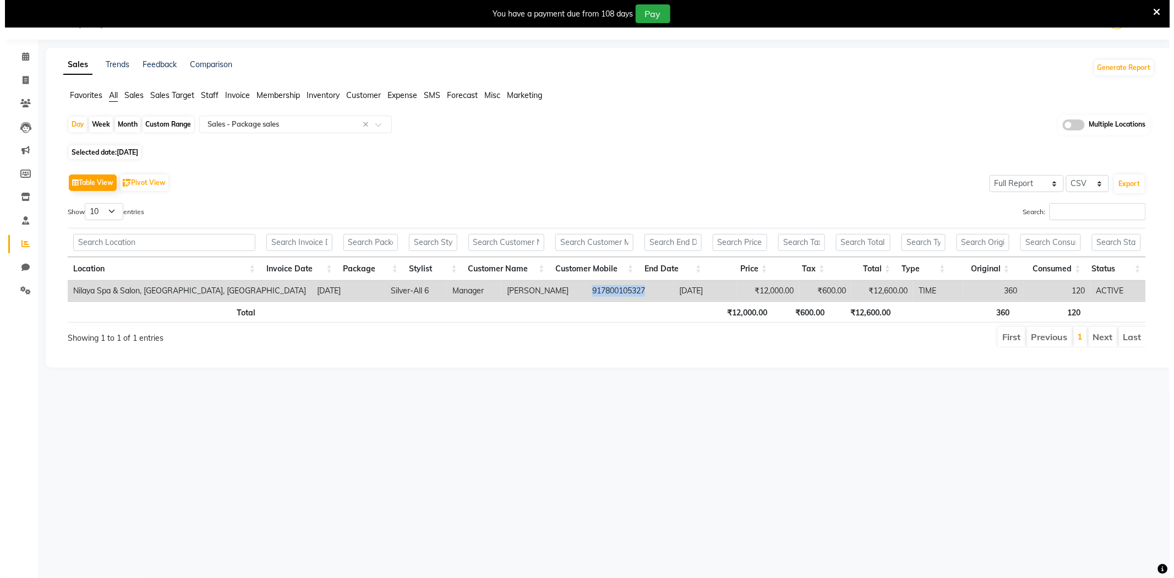
scroll to position [0, 0]
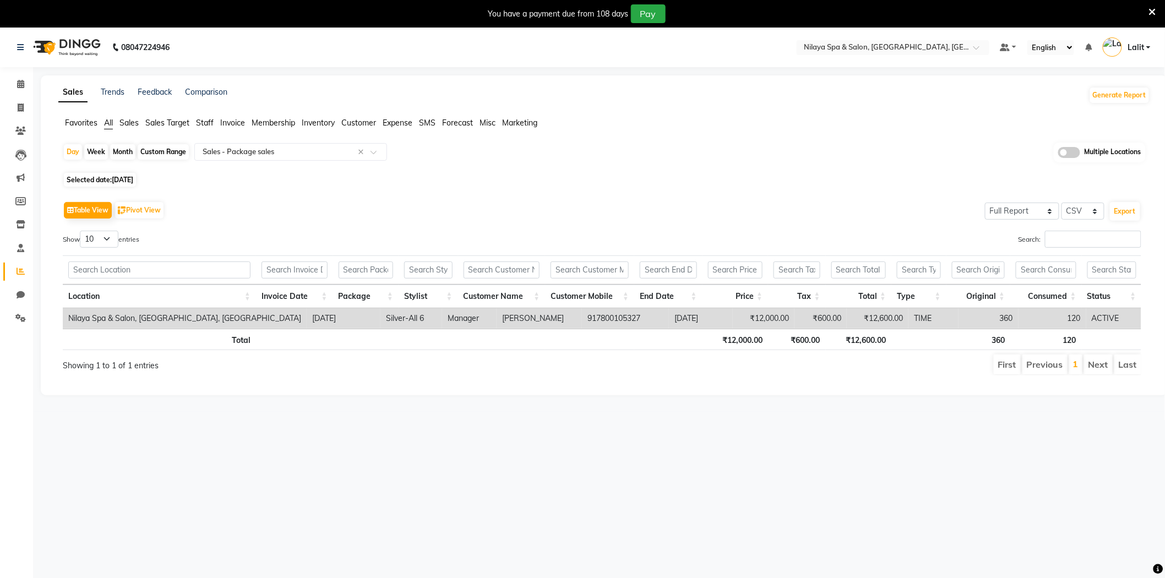
click at [592, 214] on div "Table View Pivot View Select Full Report Filtered Report Select CSV PDF Export" at bounding box center [602, 210] width 1078 height 23
click at [467, 206] on div "Table View Pivot View Select Full Report Filtered Report Select CSV PDF Export" at bounding box center [602, 210] width 1078 height 23
click at [1152, 13] on icon at bounding box center [1152, 12] width 7 height 10
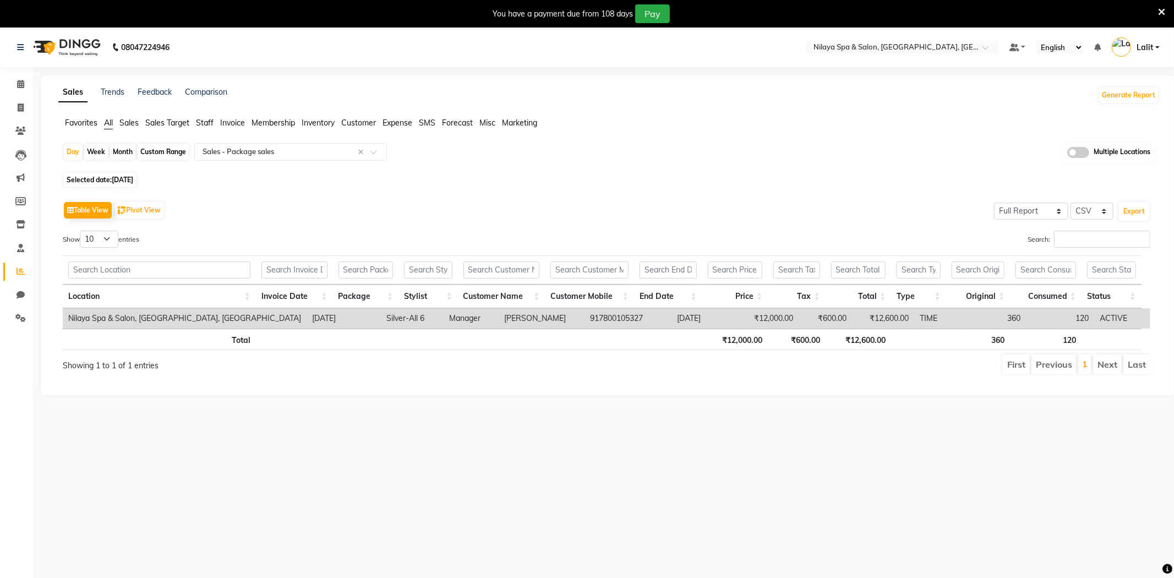
click at [1152, 39] on link "Lalit" at bounding box center [1136, 48] width 48 height 18
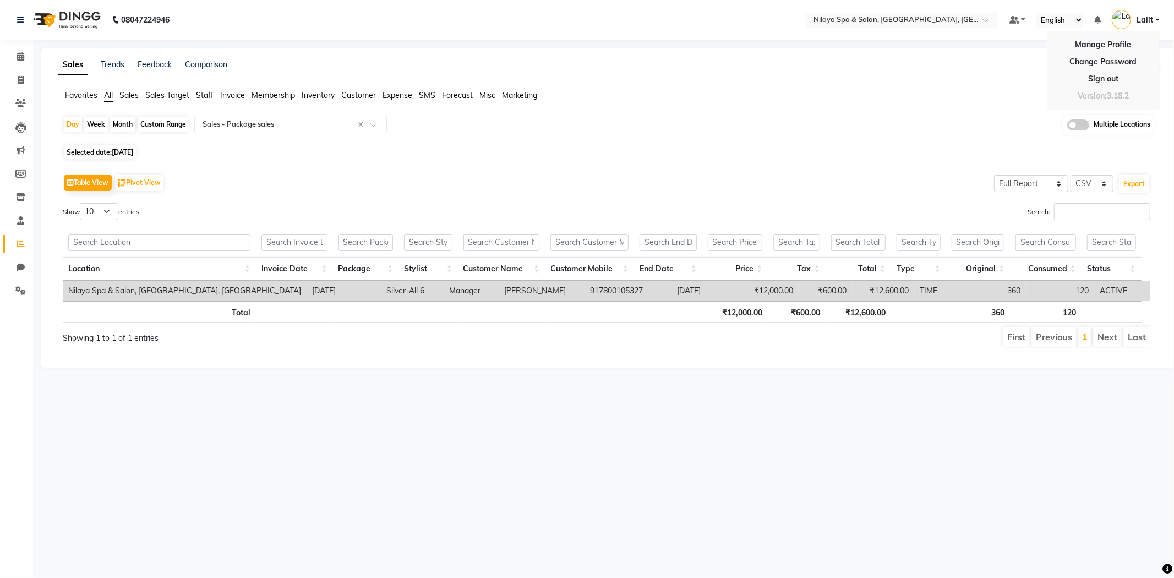
click at [535, 130] on div "Day Week Month Custom Range Select Report Type × Sales - Package sales × Multip…" at bounding box center [609, 128] width 1092 height 27
click at [906, 28] on nav "08047224946 Select Location × Nilaya Spa & Salon, [GEOGRAPHIC_DATA], Gorakhpur …" at bounding box center [587, 20] width 1174 height 40
click at [967, 23] on input "text" at bounding box center [891, 20] width 160 height 11
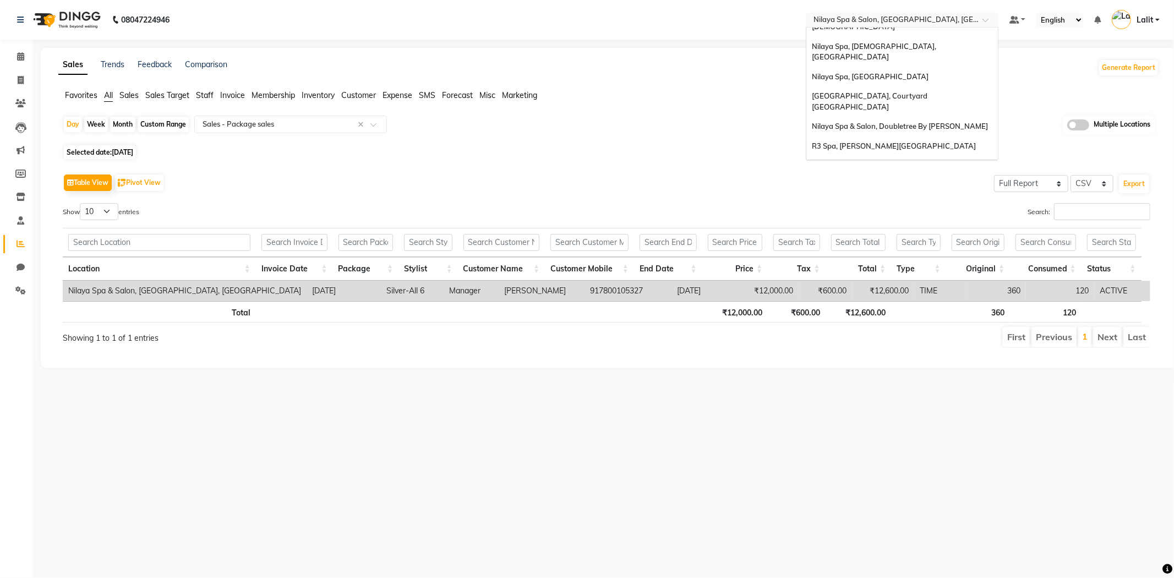
scroll to position [230, 0]
click at [859, 160] on span "Nilaya Spa, [GEOGRAPHIC_DATA]" at bounding box center [870, 164] width 117 height 9
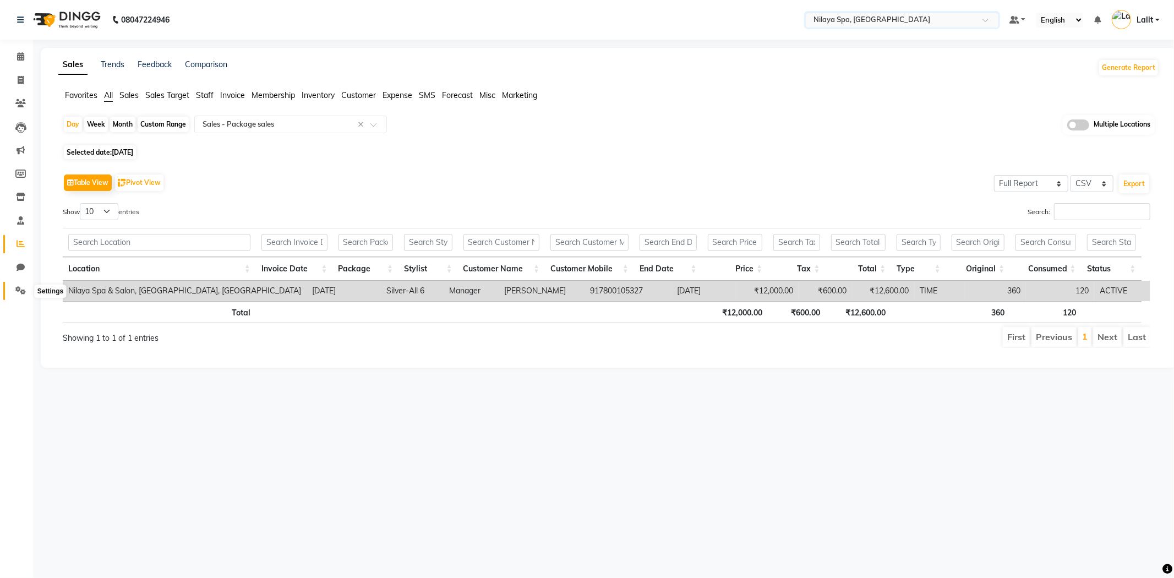
click at [20, 290] on icon at bounding box center [20, 290] width 10 height 8
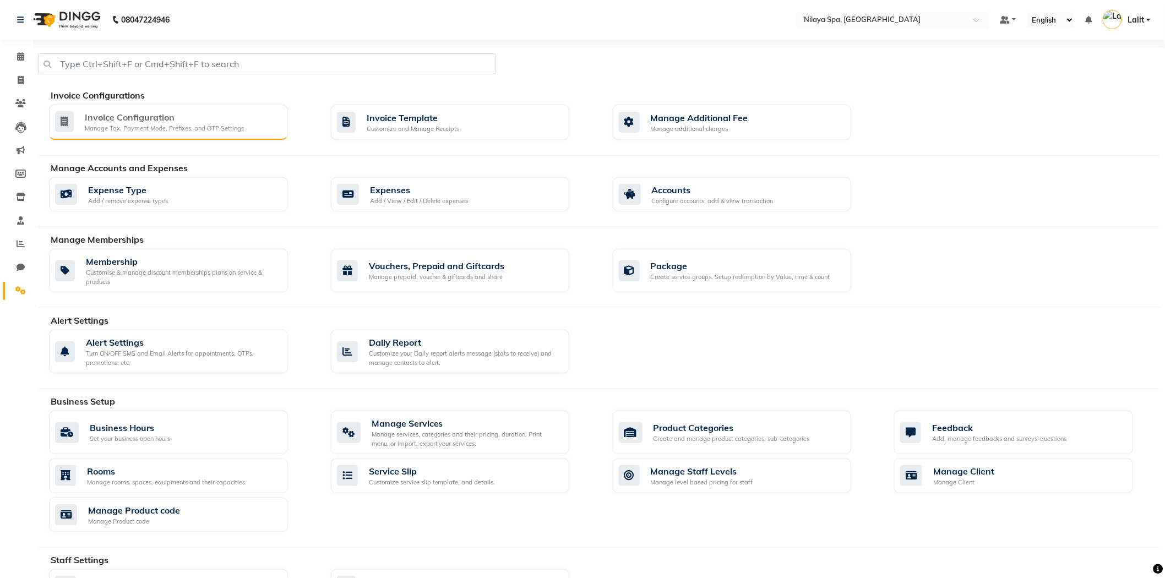
click at [187, 127] on div "Manage Tax, Payment Mode, Prefixes, and OTP Settings" at bounding box center [164, 128] width 159 height 9
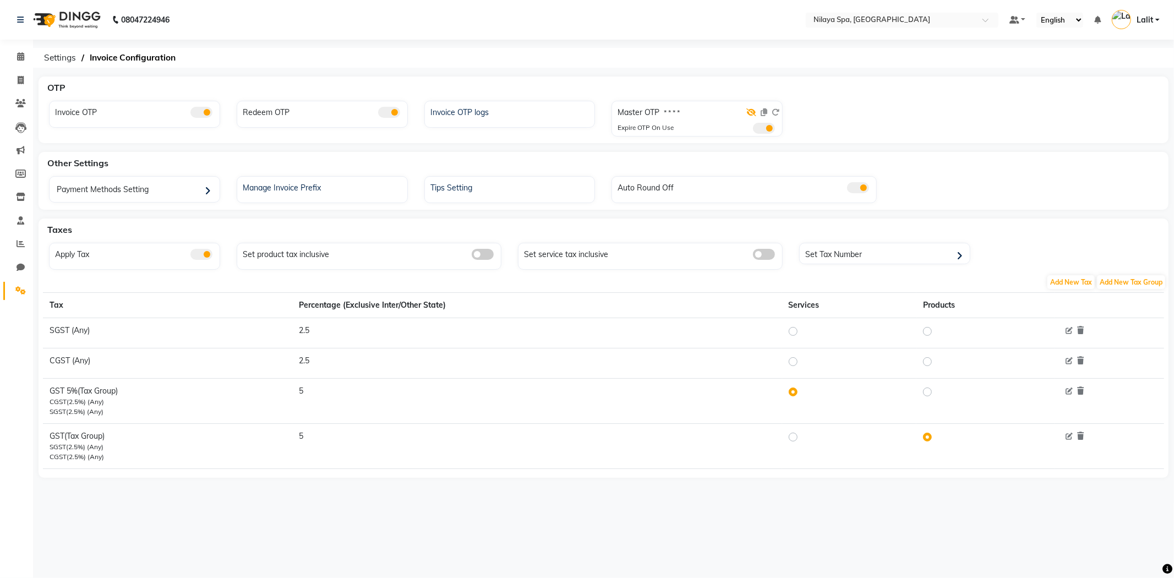
click at [748, 113] on icon at bounding box center [752, 112] width 10 height 8
click at [562, 225] on div "Taxes" at bounding box center [610, 230] width 1134 height 22
click at [777, 112] on icon at bounding box center [776, 112] width 8 height 8
click at [23, 247] on icon at bounding box center [21, 243] width 8 height 8
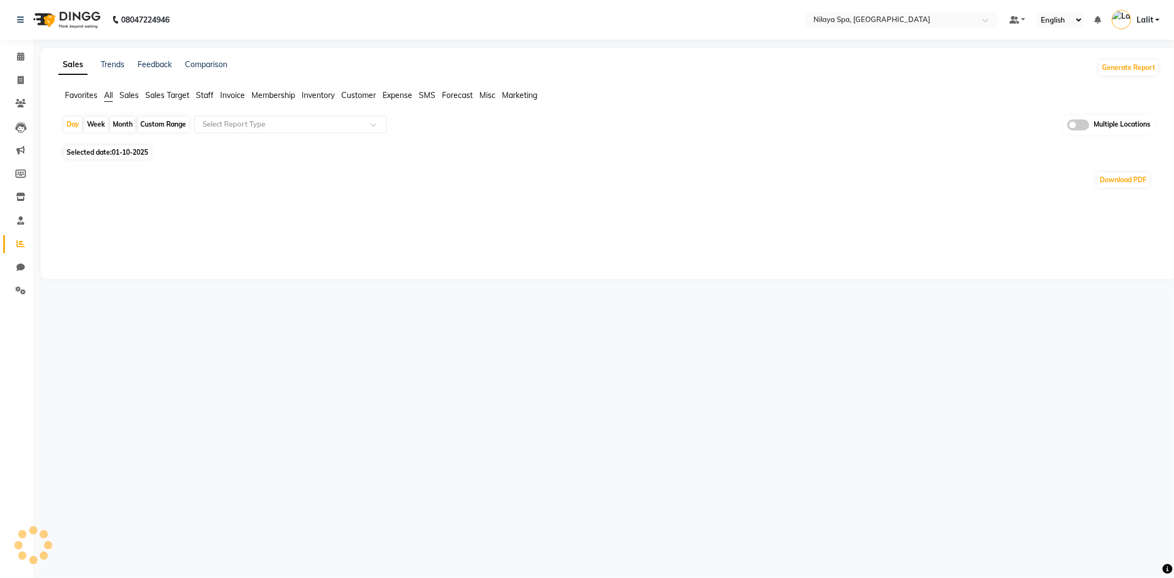
click at [133, 90] on span "Sales" at bounding box center [128, 95] width 19 height 10
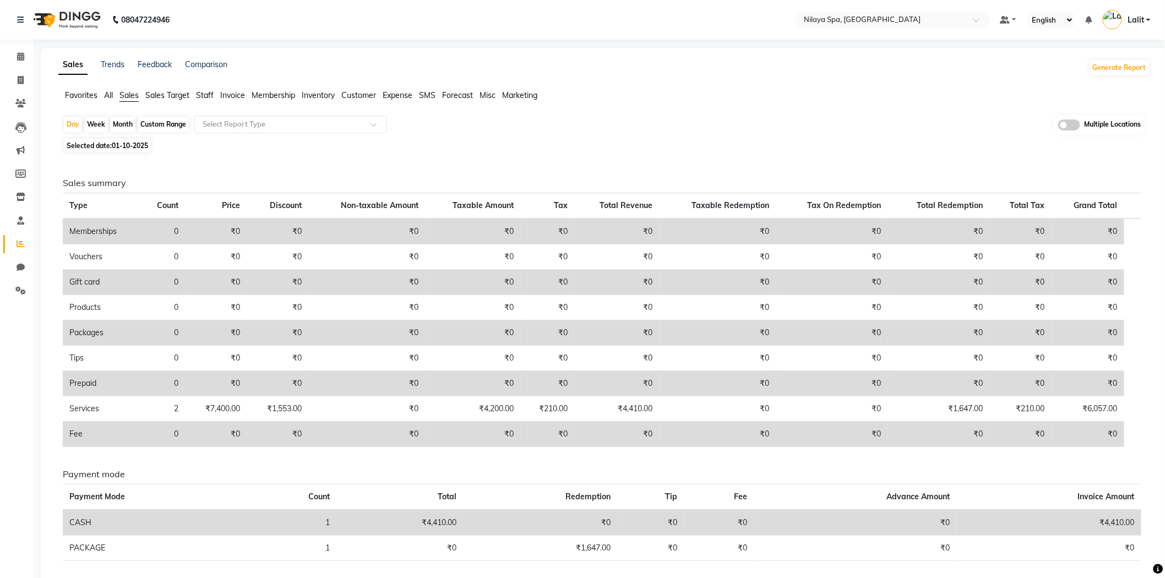
click at [133, 95] on span "Sales" at bounding box center [128, 95] width 19 height 10
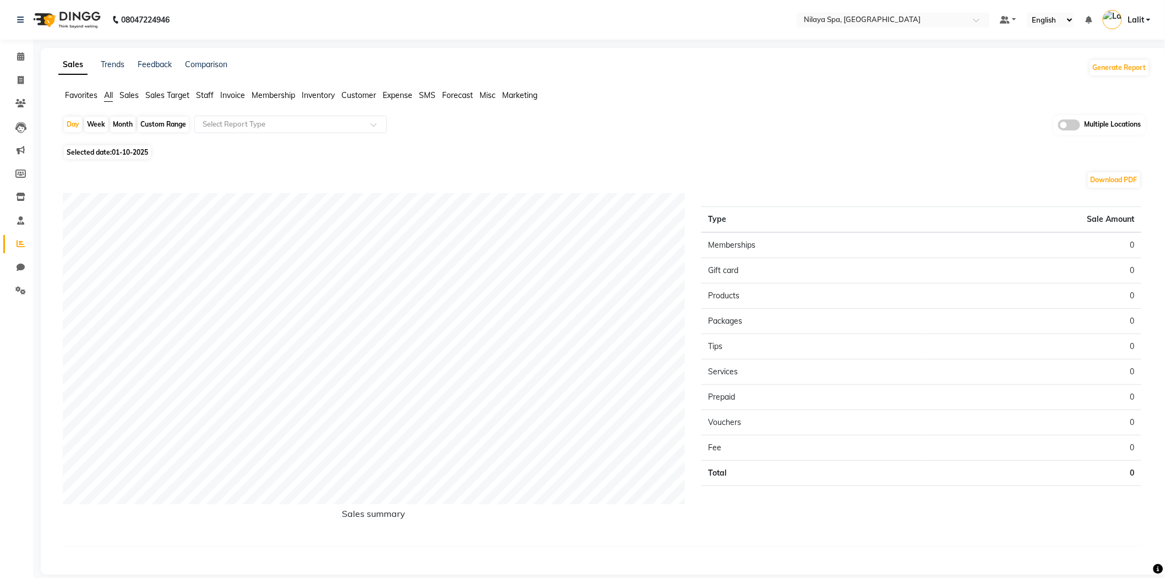
click at [135, 98] on span "Sales" at bounding box center [128, 95] width 19 height 10
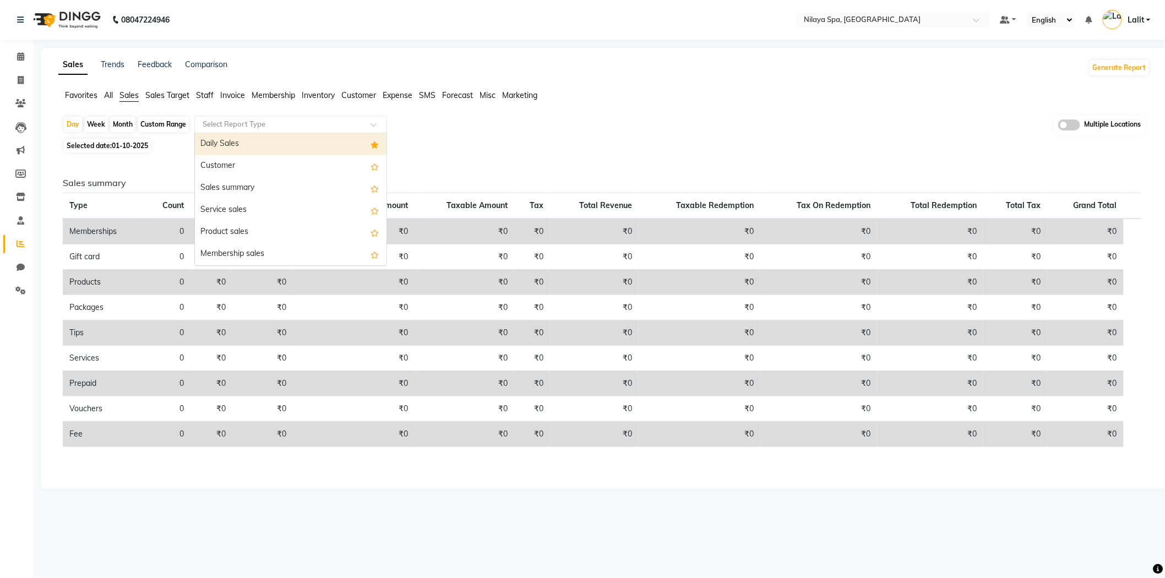
click at [206, 130] on div "Select Report Type" at bounding box center [290, 125] width 193 height 18
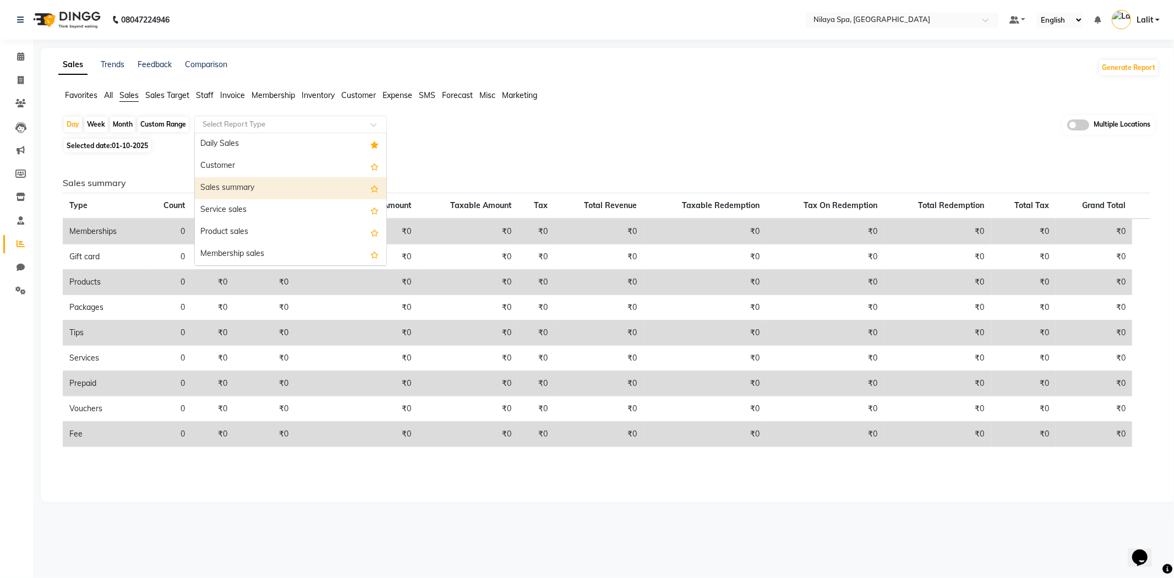
click at [236, 177] on div "Sales summary" at bounding box center [291, 188] width 192 height 22
click at [227, 123] on input "text" at bounding box center [279, 124] width 159 height 11
select select "full_report"
select select "csv"
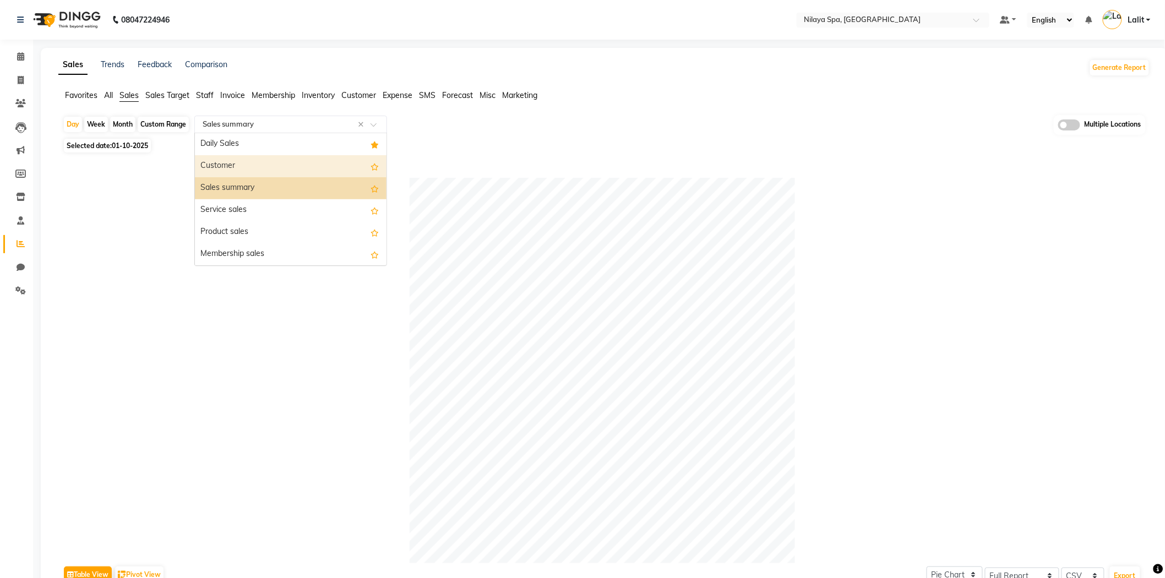
click at [226, 166] on div "Customer" at bounding box center [291, 166] width 192 height 22
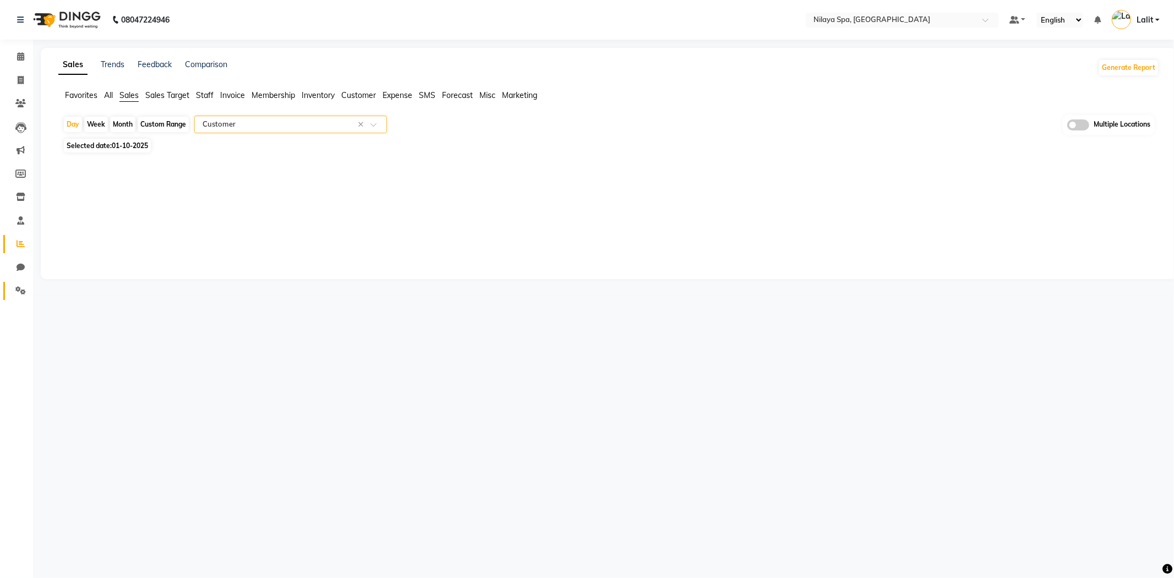
click at [15, 284] on link "Settings" at bounding box center [16, 291] width 26 height 18
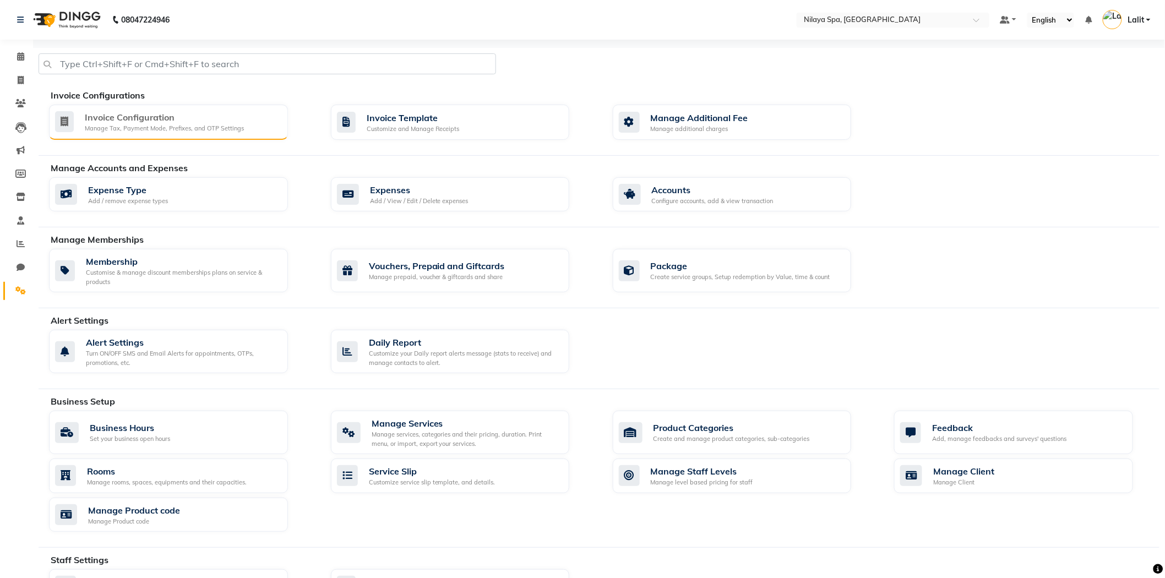
click at [178, 123] on div "Invoice Configuration" at bounding box center [164, 117] width 159 height 13
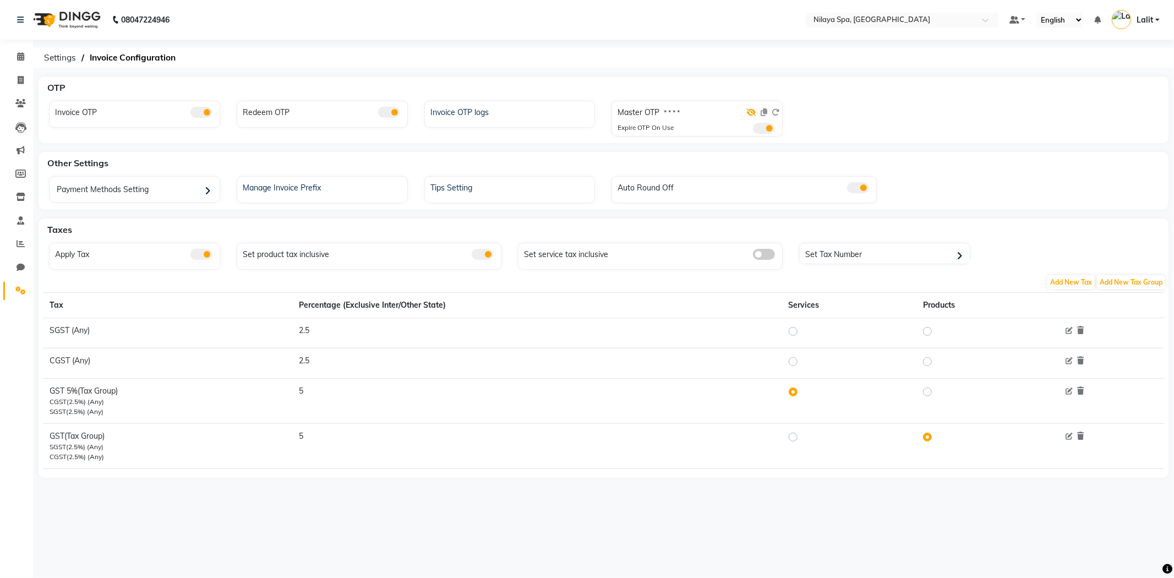
click at [753, 114] on icon at bounding box center [752, 112] width 10 height 8
click at [53, 64] on span "Settings" at bounding box center [60, 58] width 43 height 20
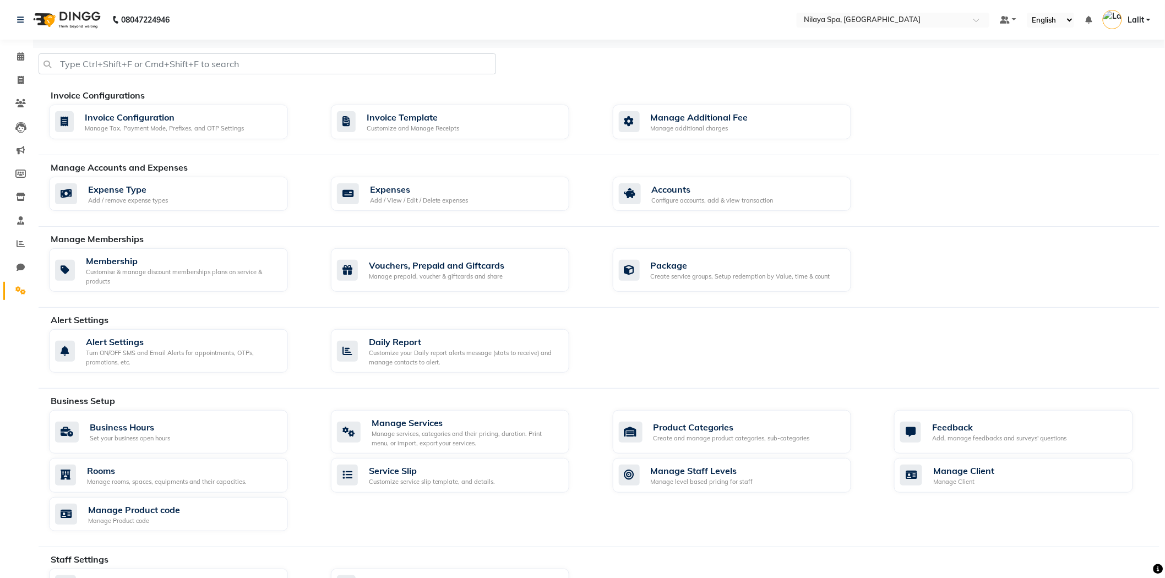
click at [749, 62] on div at bounding box center [598, 68] width 1137 height 30
click at [560, 37] on nav "08047224946 Select Location × Nilaya Spa, Khopoli Default Panel My Panel Englis…" at bounding box center [582, 20] width 1165 height 40
click at [573, 40] on div "08047224946 Select Location × Nilaya Spa, Khopoli Default Panel My Panel Englis…" at bounding box center [582, 409] width 1165 height 819
click at [681, 20] on nav "08047224946 Select Location × Nilaya Spa, Khopoli Default Panel My Panel Englis…" at bounding box center [582, 20] width 1165 height 40
click at [541, 42] on div "08047224946 Select Location × Nilaya Spa, Khopoli Default Panel My Panel Englis…" at bounding box center [582, 409] width 1165 height 819
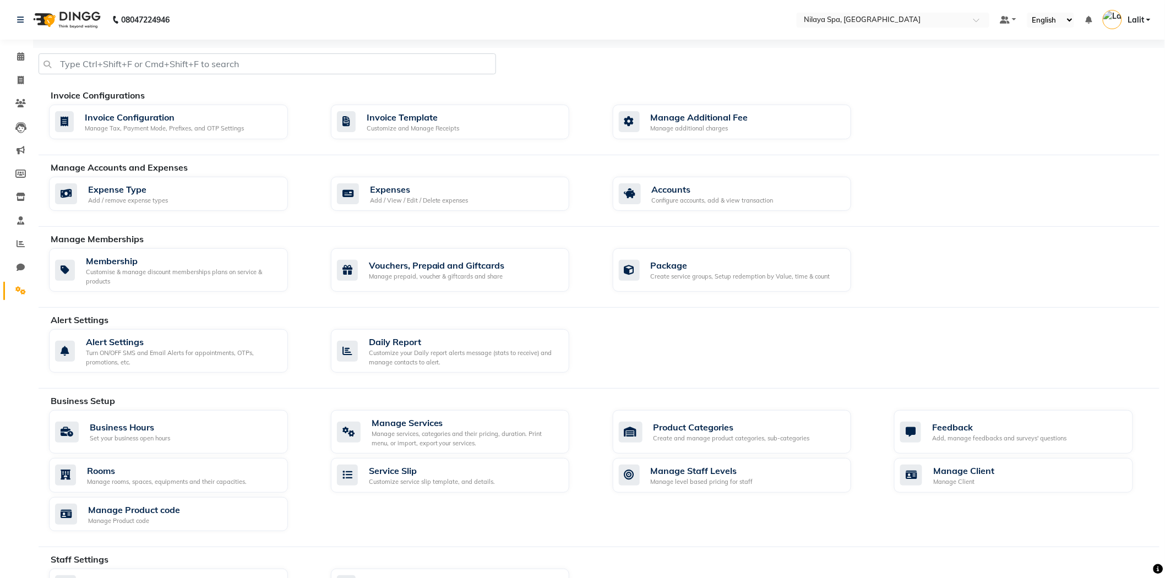
click at [405, 24] on nav "08047224946 Select Location × Nilaya Spa, Khopoli Default Panel My Panel Englis…" at bounding box center [582, 20] width 1165 height 40
click at [581, 86] on div "Invoice Configurations Invoice Configuration Manage Tax, Payment Mode, Prefixes…" at bounding box center [599, 428] width 1121 height 760
click at [384, 33] on nav "08047224946 Select Location × Nilaya Spa, Khopoli Default Panel My Panel Englis…" at bounding box center [582, 20] width 1165 height 40
click at [222, 6] on nav "08047224946 Select Location × Nilaya Spa, Khopoli Default Panel My Panel Englis…" at bounding box center [582, 20] width 1165 height 40
click at [641, 351] on div "Alert Settings Turn ON/OFF SMS and Email Alerts for appointments, OTPs, promoti…" at bounding box center [604, 353] width 1127 height 48
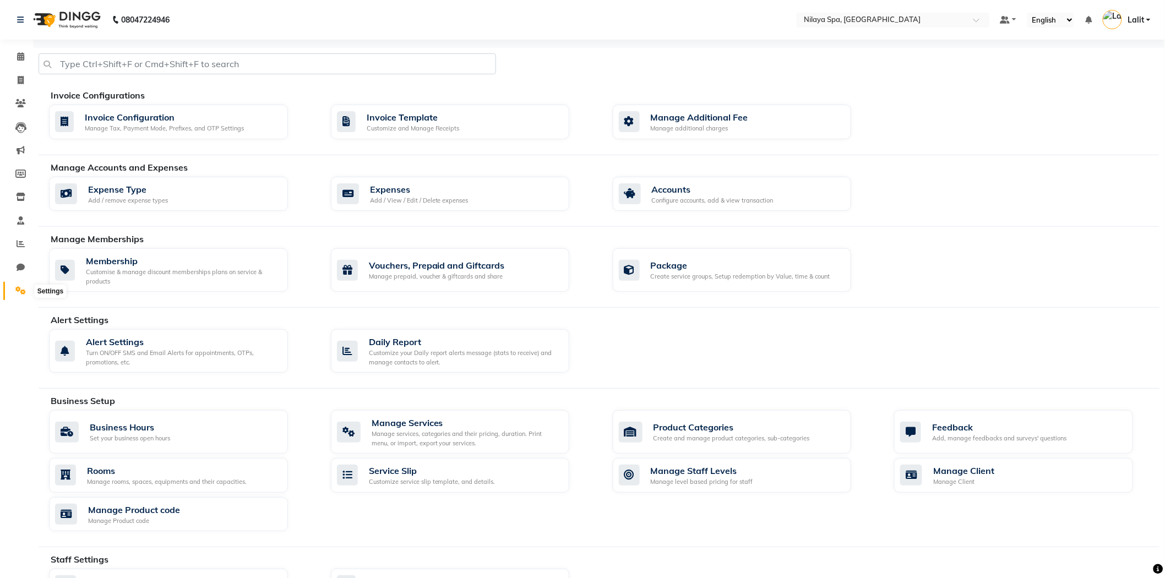
click at [23, 289] on icon at bounding box center [20, 290] width 10 height 8
click at [672, 354] on div "Alert Settings Turn ON/OFF SMS and Email Alerts for appointments, OTPs, promoti…" at bounding box center [604, 353] width 1127 height 48
click at [923, 161] on div "Manage Accounts and Expenses" at bounding box center [609, 167] width 1117 height 13
click at [460, 4] on nav "08047224946 Select Location × Nilaya Spa, Khopoli Default Panel My Panel Englis…" at bounding box center [582, 20] width 1165 height 40
click at [607, 63] on div at bounding box center [598, 68] width 1137 height 30
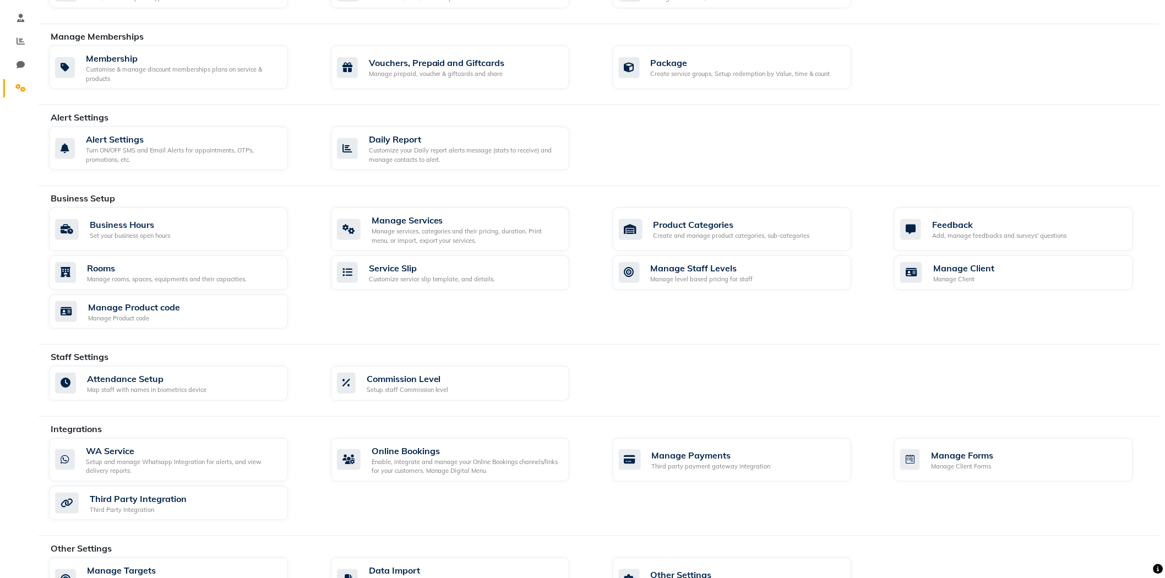
scroll to position [182, 0]
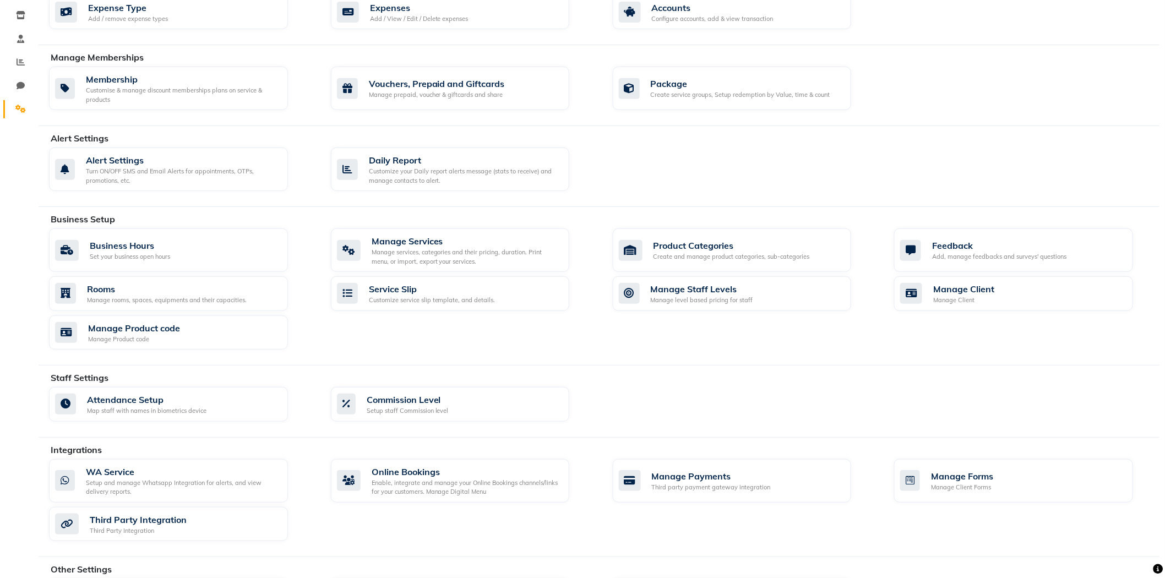
click at [918, 195] on div "Alert Settings Turn ON/OFF SMS and Email Alerts for appointments, OTPs, promoti…" at bounding box center [604, 172] width 1127 height 48
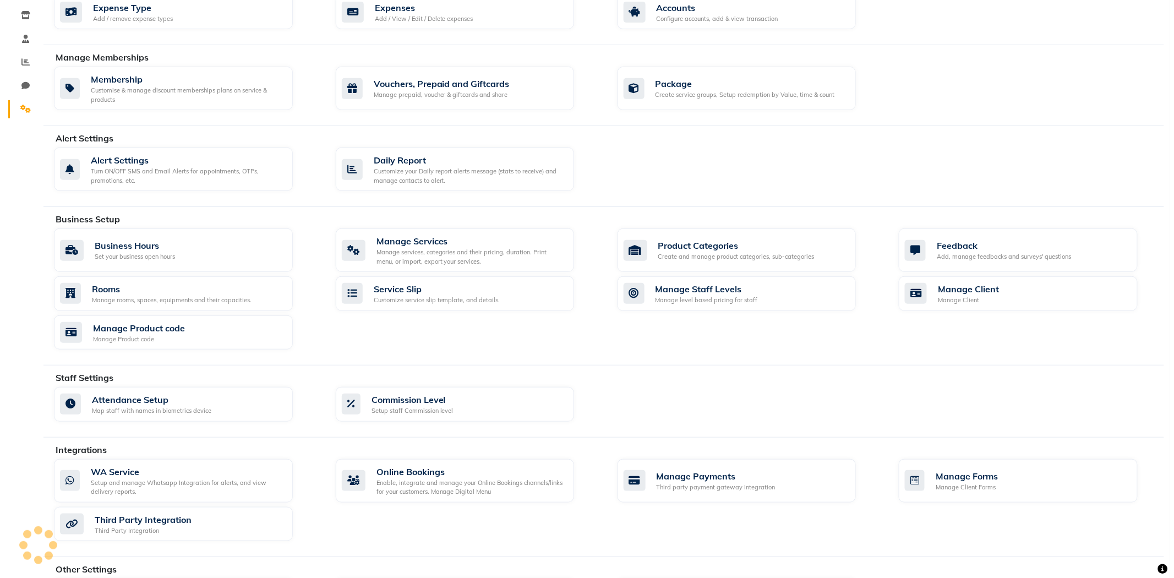
scroll to position [0, 0]
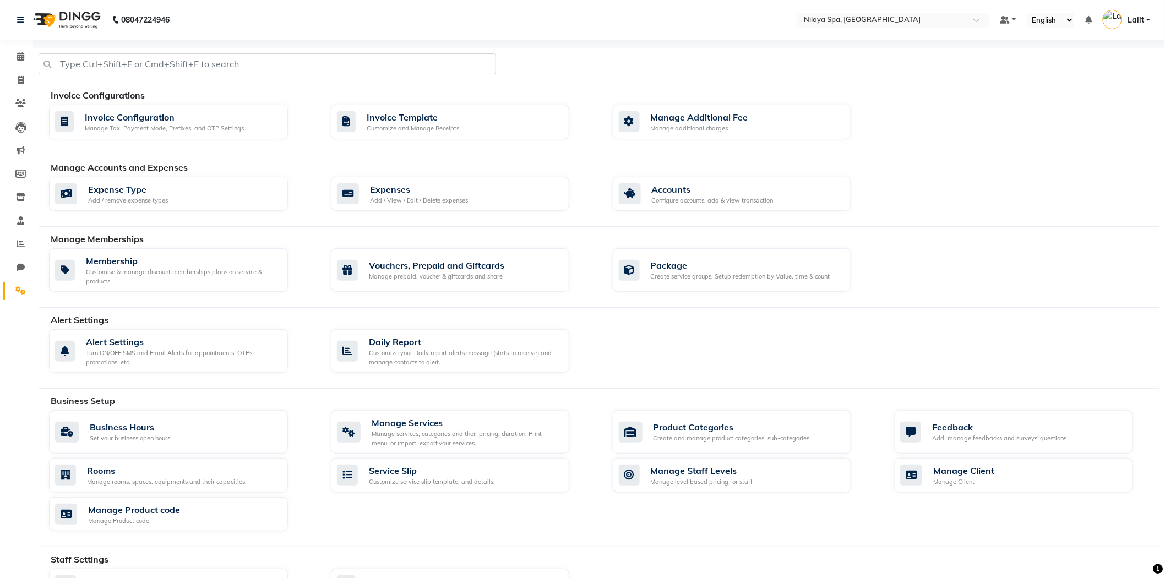
click at [623, 81] on div at bounding box center [598, 68] width 1137 height 30
click at [872, 186] on link "Accounts Configure accounts, add & view transaction" at bounding box center [745, 194] width 265 height 35
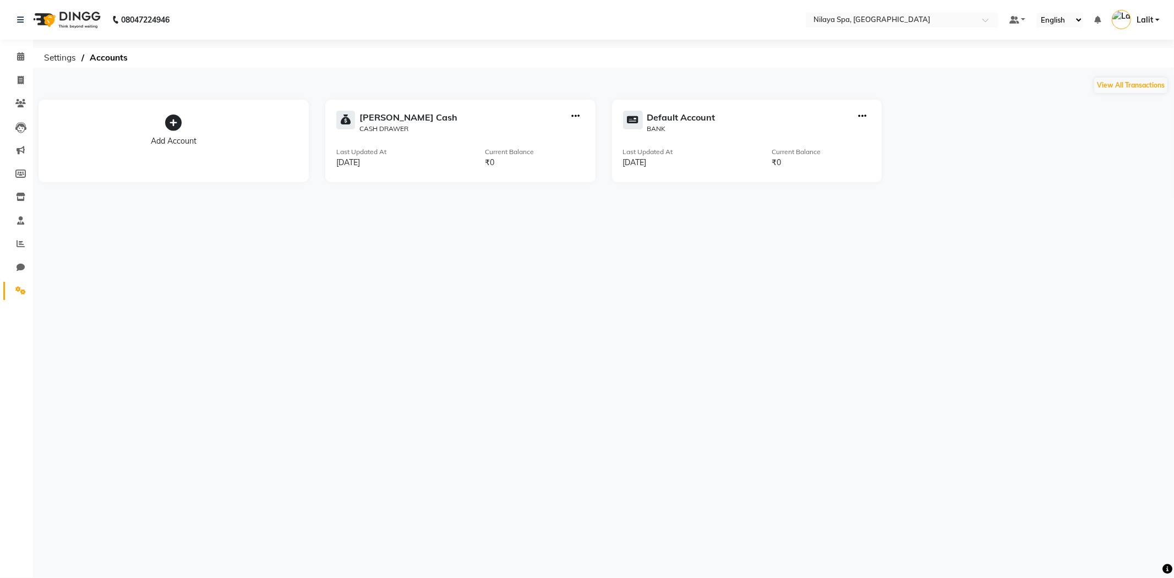
click at [756, 353] on div "08047224946 Select Location × Nilaya Spa, Khopoli Default Panel My Panel Englis…" at bounding box center [587, 289] width 1174 height 578
click at [639, 421] on div "08047224946 Select Location × Nilaya Spa, Khopoli Default Panel My Panel Englis…" at bounding box center [587, 289] width 1174 height 578
click at [185, 58] on ol "Settings Accounts" at bounding box center [602, 58] width 1126 height 20
click at [15, 59] on span at bounding box center [20, 57] width 19 height 13
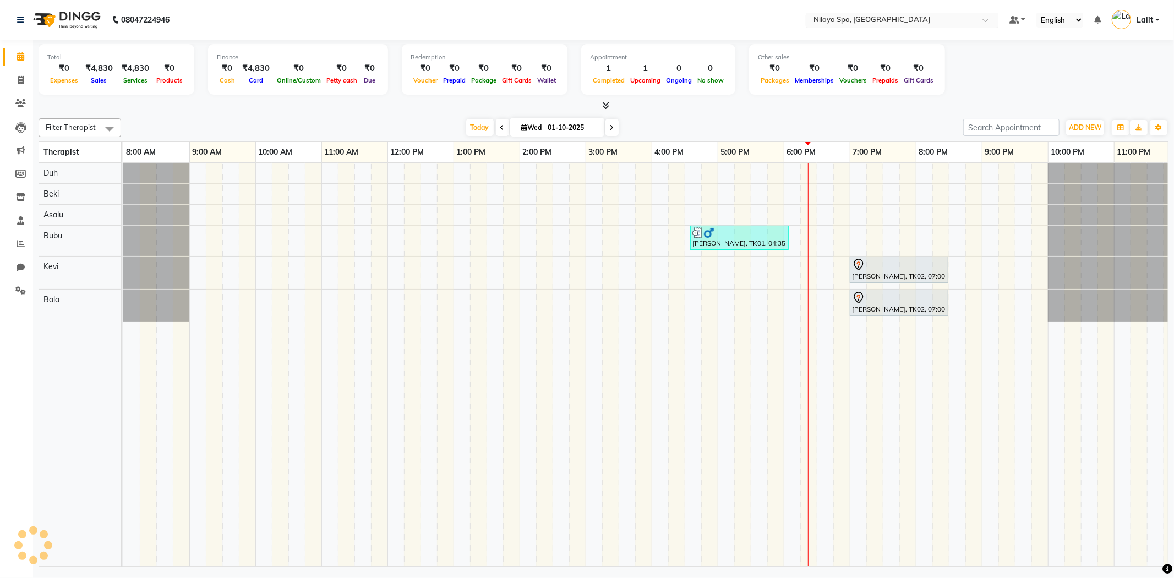
click at [904, 14] on div "Select Location × Nilaya Spa, Khopoli" at bounding box center [893, 19] width 171 height 11
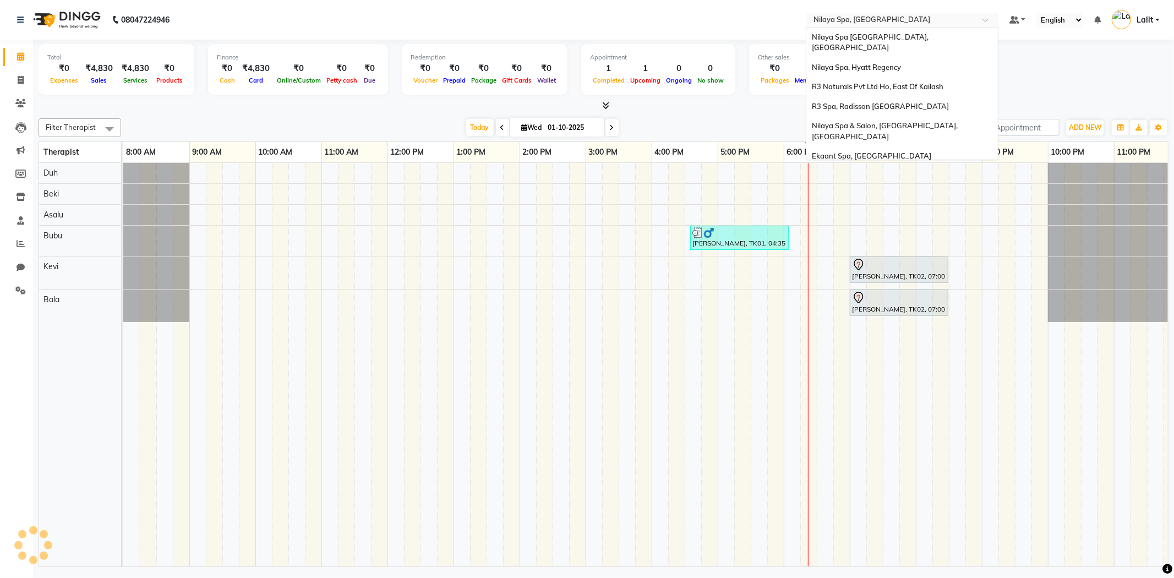
scroll to position [230, 0]
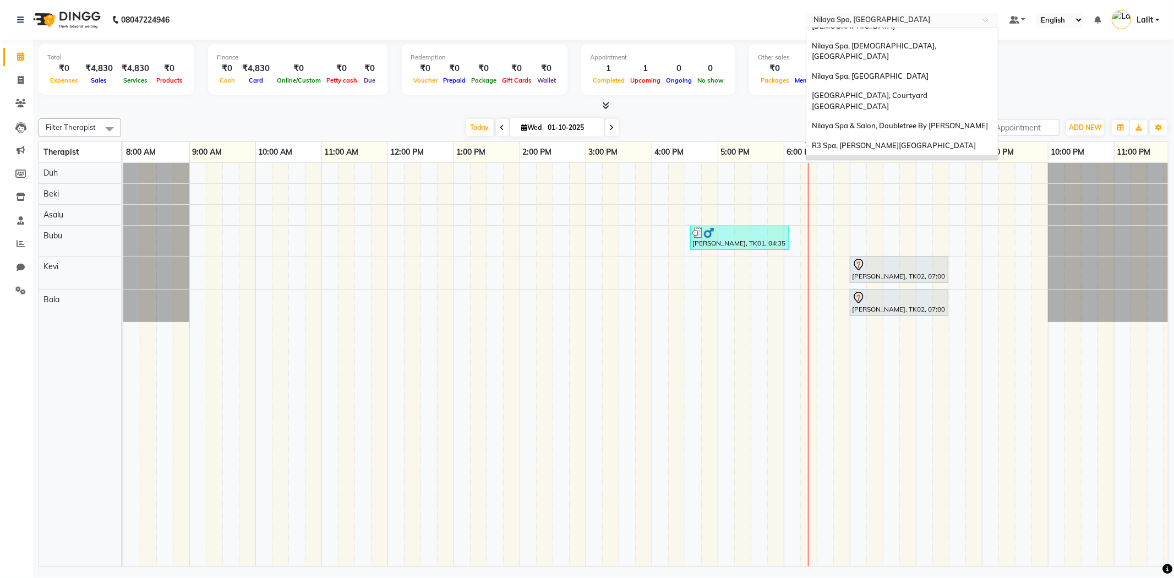
click at [749, 106] on div at bounding box center [604, 106] width 1130 height 12
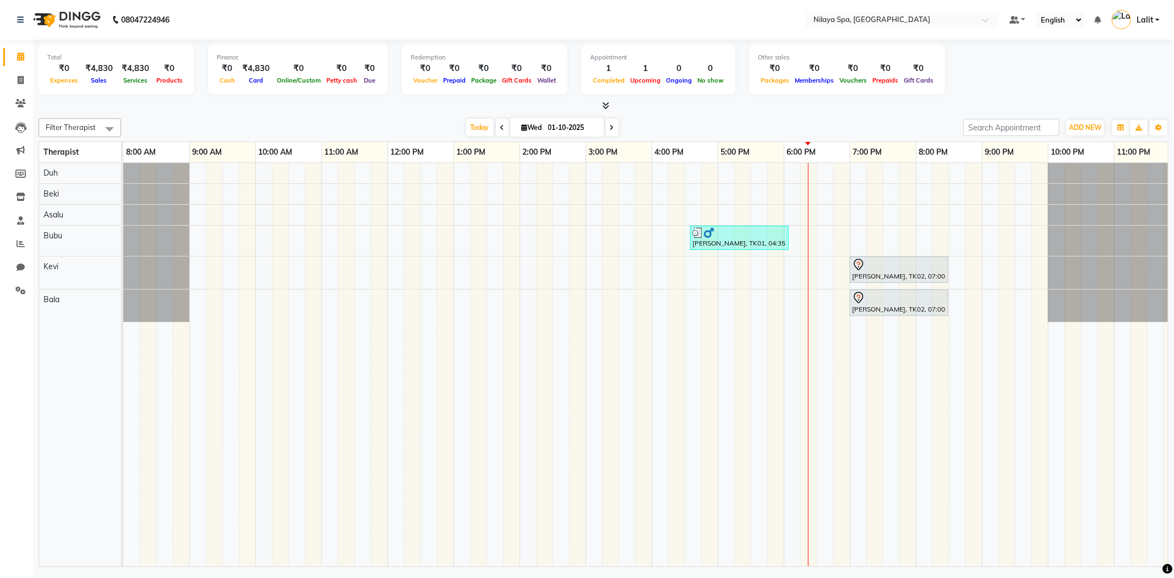
click at [728, 235] on div at bounding box center [740, 232] width 94 height 11
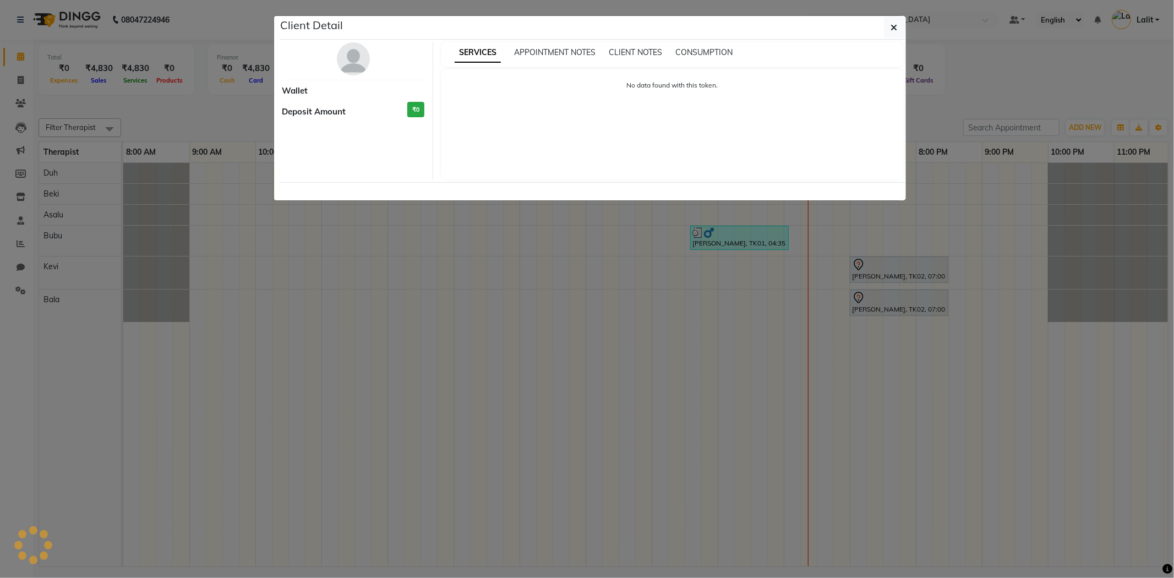
select select "3"
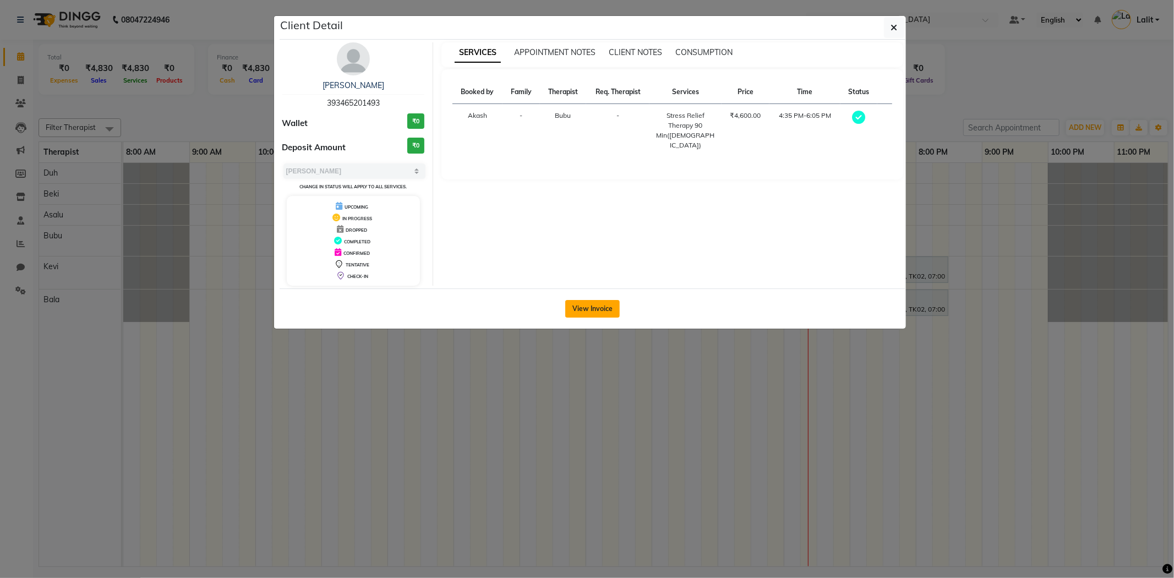
click at [580, 313] on button "View Invoice" at bounding box center [592, 309] width 55 height 18
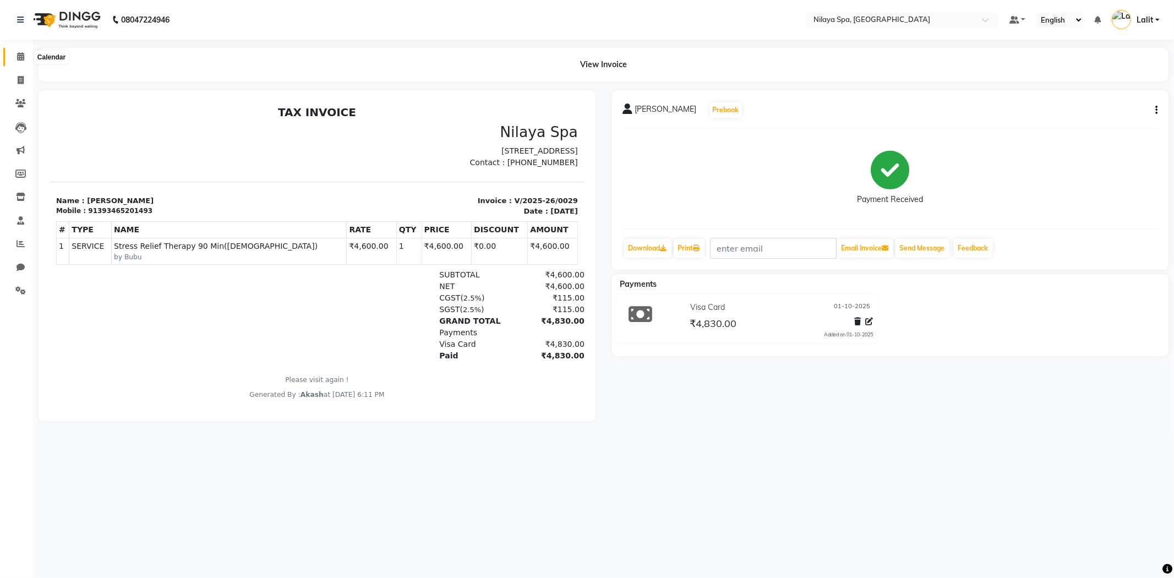
click at [11, 59] on span at bounding box center [20, 57] width 19 height 13
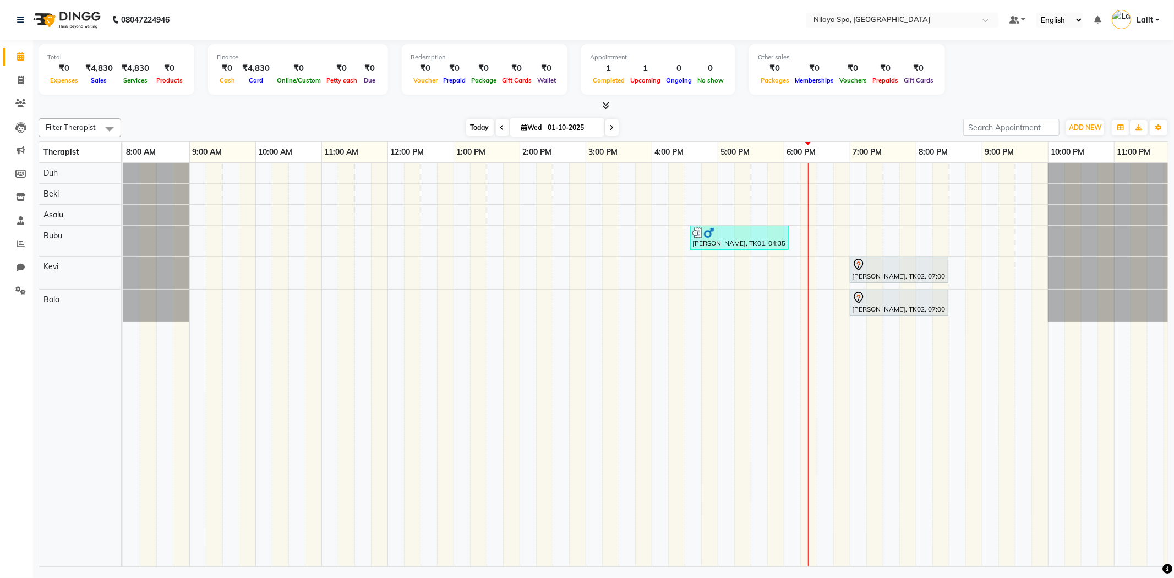
click at [466, 129] on span "Today" at bounding box center [480, 127] width 28 height 17
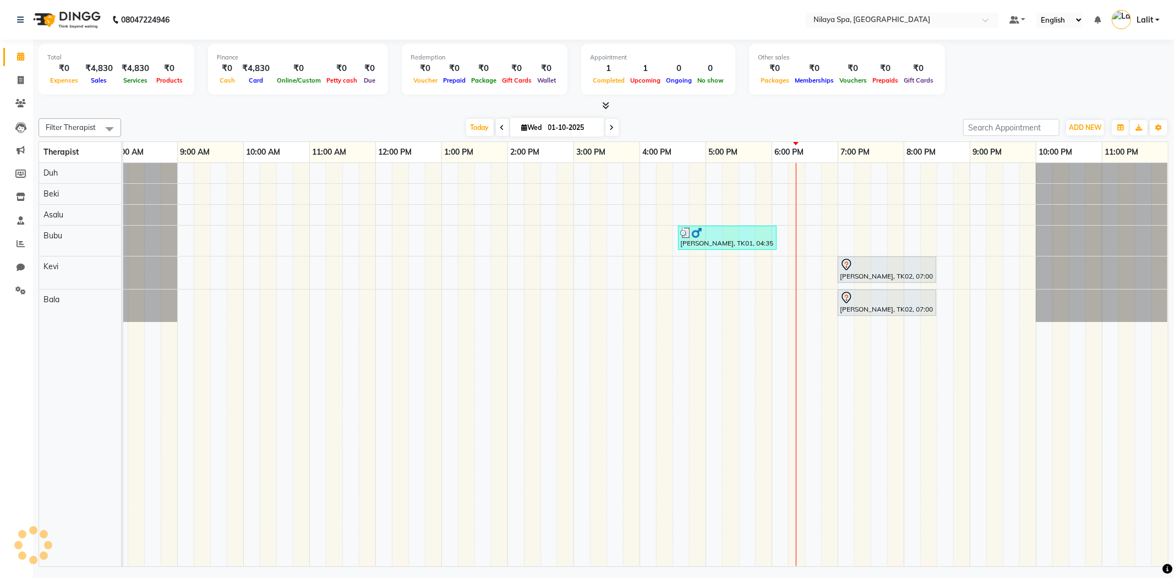
click at [404, 124] on div "[DATE] [DATE]" at bounding box center [542, 127] width 831 height 17
click at [474, 127] on span "Today" at bounding box center [480, 127] width 28 height 17
click at [417, 124] on div "[DATE] [DATE]" at bounding box center [542, 127] width 831 height 17
click at [469, 132] on span "Today" at bounding box center [480, 127] width 28 height 17
drag, startPoint x: 432, startPoint y: 126, endPoint x: 393, endPoint y: 58, distance: 78.5
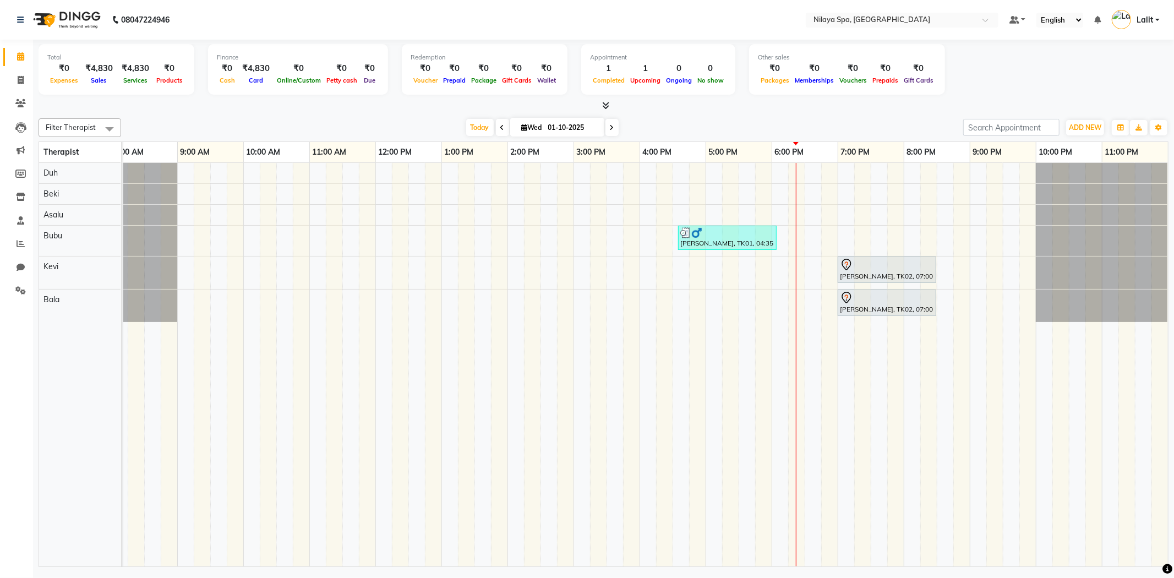
click at [431, 125] on div "[DATE] [DATE]" at bounding box center [542, 127] width 831 height 17
click at [778, 134] on div "[DATE] [DATE]" at bounding box center [542, 127] width 831 height 17
click at [19, 298] on link "Settings" at bounding box center [16, 291] width 26 height 18
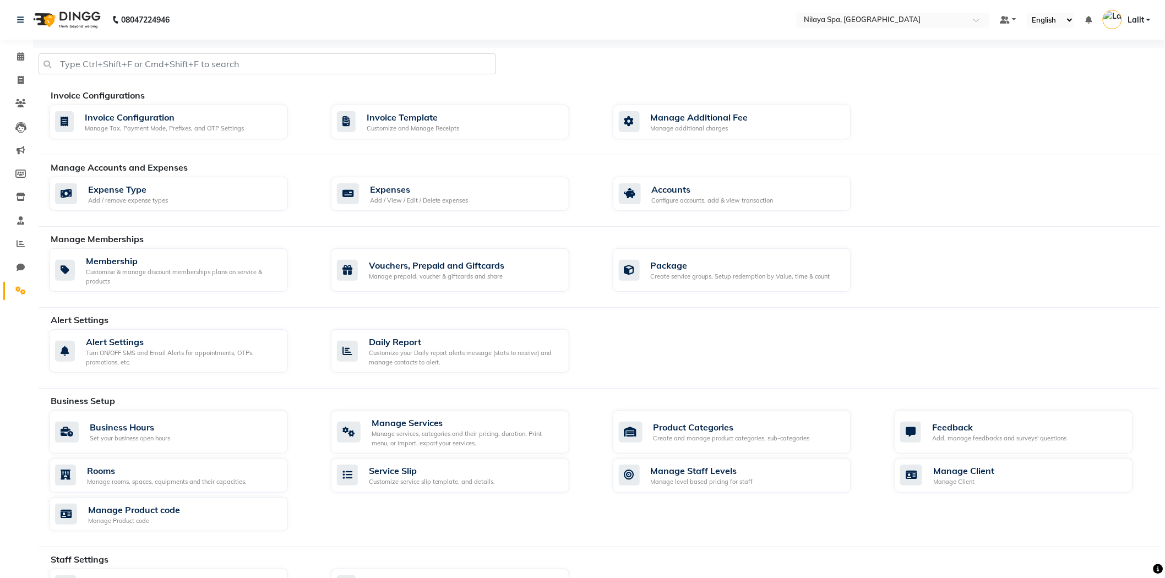
click at [877, 58] on div at bounding box center [598, 68] width 1137 height 30
click at [960, 426] on div "Feedback" at bounding box center [999, 427] width 134 height 13
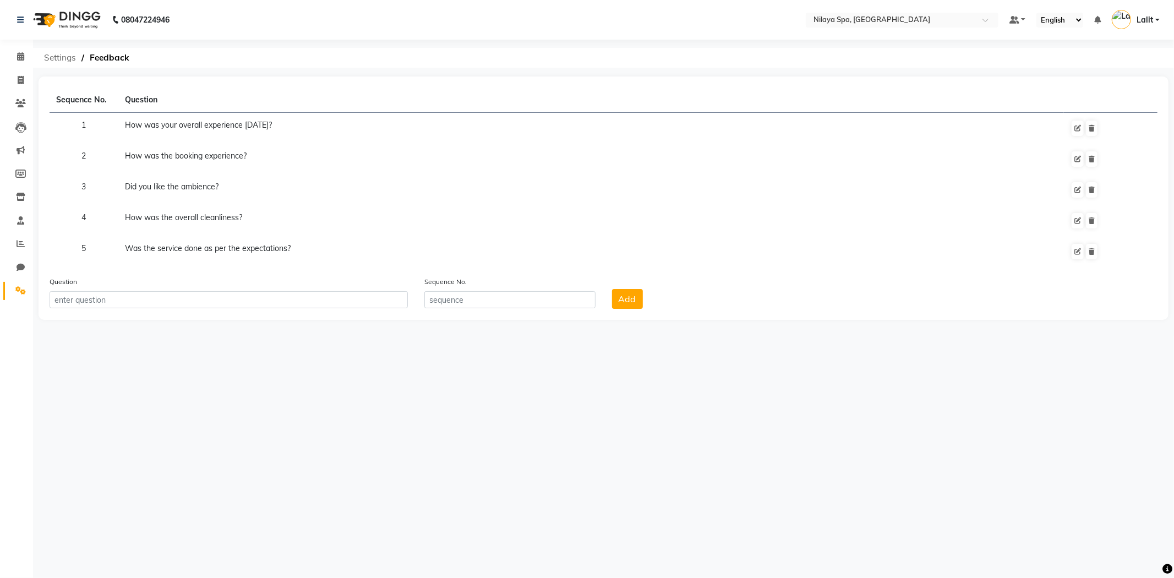
click at [52, 57] on span "Settings" at bounding box center [60, 58] width 43 height 20
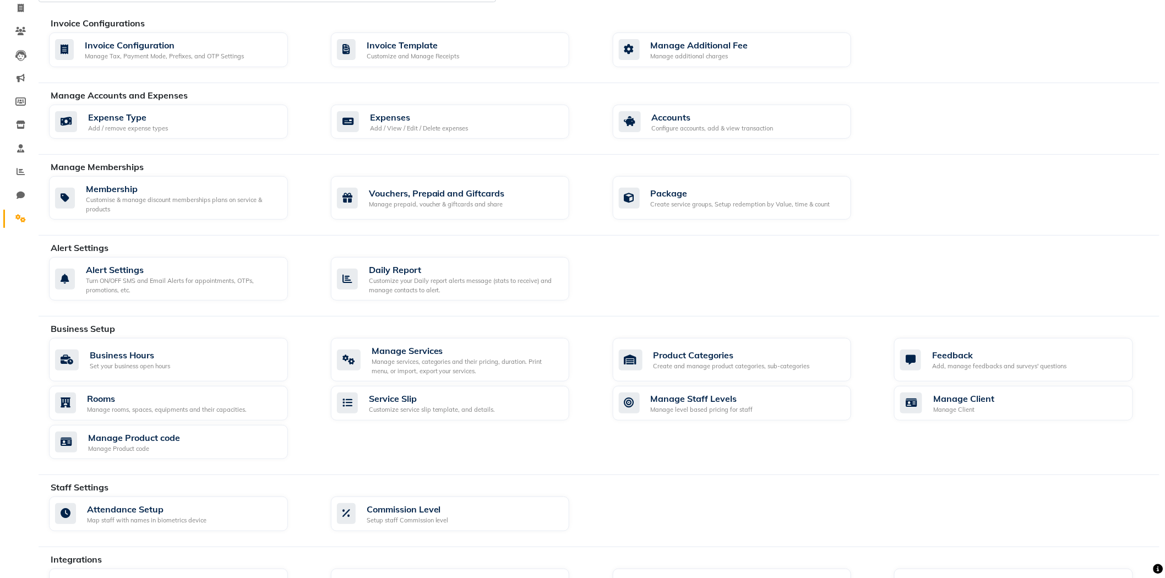
scroll to position [183, 0]
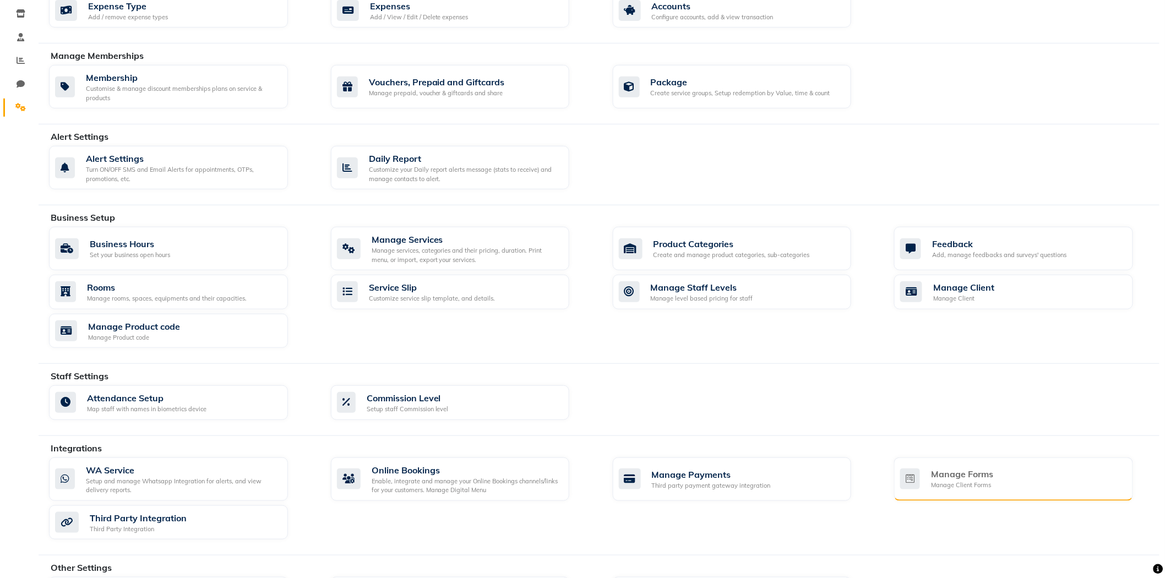
click at [950, 473] on div "Manage Forms" at bounding box center [962, 473] width 62 height 13
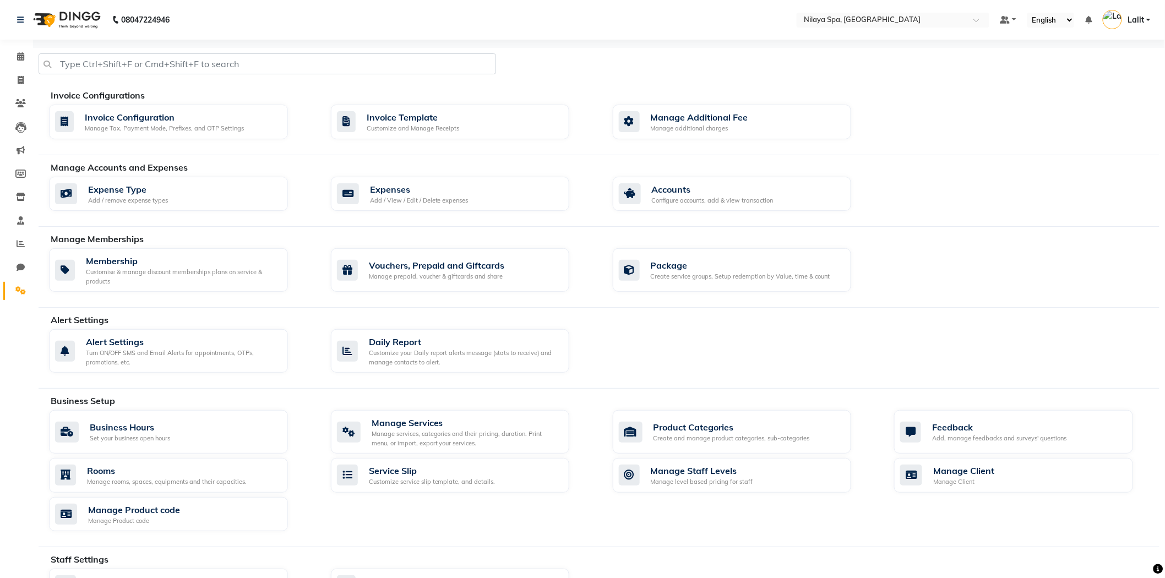
drag, startPoint x: 824, startPoint y: 48, endPoint x: 39, endPoint y: 191, distance: 798.0
click at [824, 48] on div "Invoice Configurations Invoice Configuration Manage Tax, Payment Mode, Prefixes…" at bounding box center [599, 428] width 1121 height 760
click at [18, 100] on icon at bounding box center [20, 103] width 10 height 8
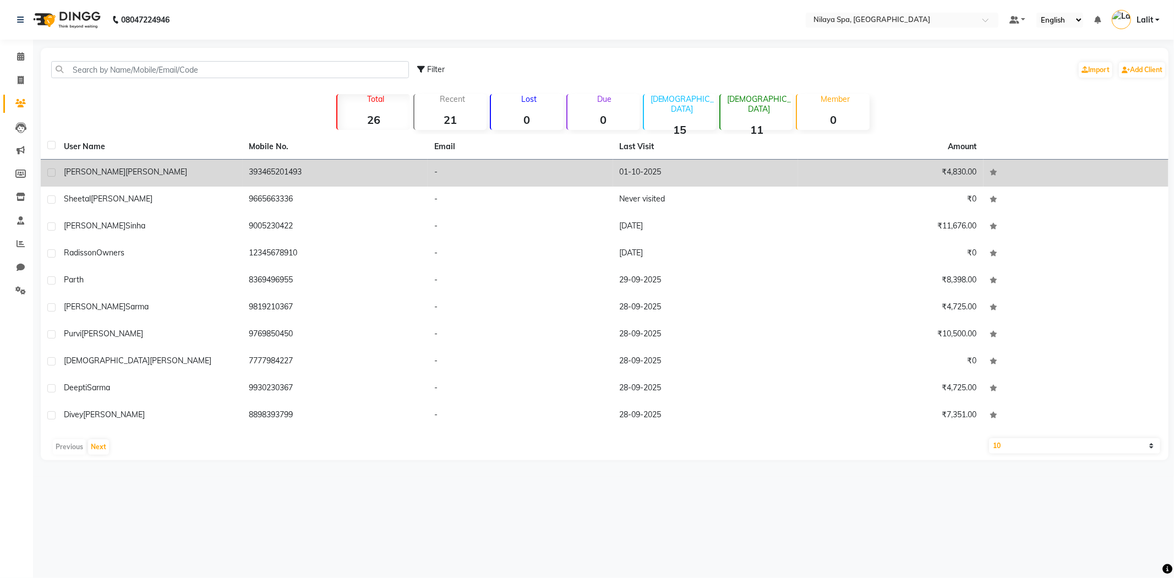
click at [142, 179] on td "[PERSON_NAME]" at bounding box center [150, 173] width 186 height 27
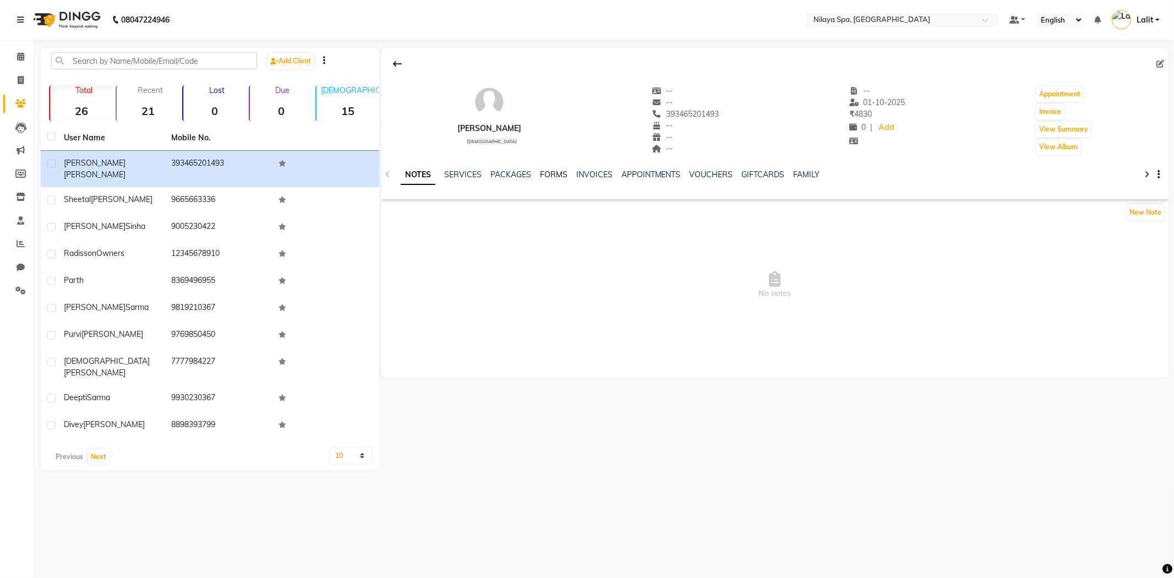
click at [548, 175] on link "FORMS" at bounding box center [554, 175] width 28 height 10
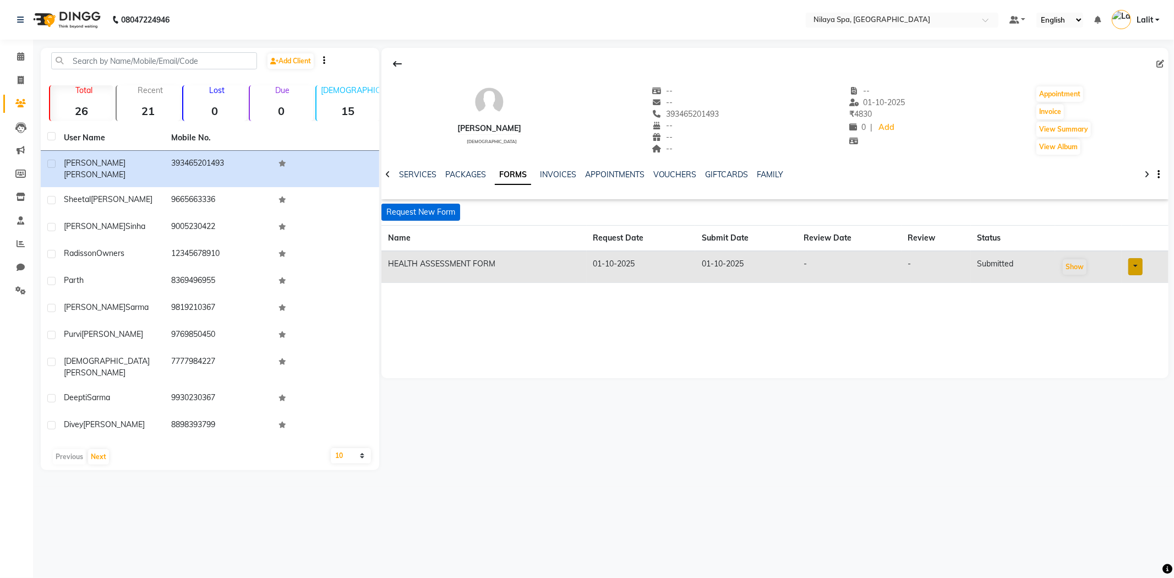
click at [440, 216] on button "Request New Form" at bounding box center [421, 212] width 79 height 17
select select
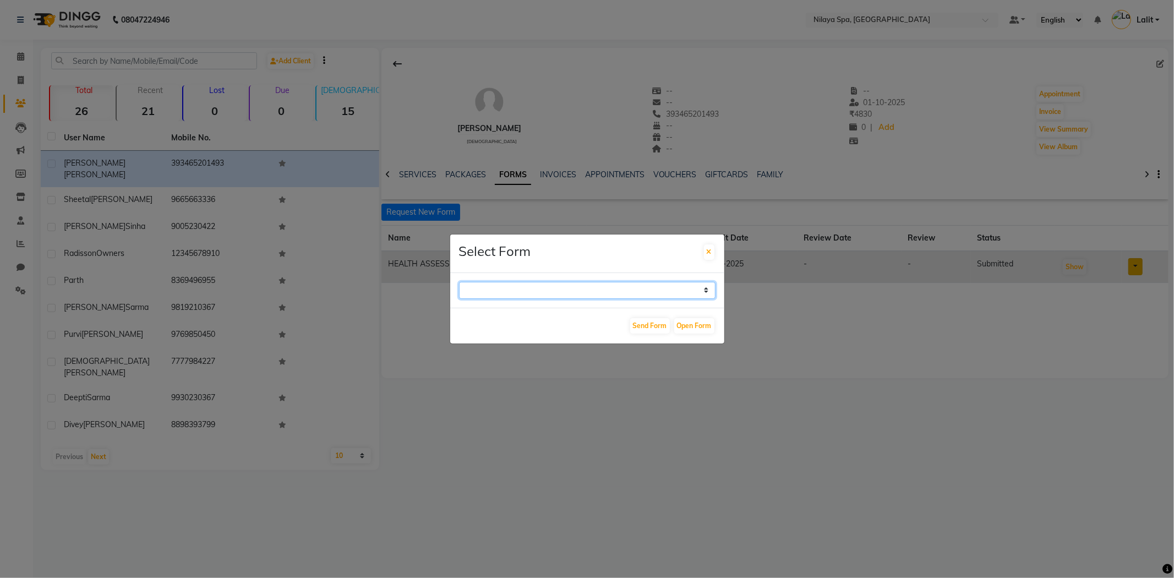
click at [508, 283] on select "GUEST FEEDBACK FORM HEALTH ASSESSMENT FORM" at bounding box center [587, 290] width 257 height 17
click at [516, 345] on ngb-modal-window "Select Form GUEST FEEDBACK FORM HEALTH ASSESSMENT FORM Send Form Open Form" at bounding box center [587, 289] width 1174 height 578
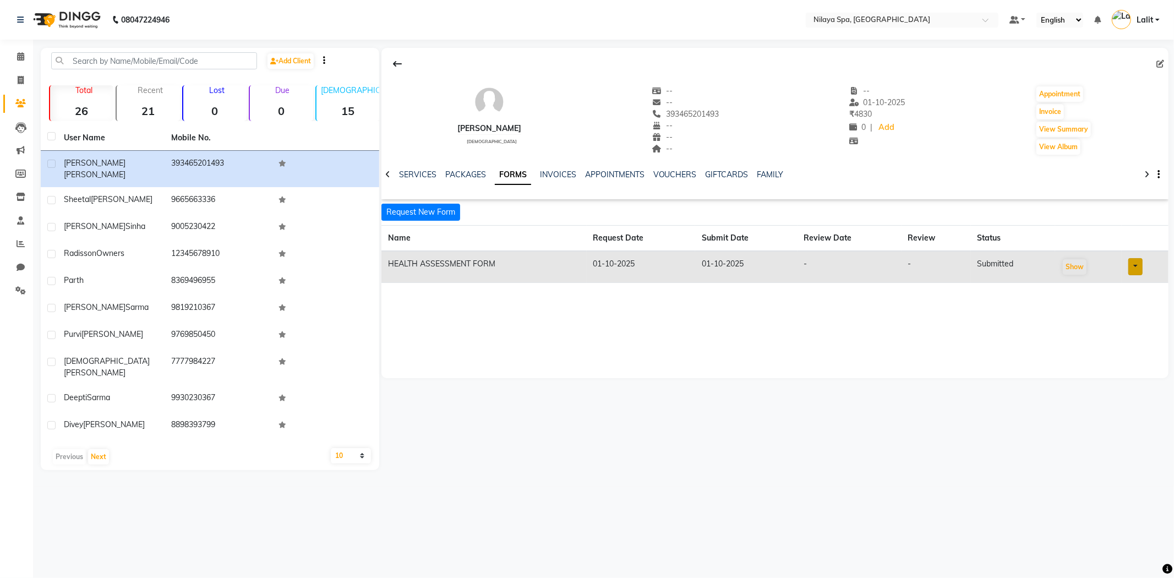
click at [448, 323] on ngb-modal-window "Select Form GUEST FEEDBACK FORM HEALTH ASSESSMENT FORM Send Form Open Form" at bounding box center [587, 289] width 1174 height 578
drag, startPoint x: 623, startPoint y: 282, endPoint x: 602, endPoint y: 281, distance: 20.9
click at [618, 281] on td "01-10-2025" at bounding box center [641, 267] width 109 height 32
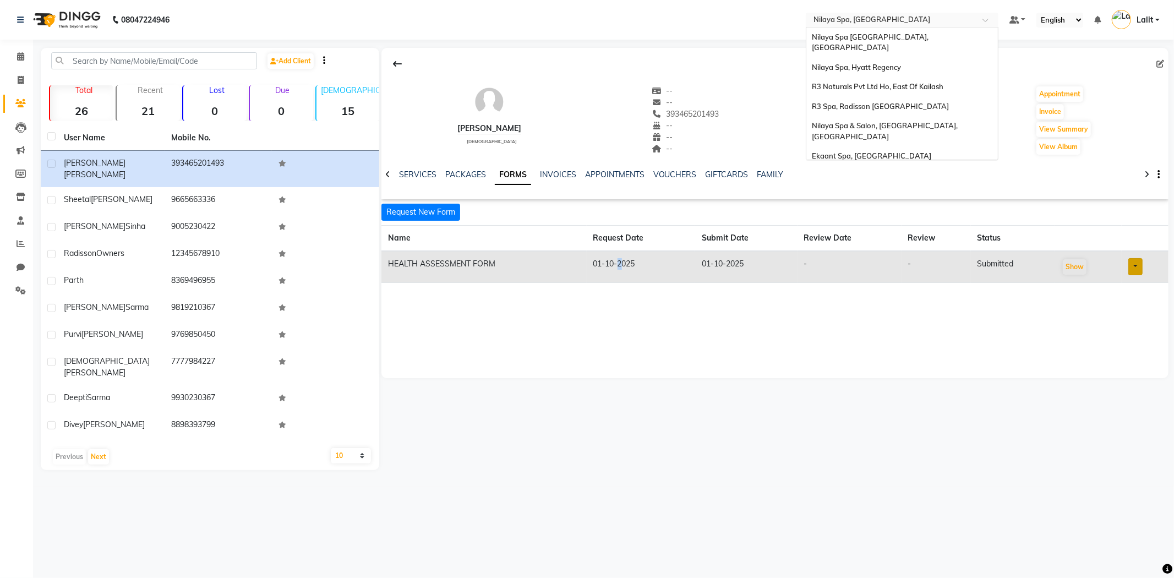
click at [874, 17] on input "text" at bounding box center [891, 20] width 160 height 11
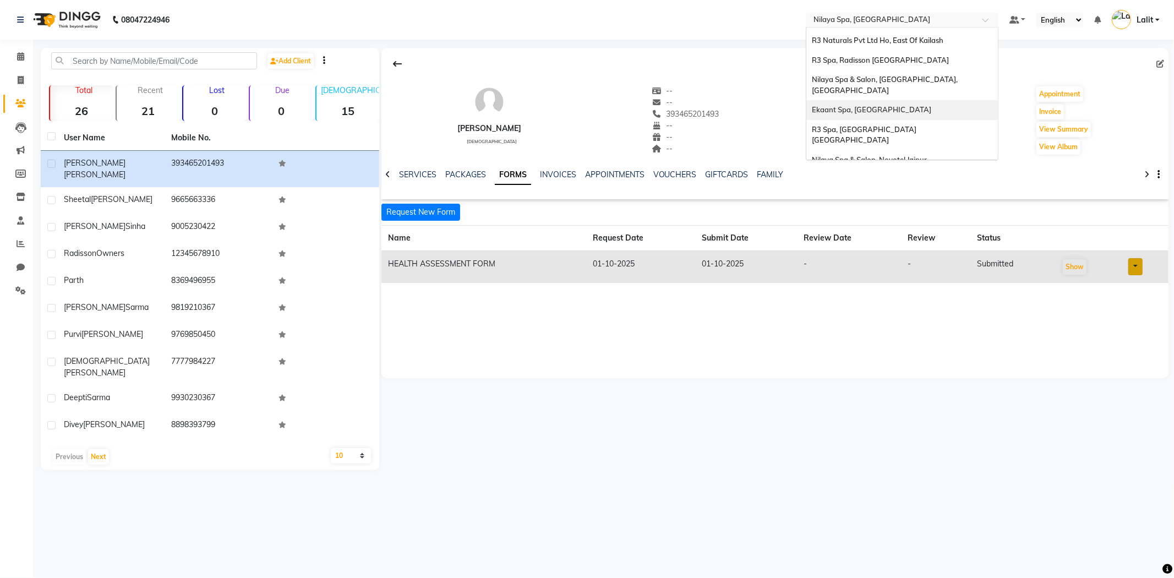
click at [855, 105] on span "Ekaant Spa, [GEOGRAPHIC_DATA]" at bounding box center [871, 109] width 119 height 9
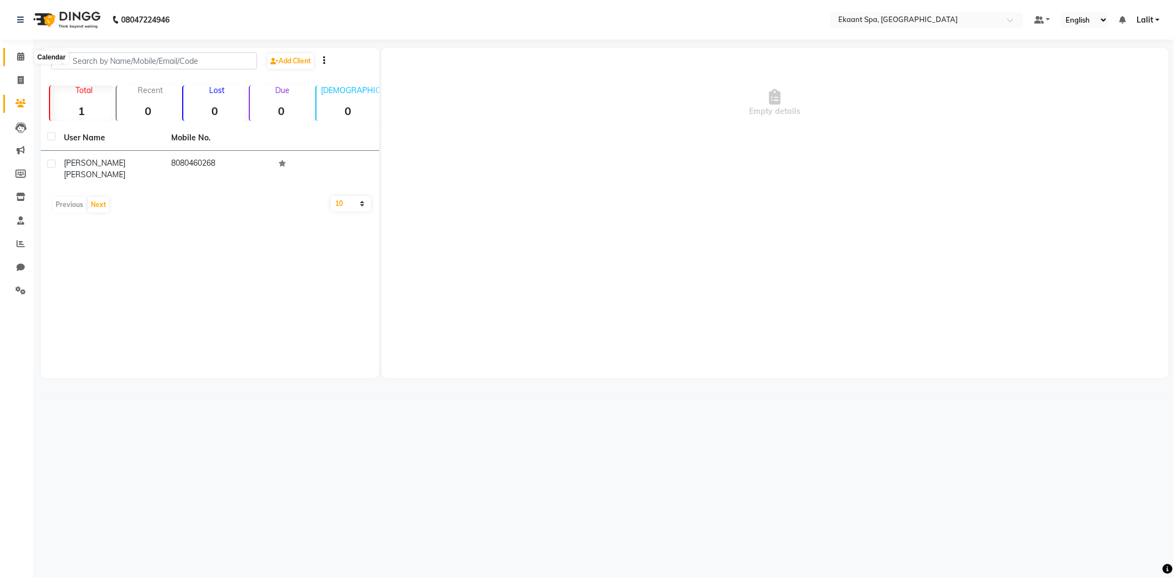
click at [20, 51] on span at bounding box center [20, 57] width 19 height 13
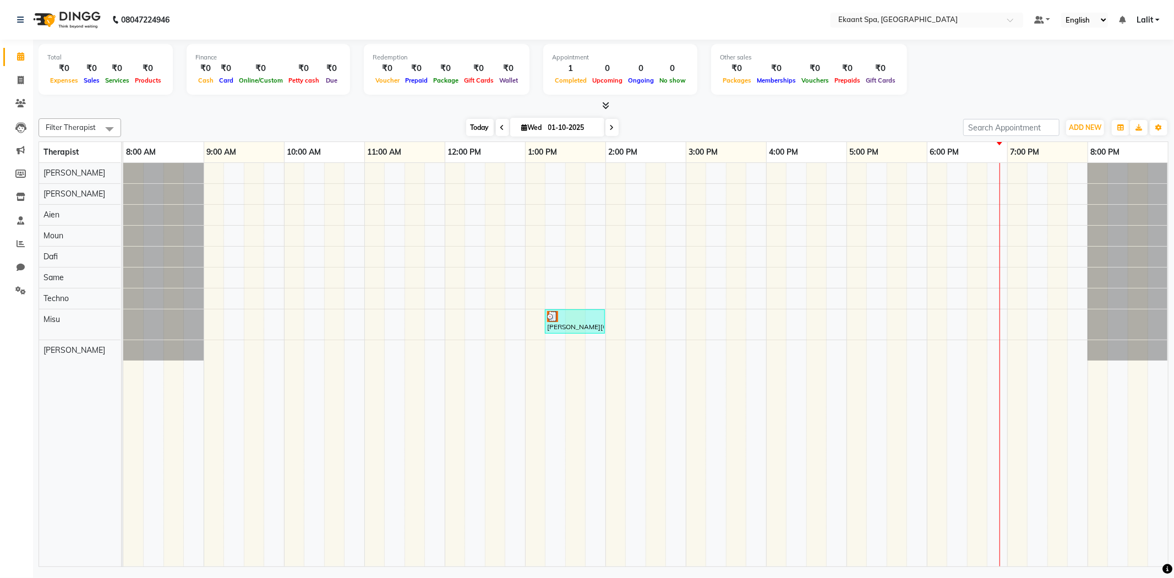
click at [475, 129] on span "Today" at bounding box center [480, 127] width 28 height 17
click at [485, 145] on div "12:00 PM" at bounding box center [485, 152] width 80 height 20
click at [481, 124] on span "Today" at bounding box center [480, 127] width 28 height 17
click at [444, 124] on div "[DATE] [DATE]" at bounding box center [542, 127] width 831 height 17
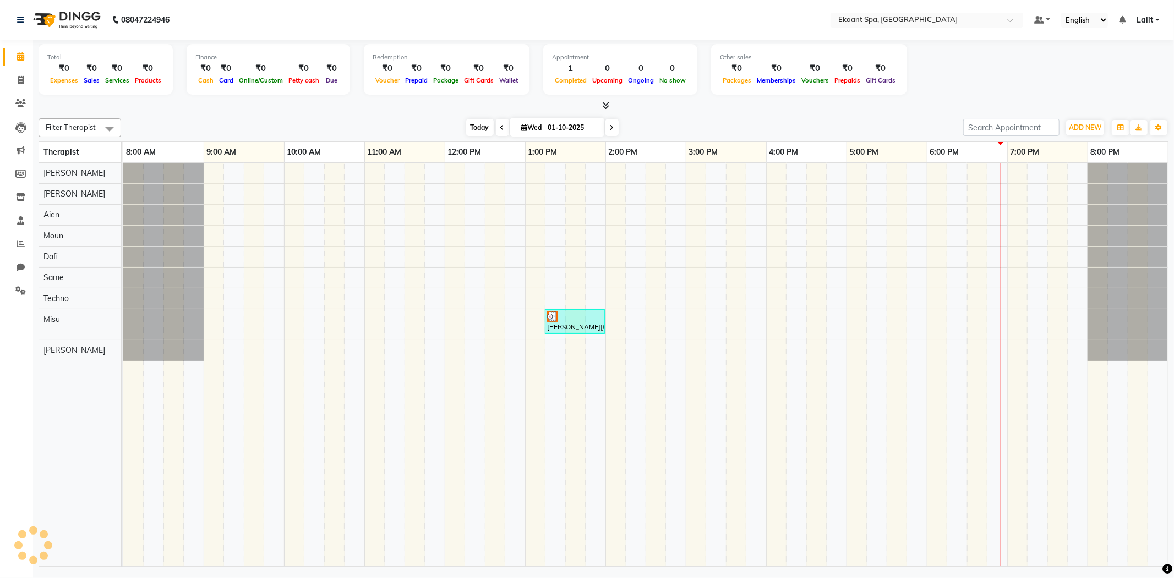
click at [483, 125] on span "Today" at bounding box center [480, 127] width 28 height 17
click at [472, 126] on span "Today" at bounding box center [480, 127] width 28 height 17
drag, startPoint x: 472, startPoint y: 126, endPoint x: 455, endPoint y: 127, distance: 17.7
click at [471, 126] on span "Today" at bounding box center [480, 127] width 28 height 17
click at [424, 127] on div "[DATE] [DATE]" at bounding box center [542, 127] width 831 height 17
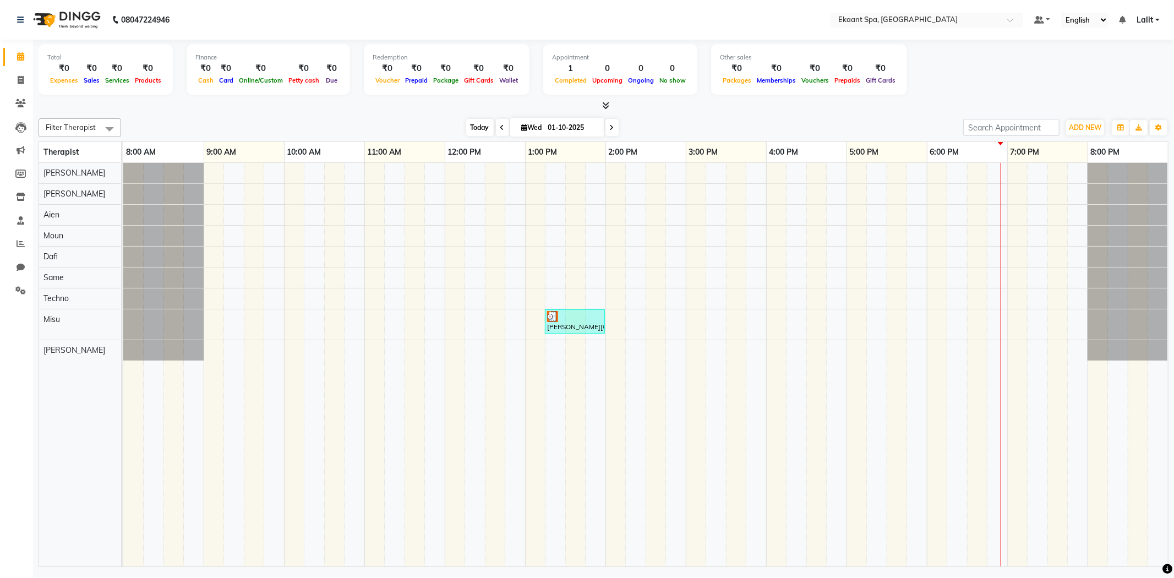
click at [472, 123] on span "Today" at bounding box center [480, 127] width 28 height 17
click at [480, 127] on span "Today" at bounding box center [480, 127] width 28 height 17
click at [420, 127] on div "[DATE] [DATE]" at bounding box center [542, 127] width 831 height 17
click at [473, 135] on div "Filter Therapist Select All Aien Dafi [PERSON_NAME] [PERSON_NAME] Misu Moun Sam…" at bounding box center [604, 127] width 1130 height 19
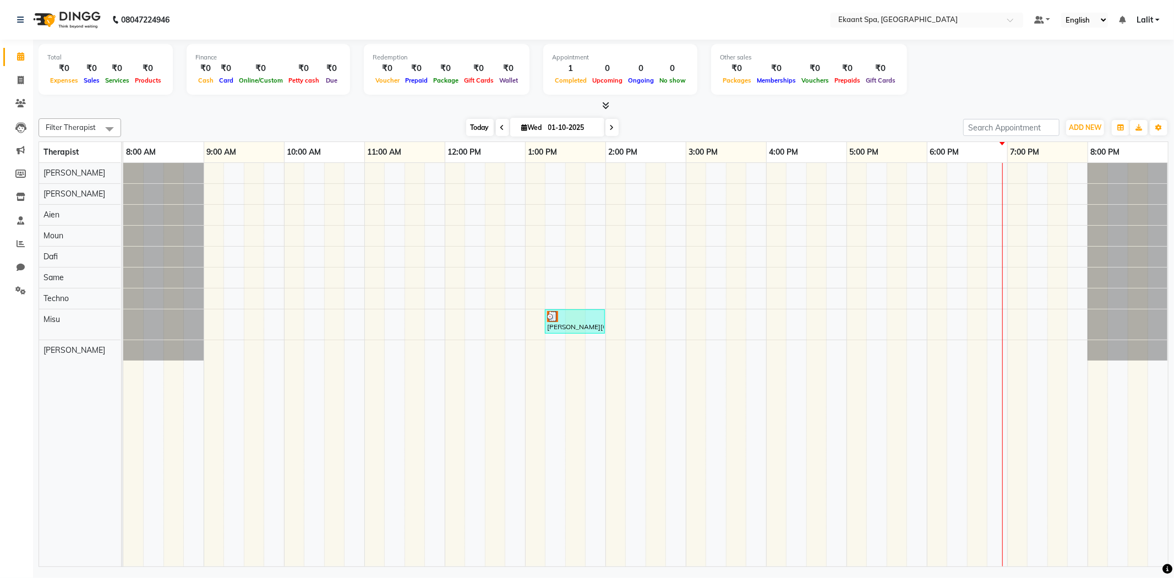
click at [482, 134] on span "Today" at bounding box center [480, 127] width 28 height 17
click at [439, 127] on div "[DATE] [DATE]" at bounding box center [542, 127] width 831 height 17
click at [452, 128] on div "[DATE] [DATE]" at bounding box center [542, 127] width 831 height 17
click at [466, 128] on span "Today" at bounding box center [480, 127] width 28 height 17
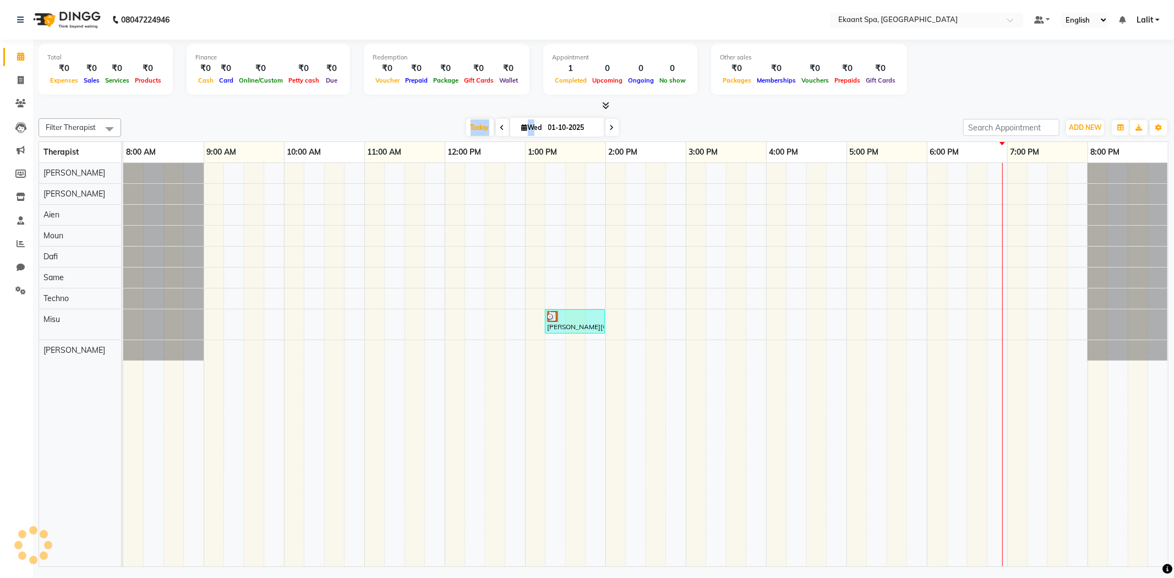
click at [424, 119] on div "[DATE] [DATE]" at bounding box center [542, 127] width 831 height 17
click at [485, 119] on span "Today" at bounding box center [480, 127] width 28 height 17
click at [472, 125] on span "Today" at bounding box center [480, 127] width 28 height 17
click at [434, 125] on div "[DATE] [DATE]" at bounding box center [542, 127] width 831 height 17
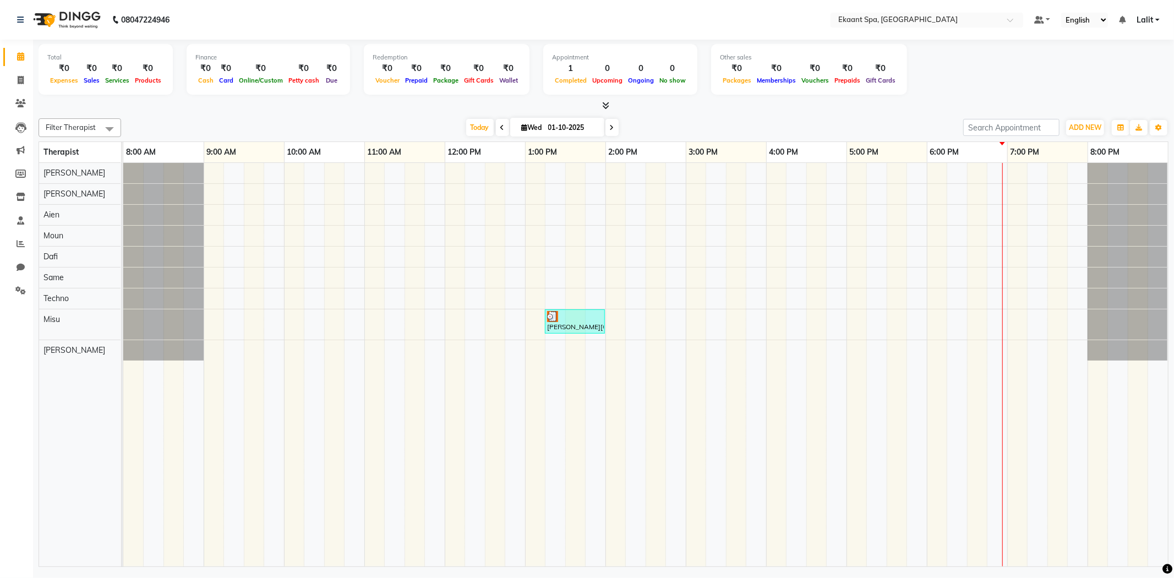
click at [345, 97] on div "Total ₹0 Expenses ₹0 Sales ₹0 Services ₹0 Products Finance ₹0 Cash ₹0 Card ₹0 O…" at bounding box center [604, 71] width 1130 height 54
click at [308, 114] on div "Filter Therapist Select All Aien Dafi [PERSON_NAME] [PERSON_NAME] Misu Moun Sam…" at bounding box center [604, 340] width 1130 height 453
click at [468, 129] on span "Today" at bounding box center [480, 127] width 28 height 17
click at [415, 135] on div "[DATE] [DATE]" at bounding box center [542, 127] width 831 height 17
drag, startPoint x: 460, startPoint y: 122, endPoint x: 642, endPoint y: 125, distance: 182.2
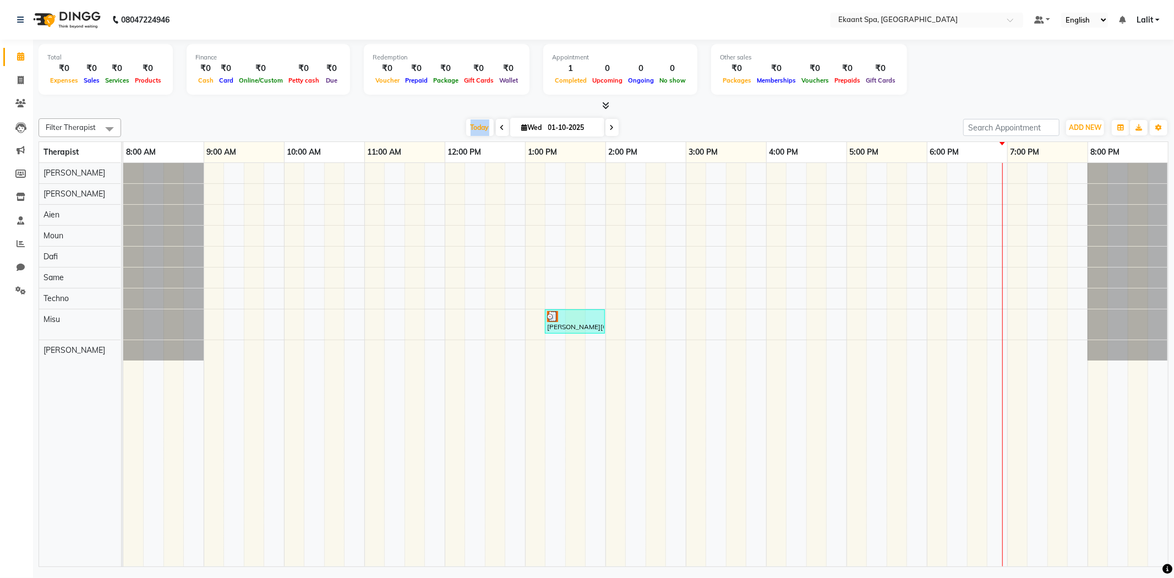
click at [490, 125] on div "[DATE] [DATE]" at bounding box center [542, 127] width 155 height 17
click at [650, 125] on div "[DATE] [DATE]" at bounding box center [542, 127] width 831 height 17
click at [466, 129] on span "Today" at bounding box center [480, 127] width 28 height 17
click at [411, 125] on div "[DATE] [DATE]" at bounding box center [542, 127] width 831 height 17
drag, startPoint x: 459, startPoint y: 131, endPoint x: 484, endPoint y: 129, distance: 26.0
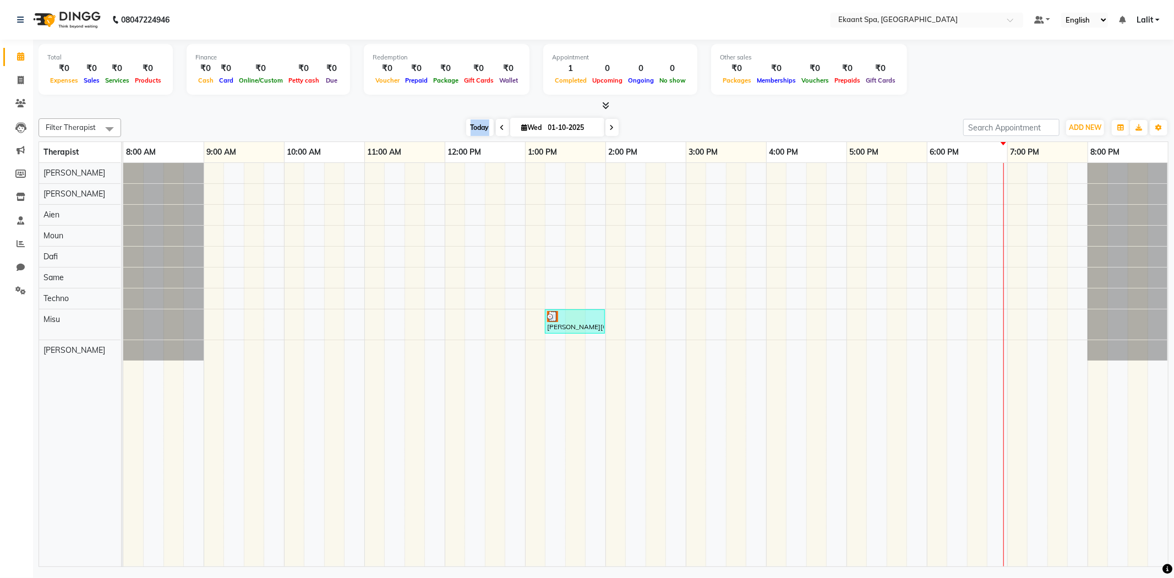
click at [484, 129] on div "[DATE] [DATE]" at bounding box center [542, 127] width 831 height 17
click at [631, 129] on div "[DATE] [DATE]" at bounding box center [542, 127] width 831 height 17
drag, startPoint x: 424, startPoint y: 128, endPoint x: 673, endPoint y: 128, distance: 248.3
click at [673, 128] on div "[DATE] [DATE]" at bounding box center [542, 127] width 831 height 17
click at [679, 126] on div "[DATE] [DATE]" at bounding box center [542, 127] width 831 height 17
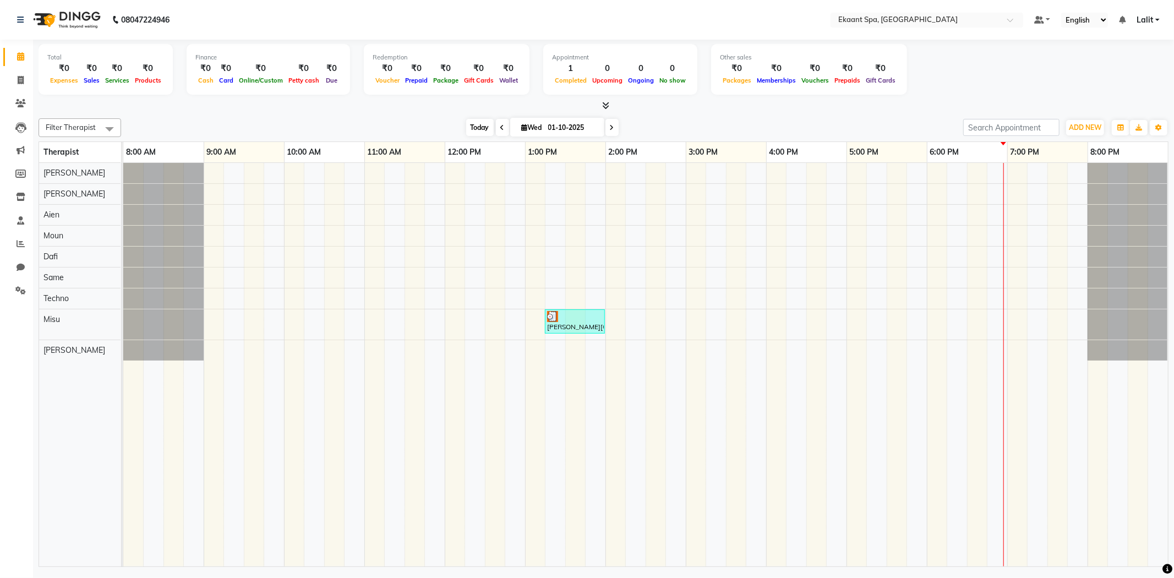
drag, startPoint x: 475, startPoint y: 132, endPoint x: 468, endPoint y: 127, distance: 8.6
click at [474, 132] on span "Today" at bounding box center [480, 127] width 28 height 17
drag, startPoint x: 453, startPoint y: 124, endPoint x: 460, endPoint y: 125, distance: 7.2
click at [453, 125] on div "[DATE] [DATE]" at bounding box center [542, 127] width 831 height 17
click at [462, 124] on div "[DATE] [DATE]" at bounding box center [542, 127] width 831 height 17
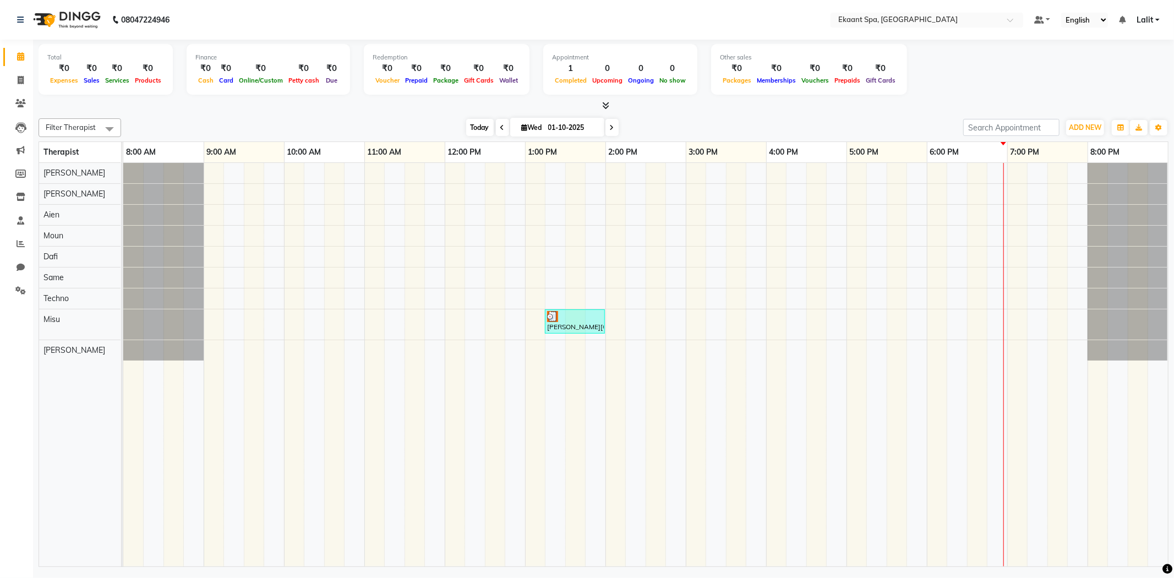
click at [469, 124] on span "Today" at bounding box center [480, 127] width 28 height 17
click at [426, 129] on div "[DATE] [DATE]" at bounding box center [542, 127] width 831 height 17
drag, startPoint x: 465, startPoint y: 124, endPoint x: 483, endPoint y: 124, distance: 18.7
click at [483, 124] on span "Today" at bounding box center [480, 127] width 28 height 17
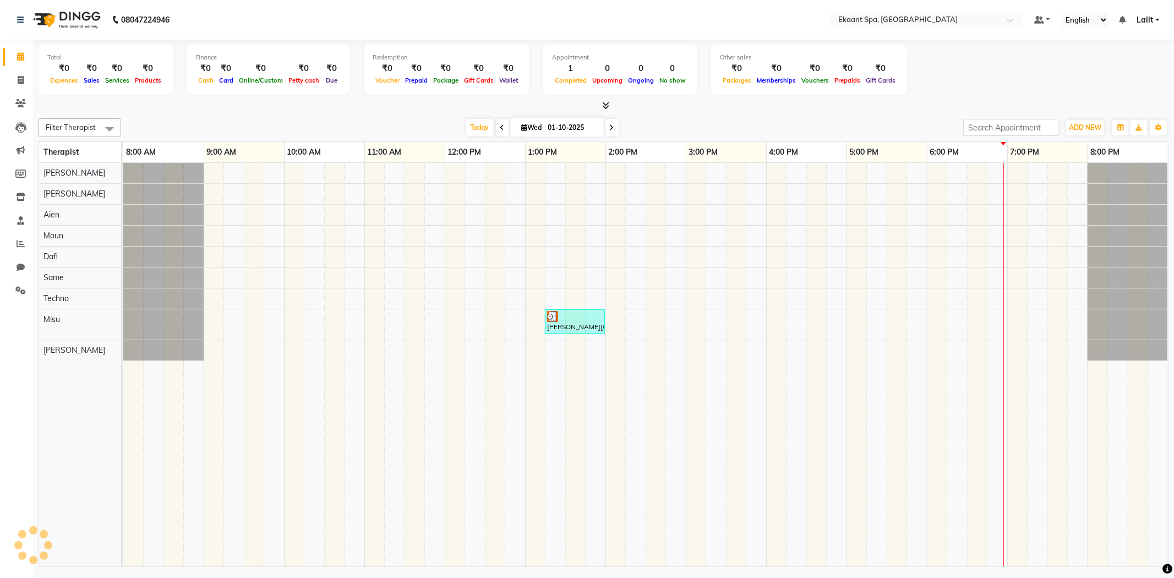
click at [718, 127] on div "[DATE] [DATE]" at bounding box center [542, 127] width 831 height 17
click at [466, 127] on span "Today" at bounding box center [480, 127] width 28 height 17
click at [419, 128] on div "[DATE] [DATE]" at bounding box center [542, 127] width 831 height 17
